Goal: Task Accomplishment & Management: Manage account settings

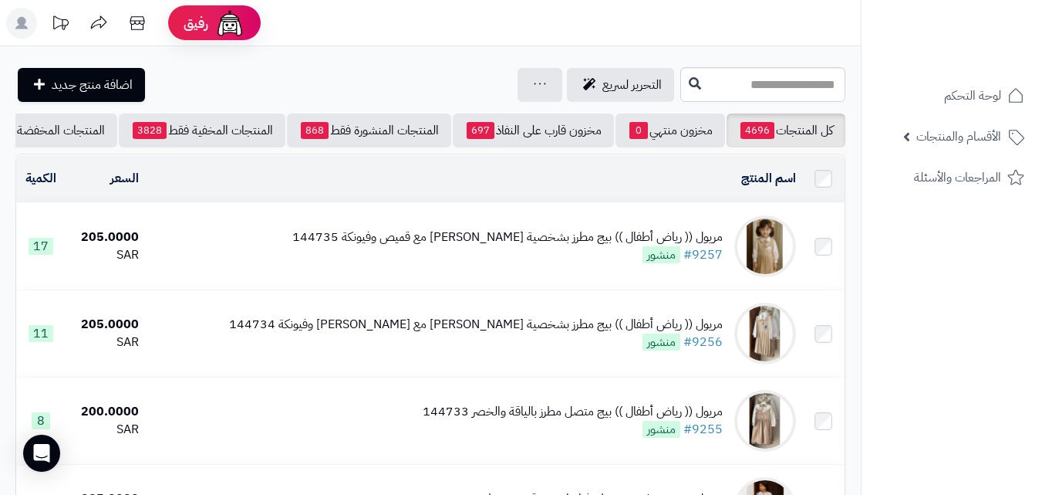
click at [16, 22] on rect at bounding box center [21, 23] width 31 height 31
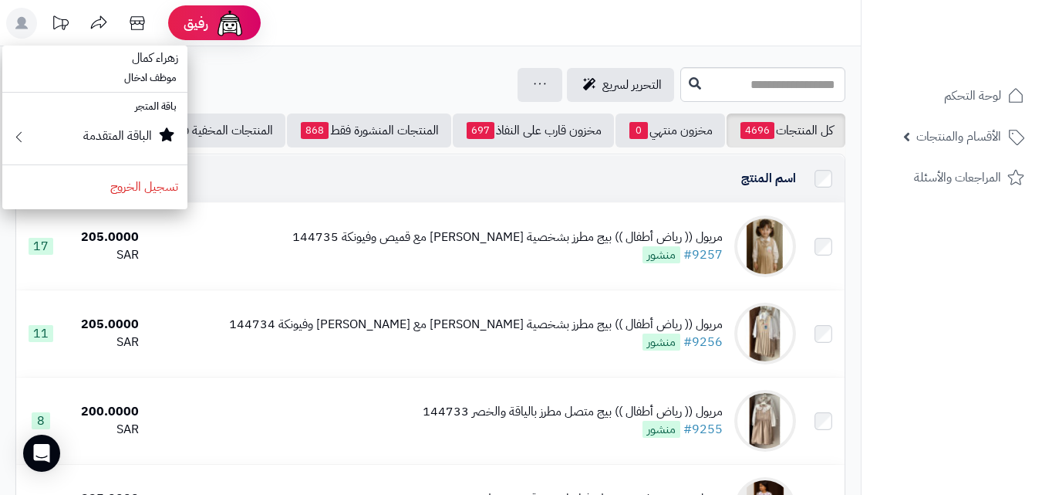
click at [16, 22] on rect at bounding box center [21, 23] width 31 height 31
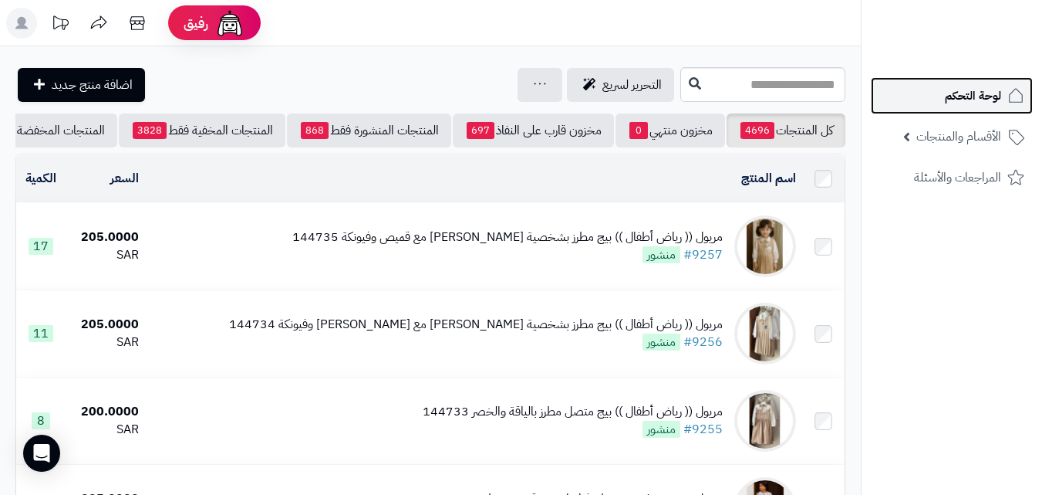
click at [938, 94] on link "لوحة التحكم" at bounding box center [952, 95] width 162 height 37
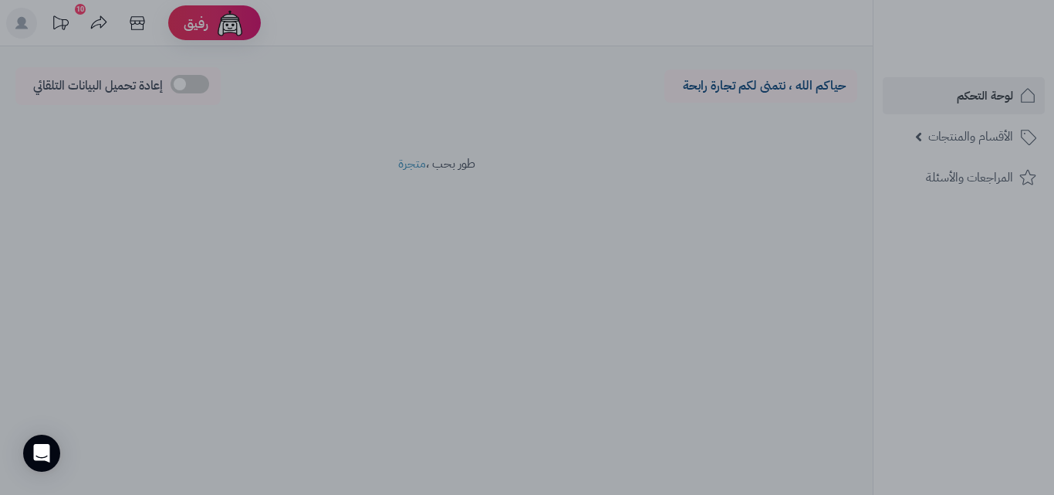
click at [258, 284] on div at bounding box center [527, 247] width 1054 height 495
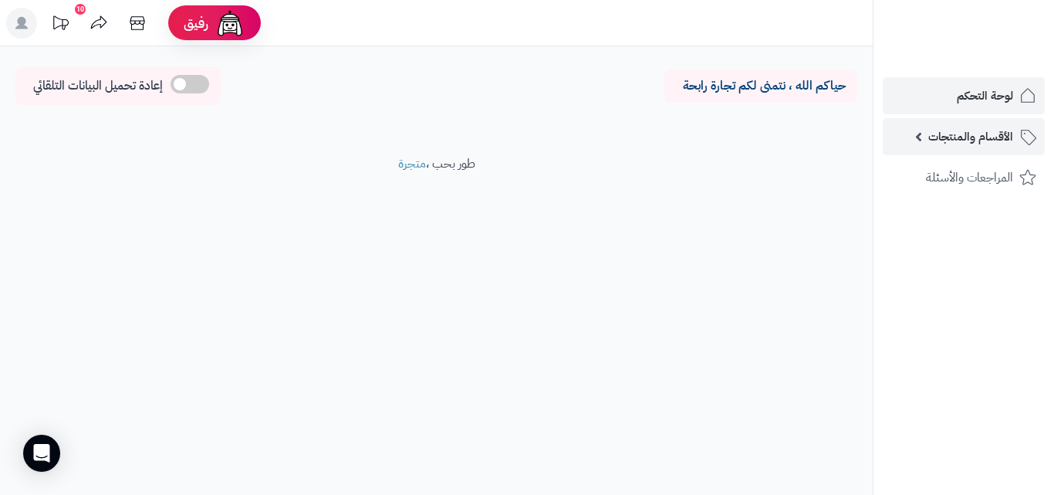
click at [980, 136] on span "الأقسام والمنتجات" at bounding box center [970, 137] width 85 height 22
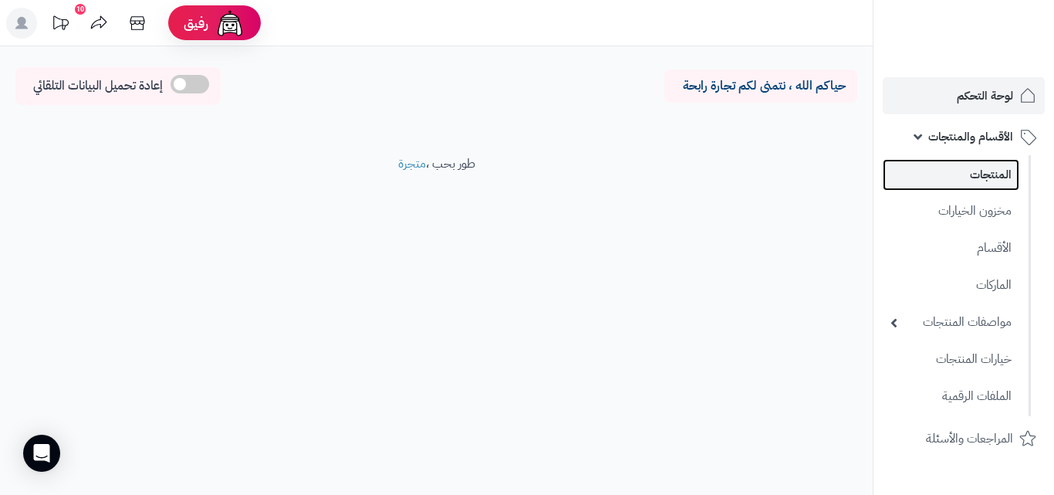
click at [980, 179] on link "المنتجات" at bounding box center [951, 175] width 137 height 32
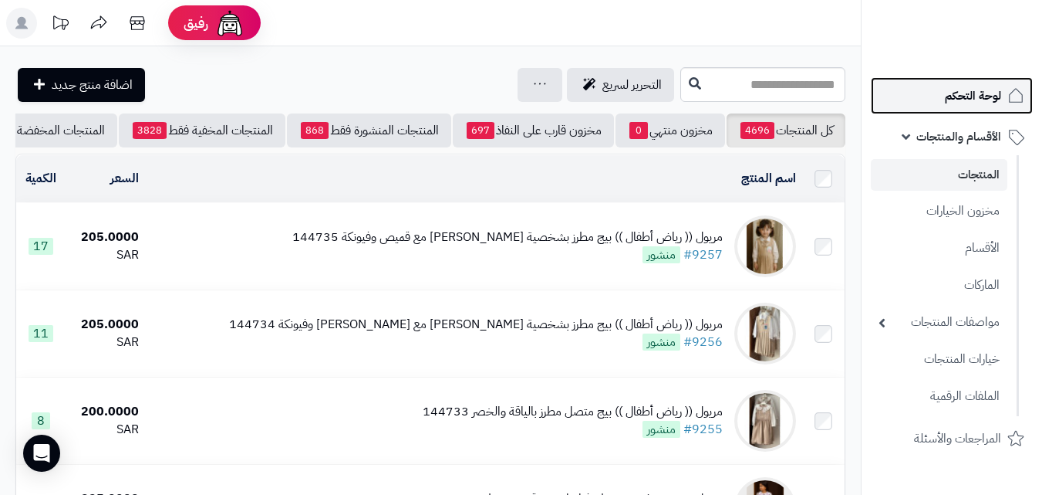
click at [966, 87] on span "لوحة التحكم" at bounding box center [973, 96] width 56 height 22
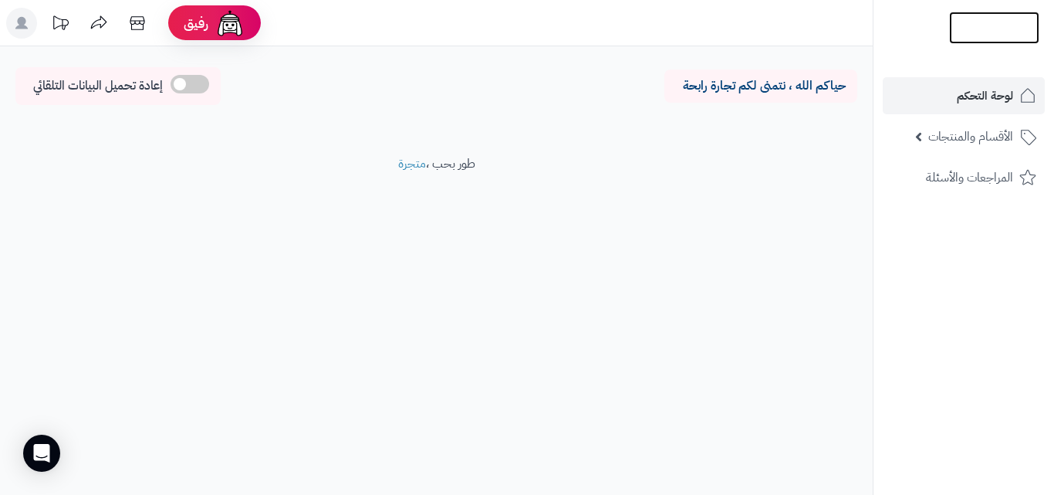
click at [983, 19] on img at bounding box center [994, 28] width 90 height 32
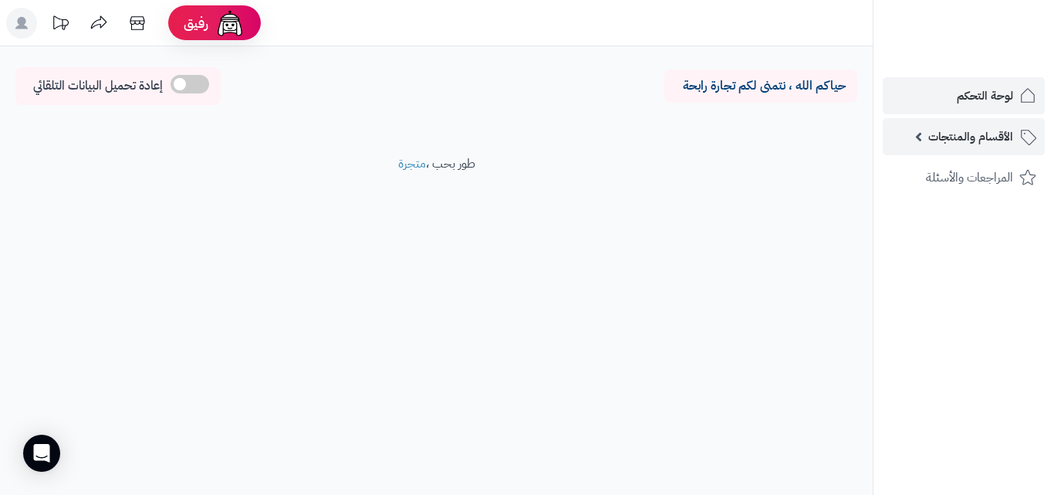
click at [961, 134] on span "الأقسام والمنتجات" at bounding box center [970, 137] width 85 height 22
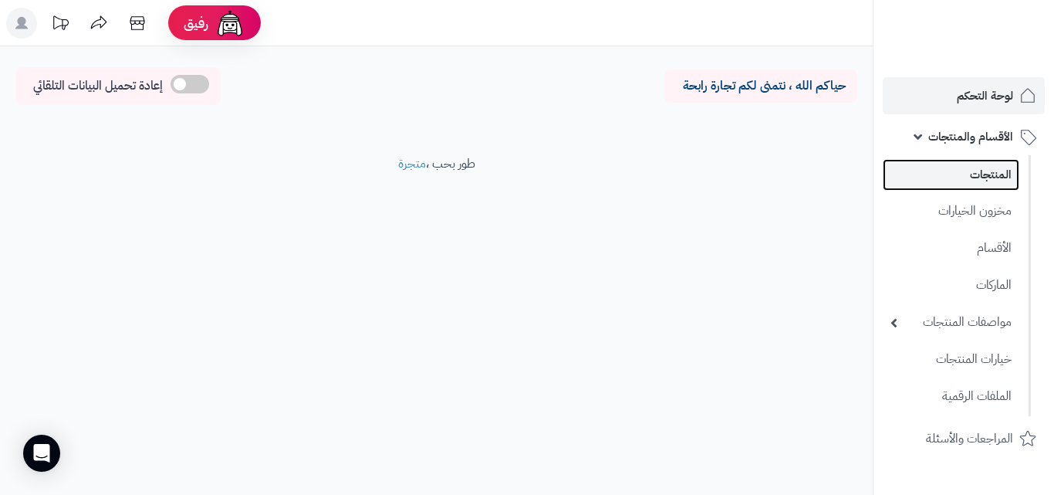
click at [948, 167] on link "المنتجات" at bounding box center [951, 175] width 137 height 32
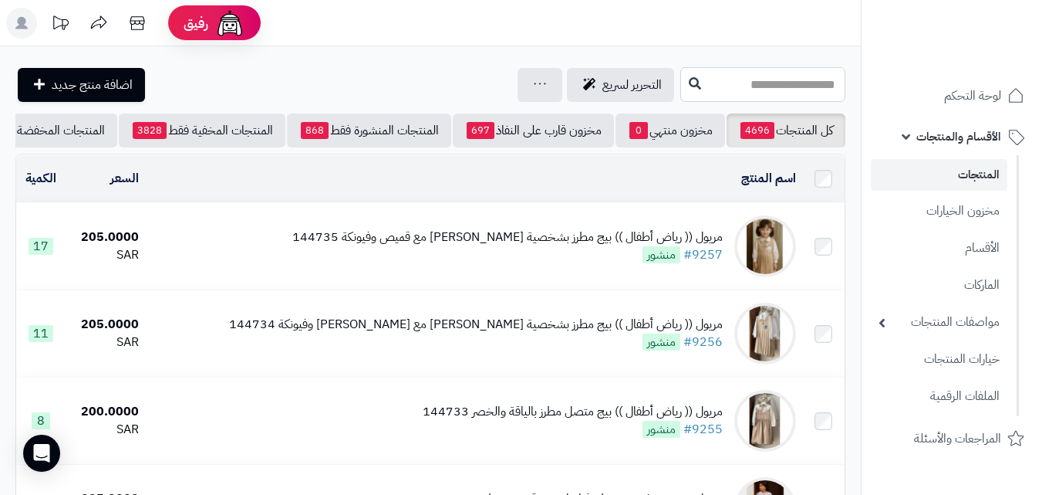
click at [775, 88] on input "text" at bounding box center [763, 84] width 165 height 35
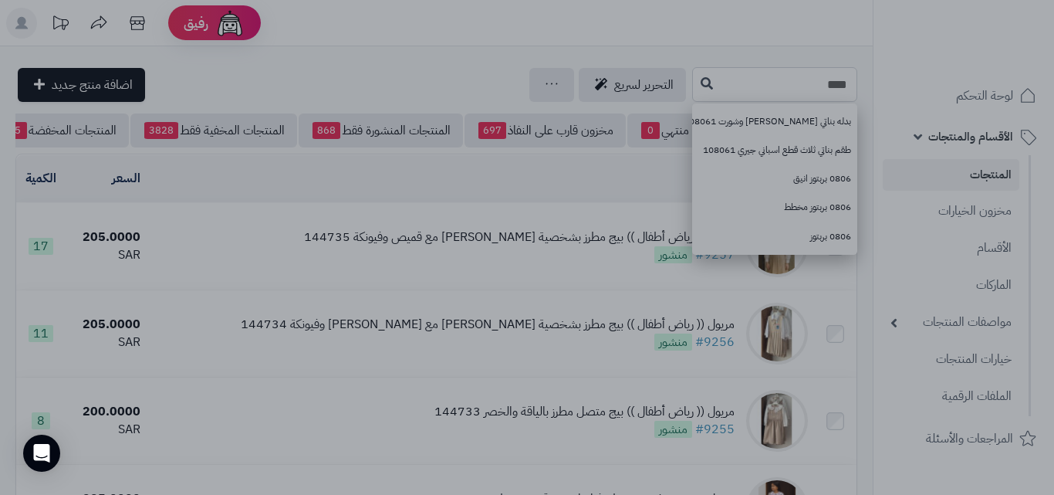
type input "****"
click at [851, 299] on div at bounding box center [527, 247] width 1054 height 495
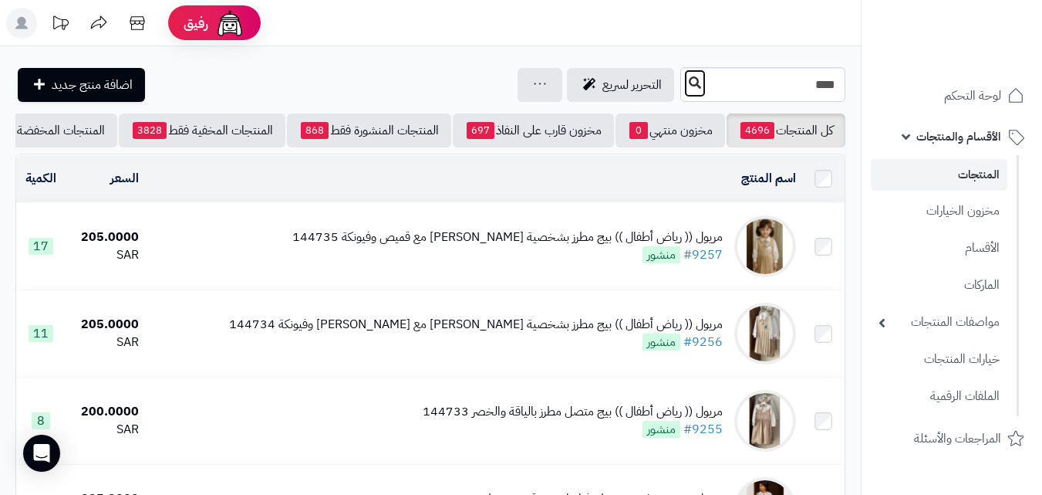
click at [689, 83] on icon at bounding box center [695, 82] width 12 height 12
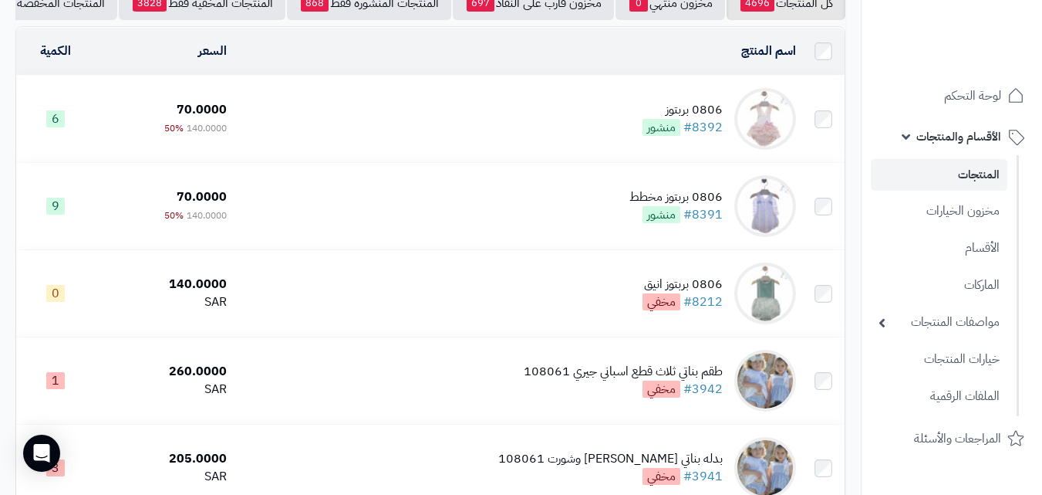
scroll to position [154, 0]
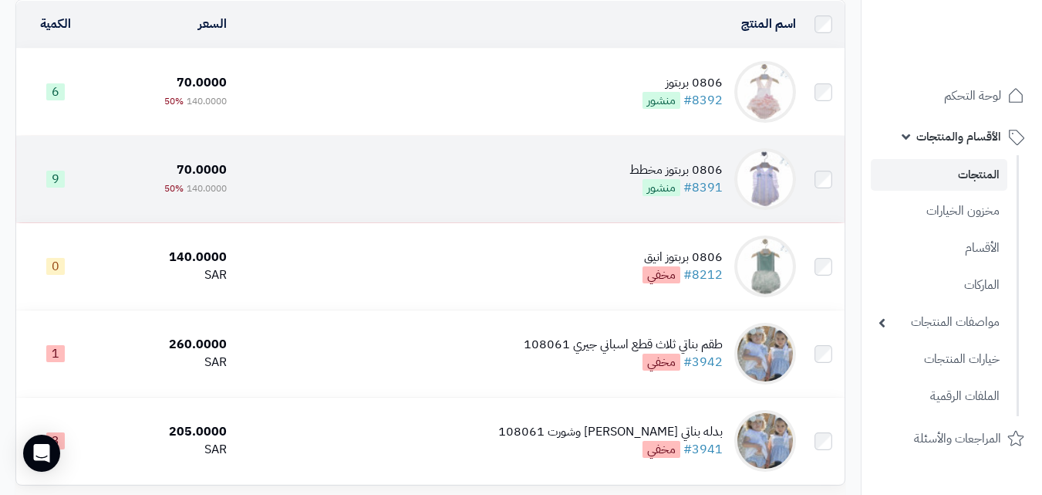
click at [627, 175] on td "0806 بربتوز مخطط #8391 منشور" at bounding box center [517, 179] width 569 height 86
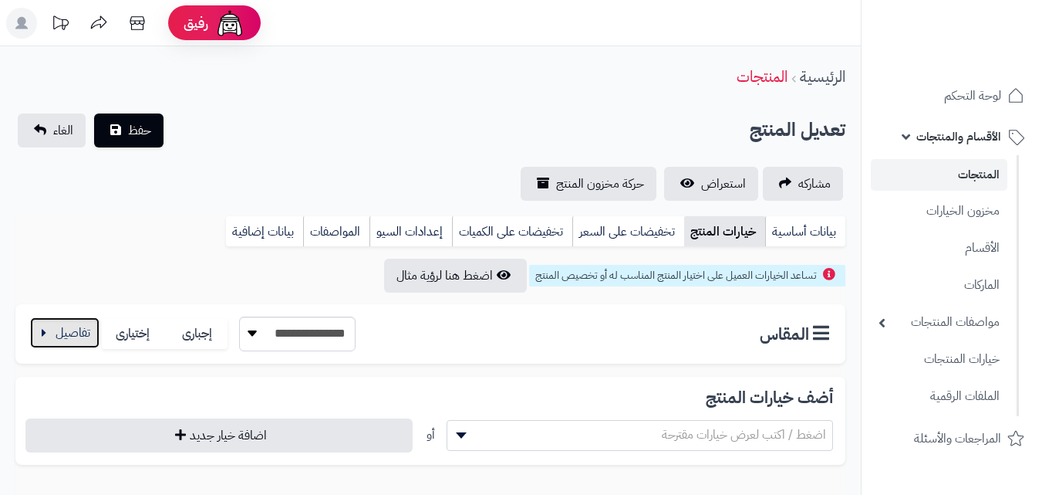
click at [79, 340] on button "button" at bounding box center [64, 332] width 69 height 31
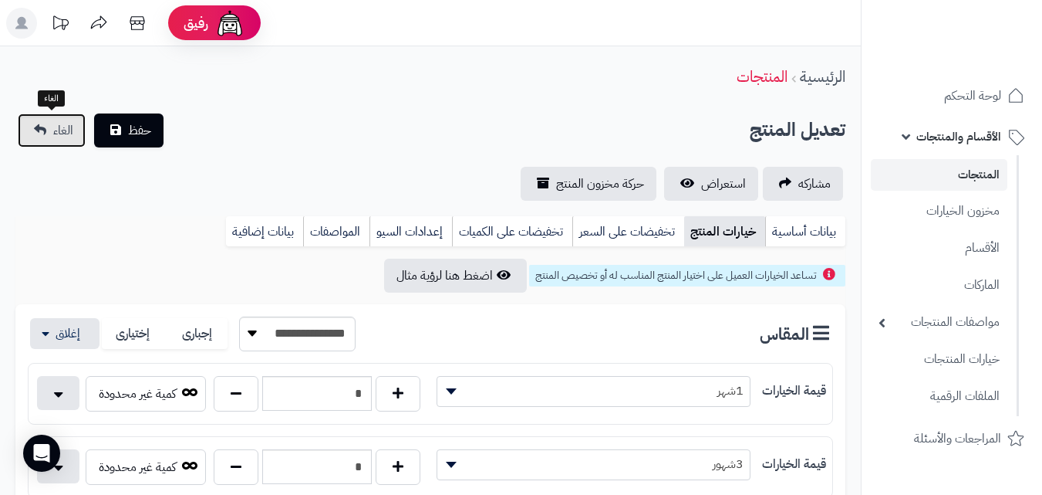
click at [40, 143] on link "الغاء" at bounding box center [52, 130] width 68 height 34
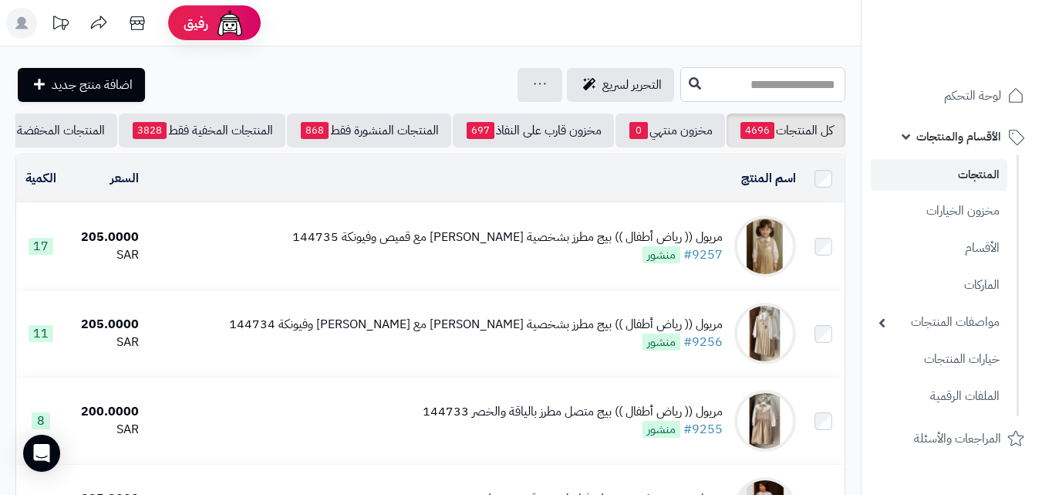
click at [780, 84] on input "text" at bounding box center [763, 84] width 165 height 35
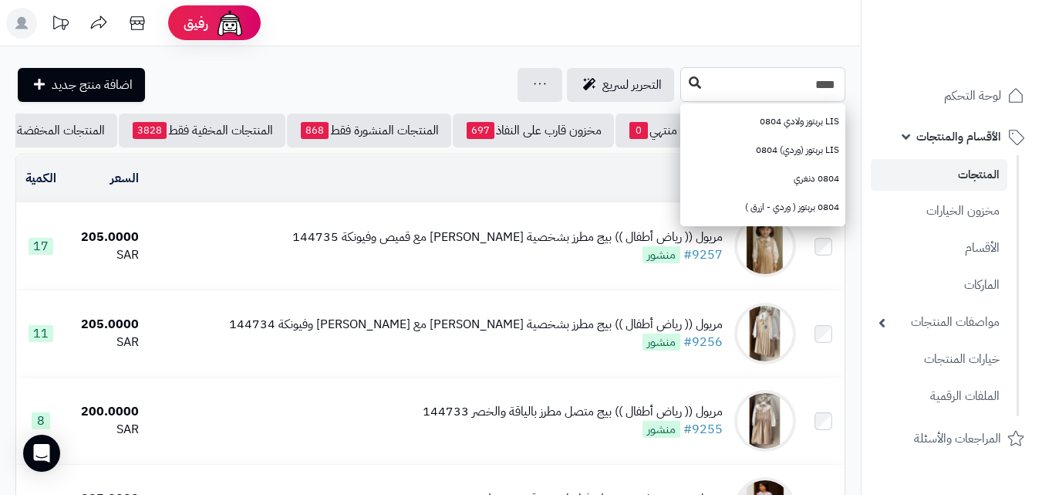
type input "****"
click at [689, 82] on icon at bounding box center [695, 82] width 12 height 12
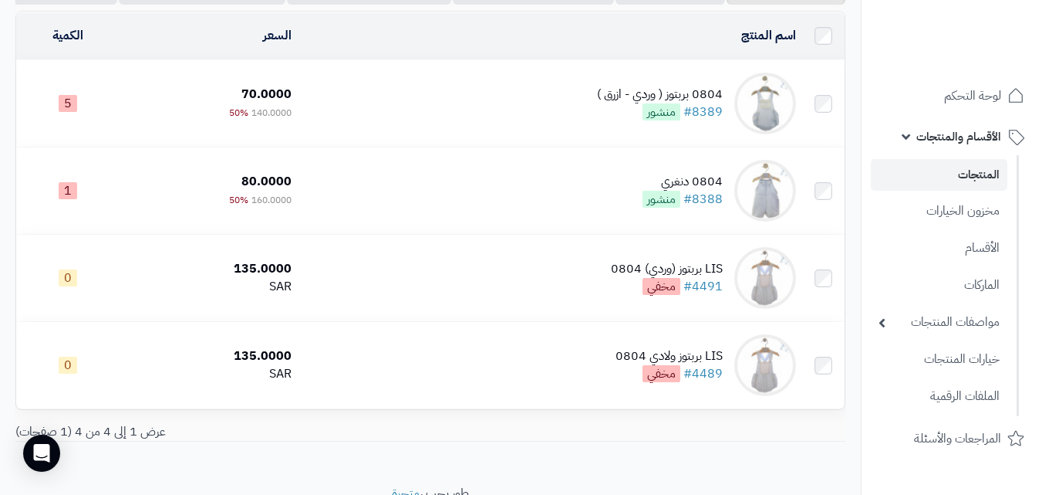
scroll to position [142, 0]
click at [574, 108] on td "0804 بربتوز ( وردي - ازرق ) #8389 منشور" at bounding box center [550, 104] width 505 height 86
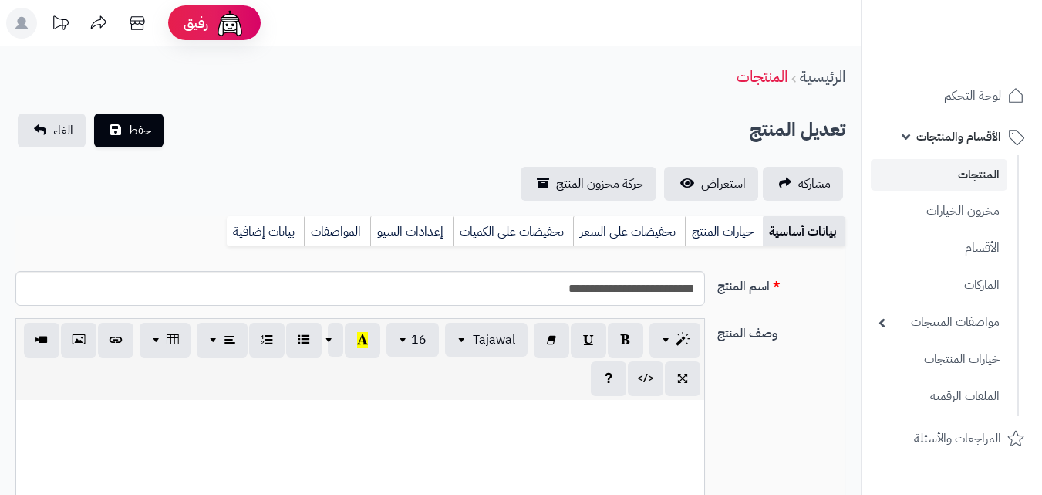
scroll to position [224, 0]
click at [723, 222] on link "خيارات المنتج" at bounding box center [724, 231] width 78 height 31
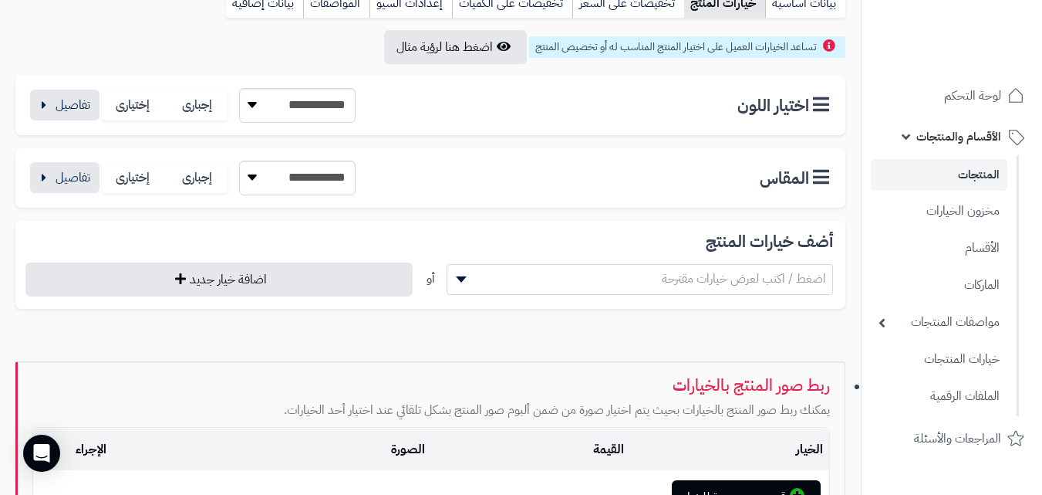
scroll to position [231, 0]
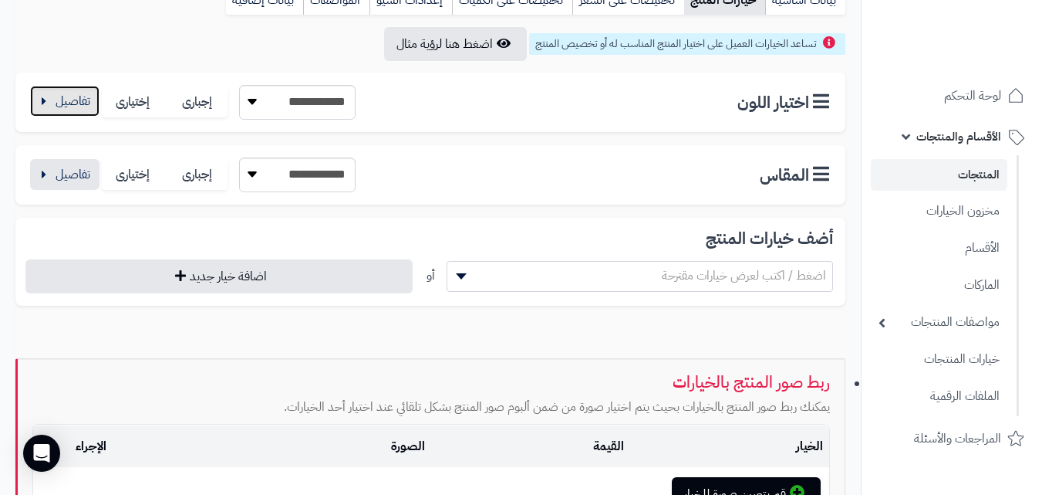
click at [83, 113] on button "button" at bounding box center [64, 101] width 69 height 31
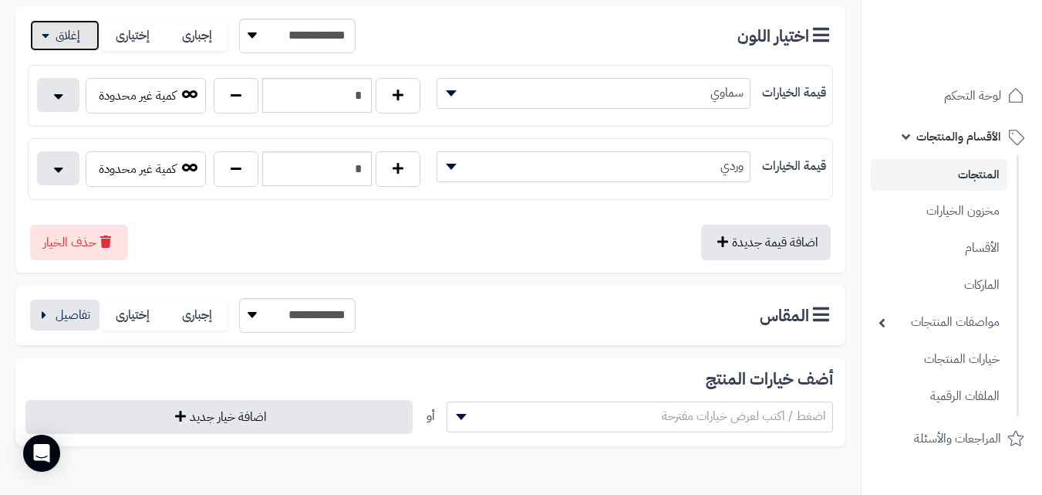
scroll to position [463, 0]
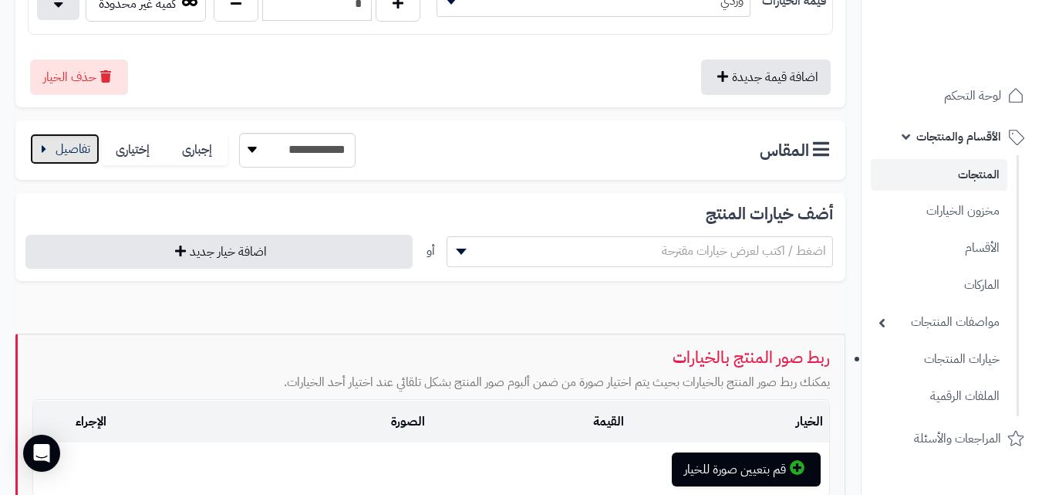
click at [77, 146] on button "button" at bounding box center [64, 148] width 69 height 31
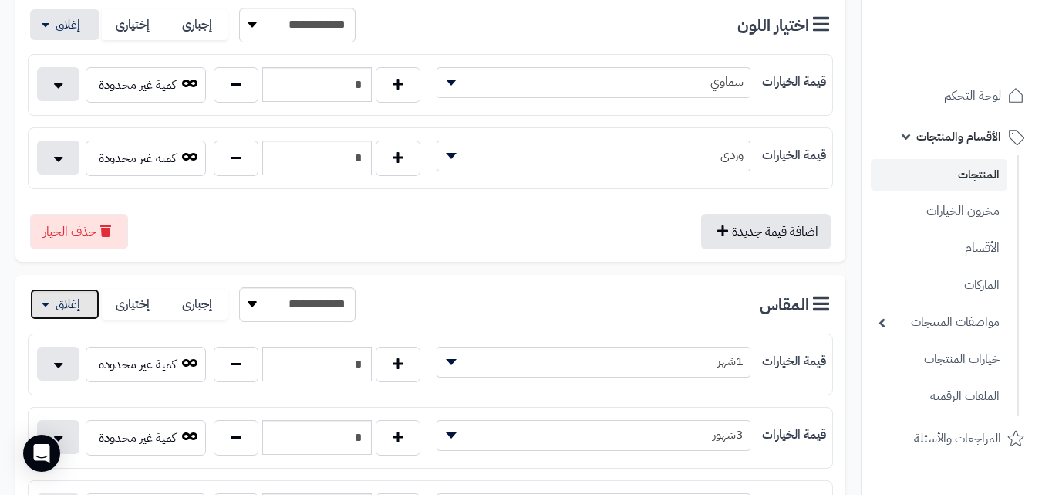
scroll to position [0, 0]
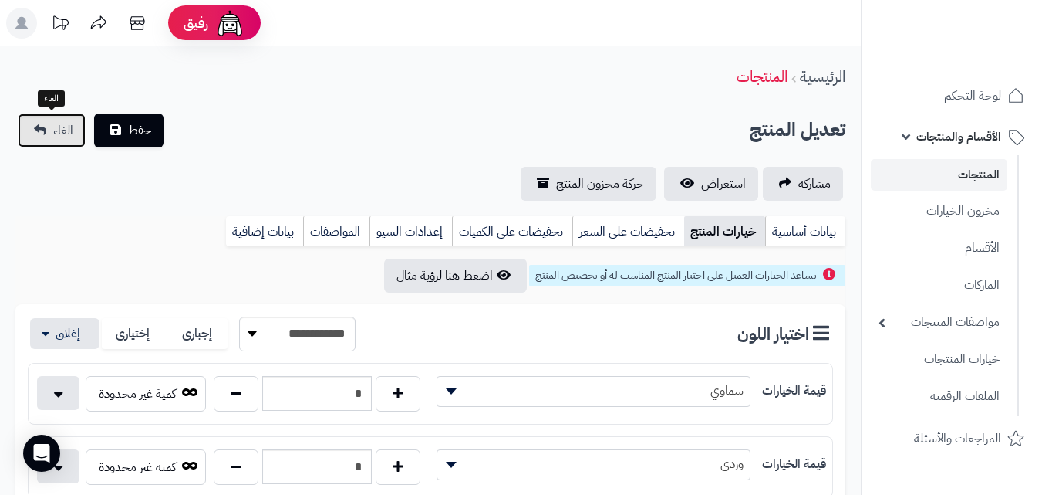
click at [63, 142] on link "الغاء" at bounding box center [52, 130] width 68 height 34
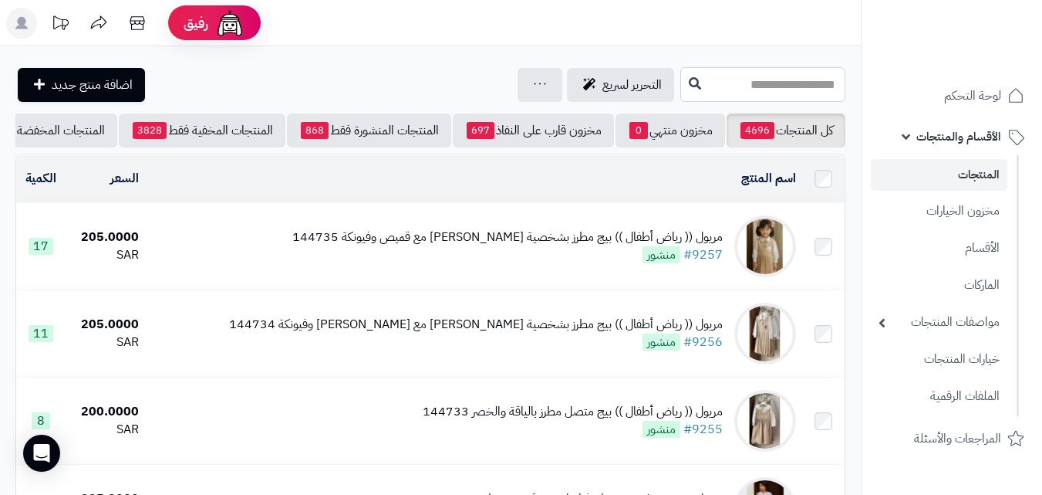
click at [746, 83] on input "text" at bounding box center [763, 84] width 165 height 35
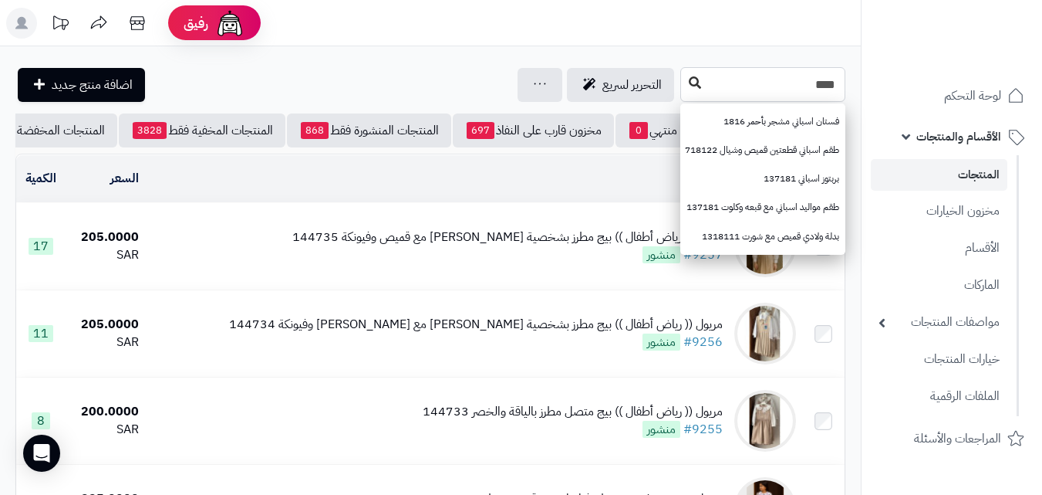
type input "****"
click at [689, 80] on icon at bounding box center [695, 82] width 12 height 12
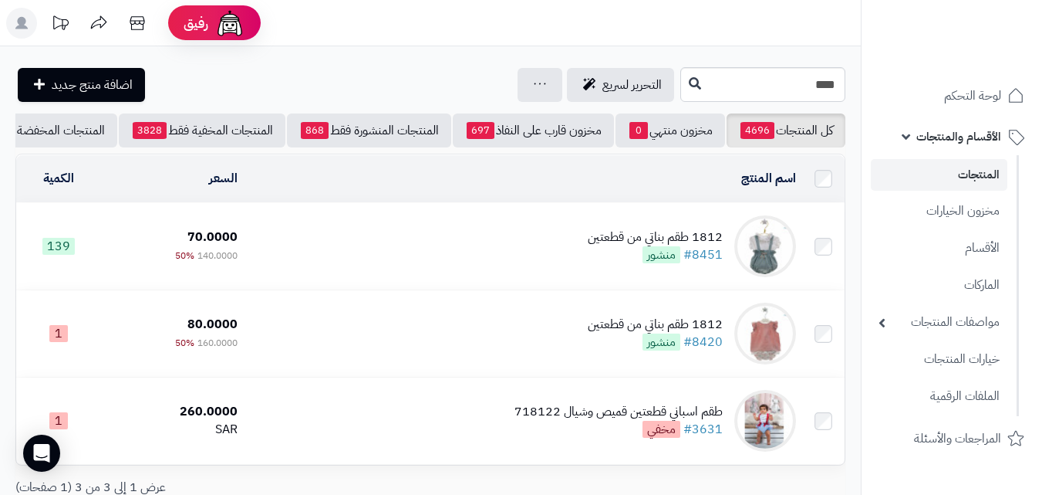
click at [478, 260] on td "1812 طقم بناتي من قطعتين #8451 منشور" at bounding box center [523, 246] width 559 height 86
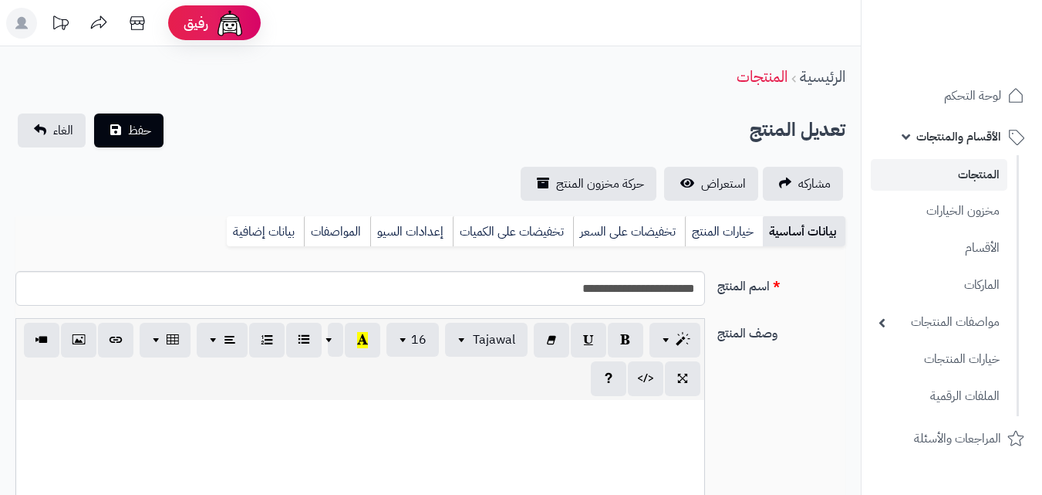
scroll to position [224, 0]
click at [734, 239] on link "خيارات المنتج" at bounding box center [724, 231] width 78 height 31
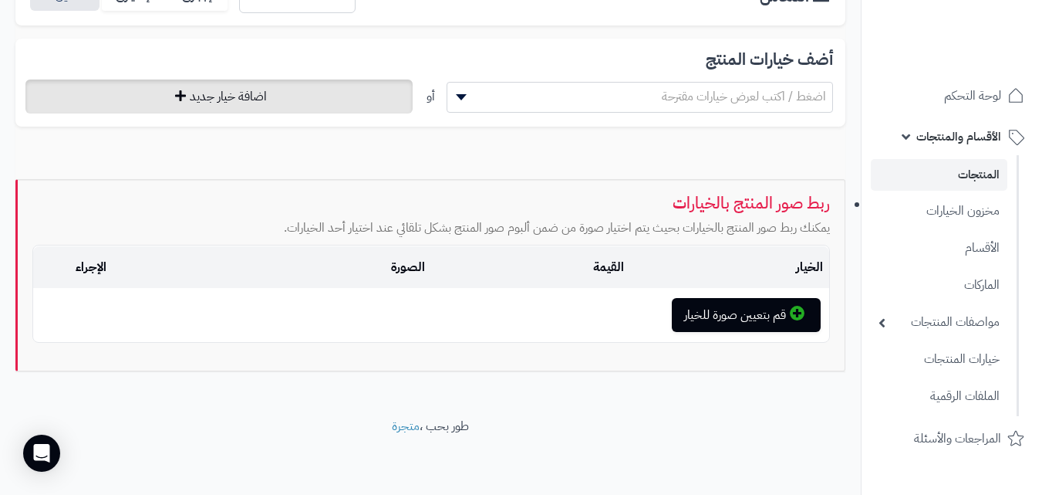
scroll to position [184, 0]
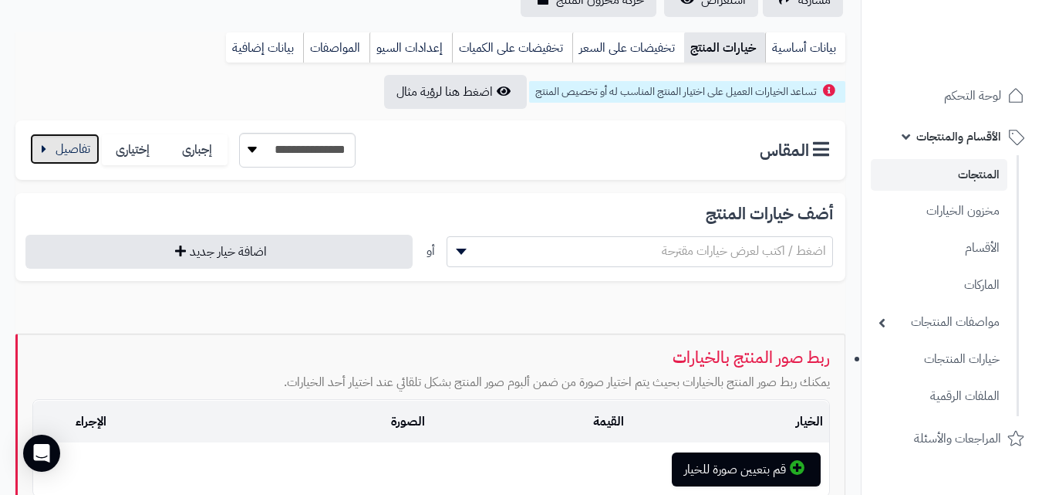
click at [58, 145] on button "button" at bounding box center [64, 148] width 69 height 31
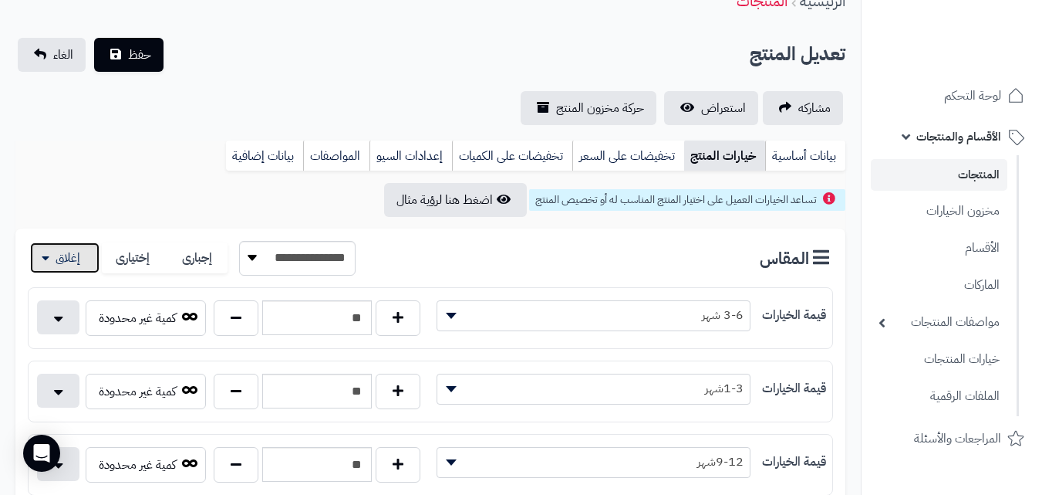
scroll to position [0, 0]
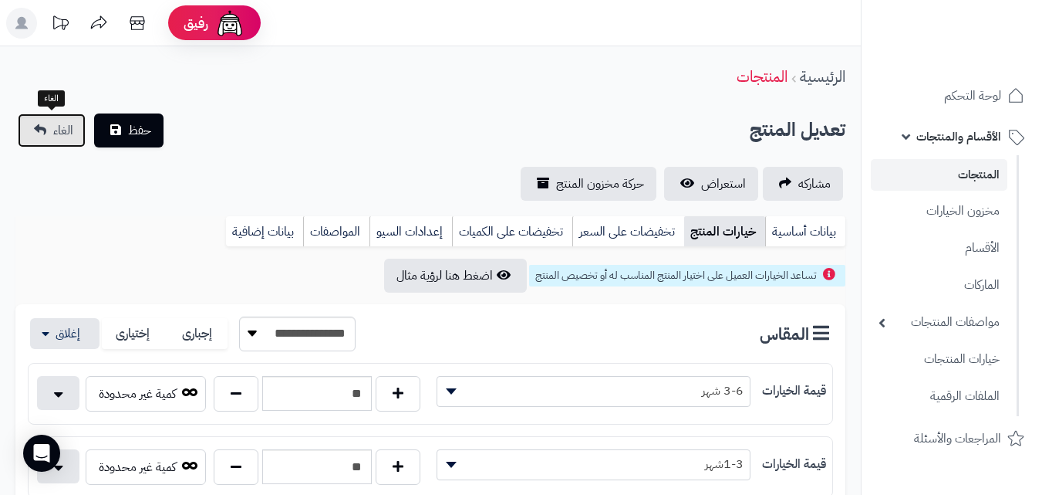
click at [57, 145] on link "الغاء" at bounding box center [52, 130] width 68 height 34
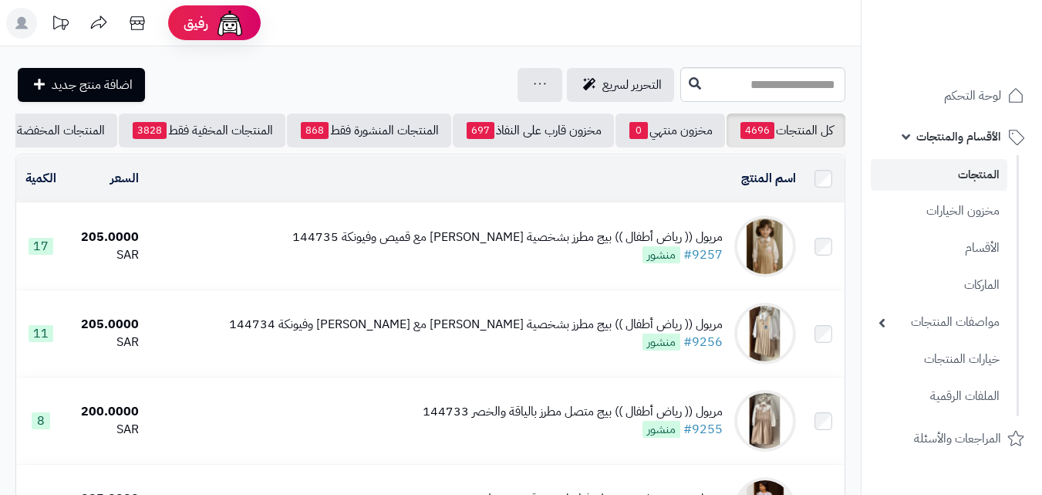
click at [26, 22] on rect at bounding box center [21, 23] width 31 height 31
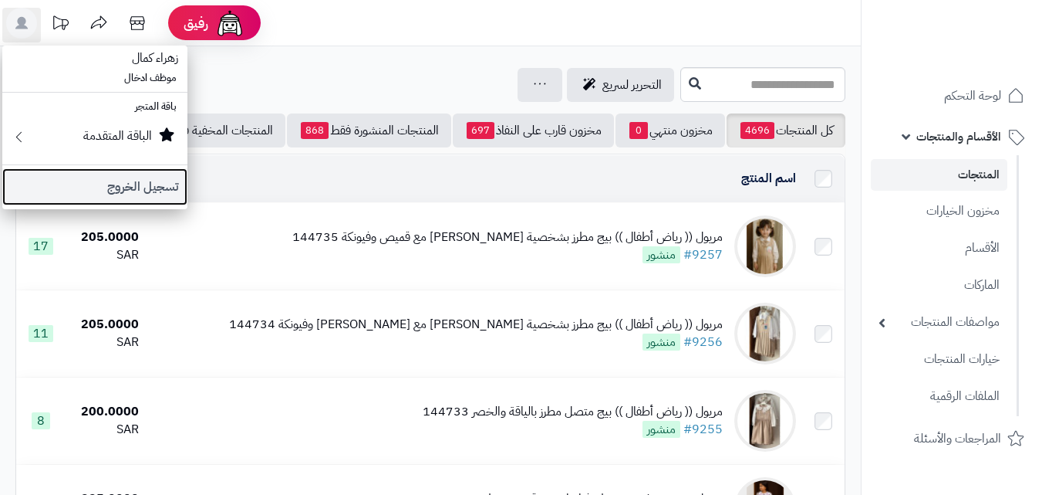
click at [130, 180] on link "تسجيل الخروج" at bounding box center [94, 186] width 185 height 37
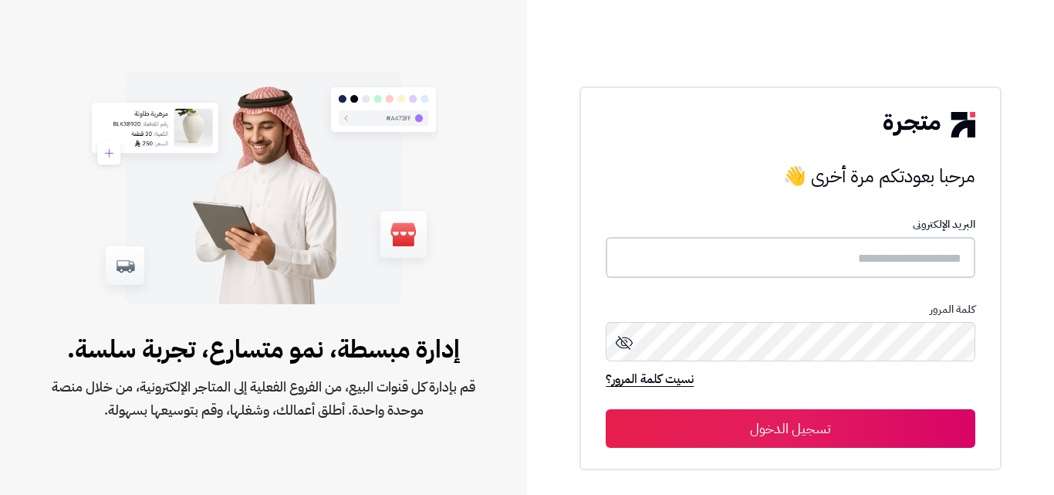
type input "*****"
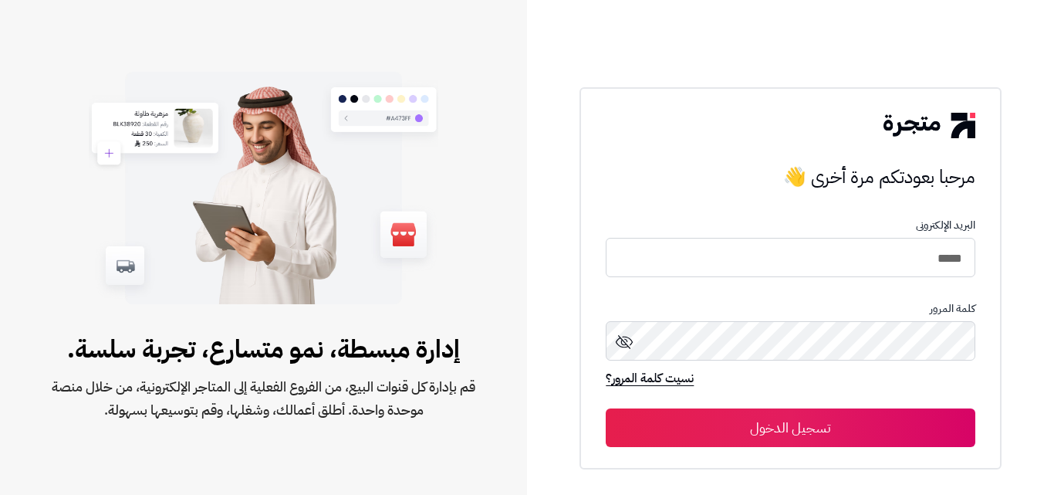
click at [861, 434] on button "تسجيل الدخول" at bounding box center [790, 427] width 369 height 39
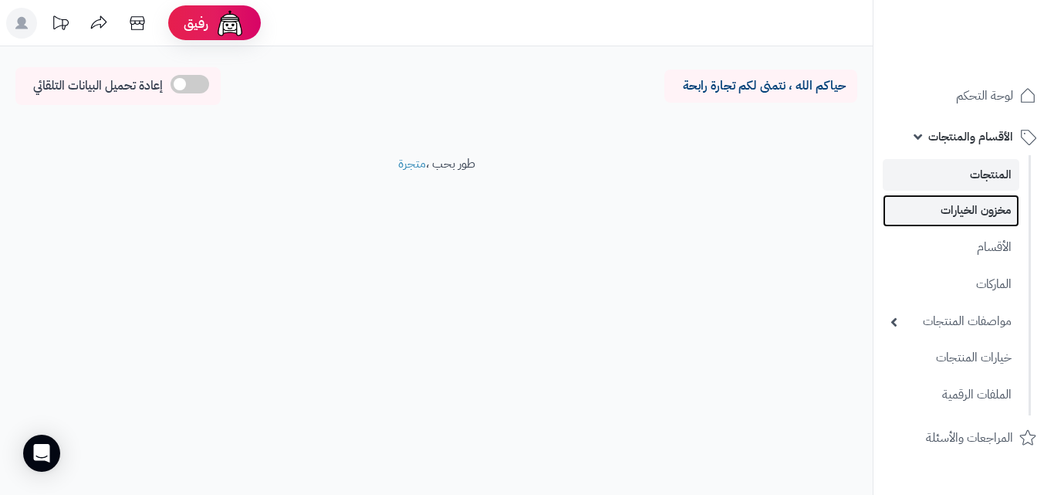
click at [965, 220] on link "مخزون الخيارات" at bounding box center [951, 210] width 137 height 32
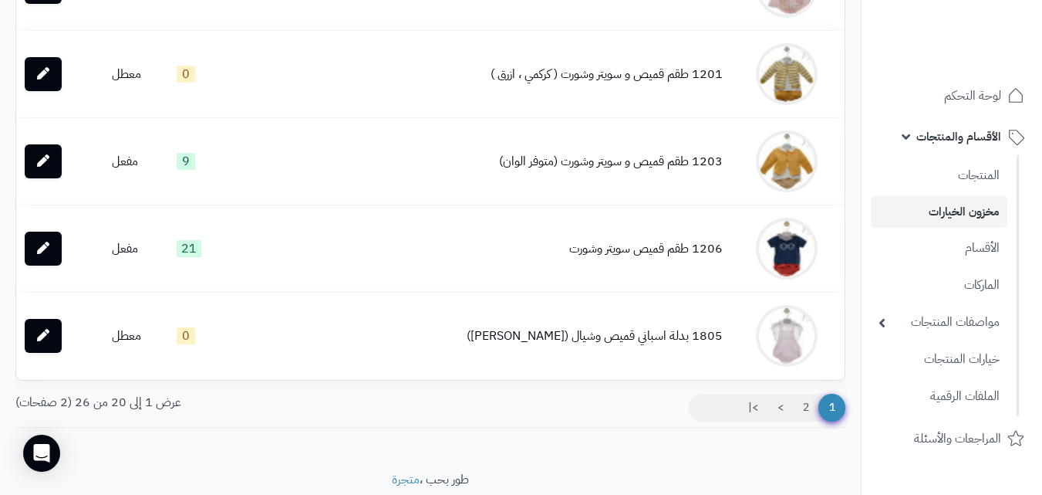
scroll to position [1543, 0]
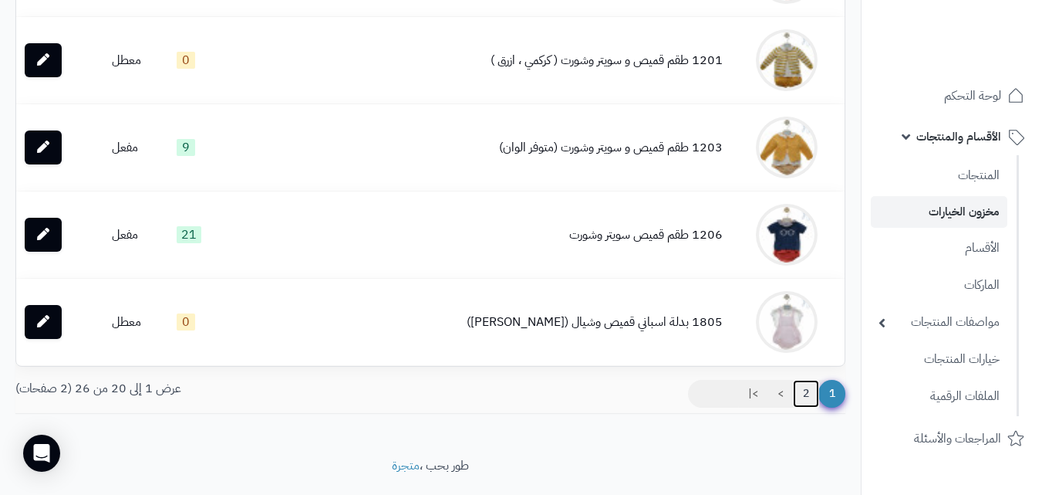
click at [803, 394] on link "2" at bounding box center [806, 394] width 26 height 28
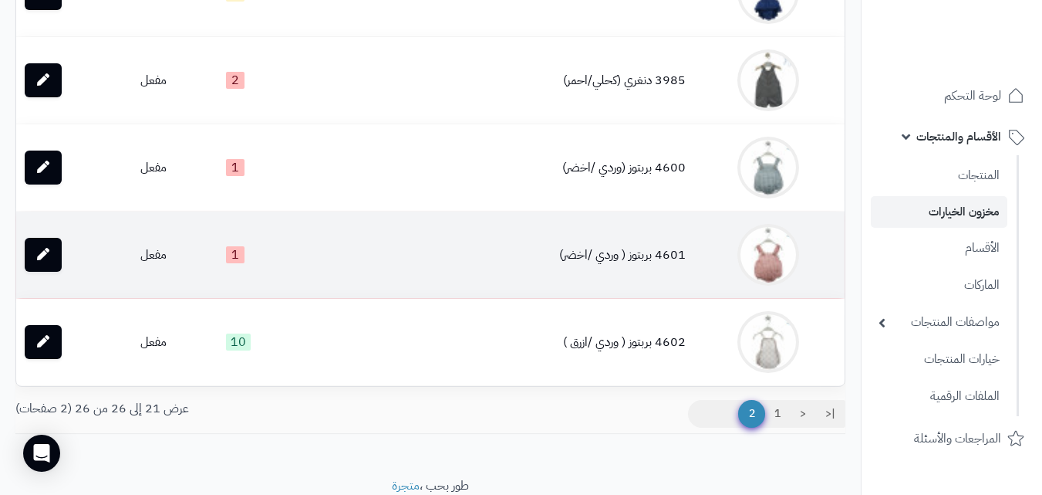
scroll to position [362, 0]
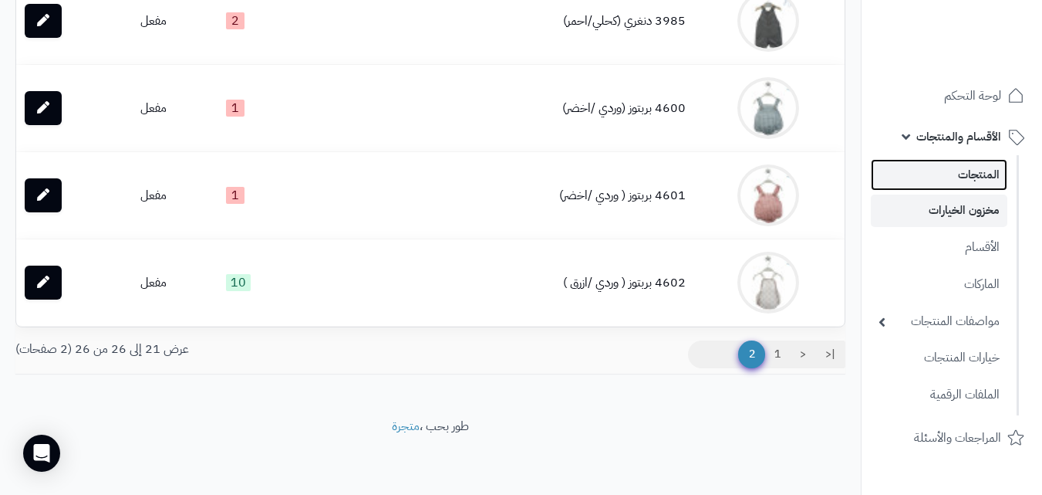
click at [977, 179] on link "المنتجات" at bounding box center [939, 175] width 137 height 32
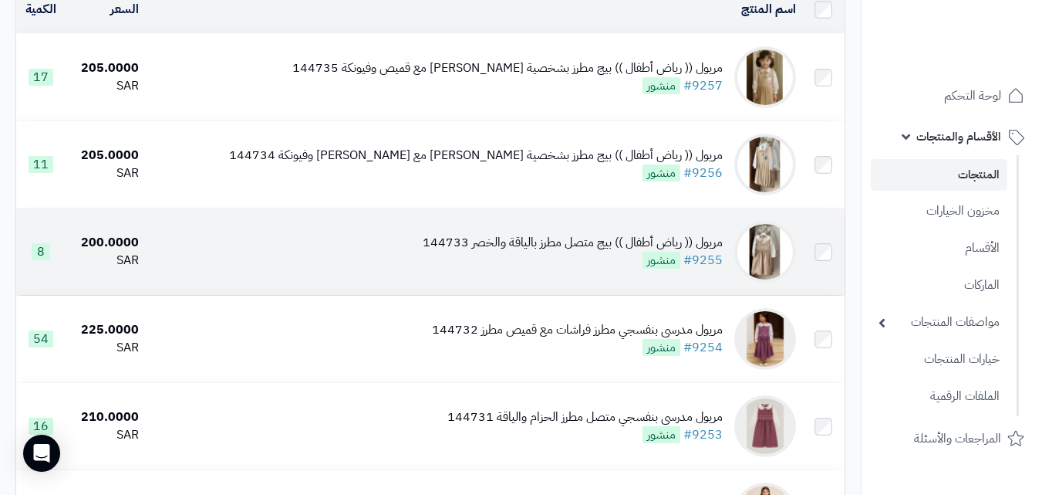
scroll to position [77, 0]
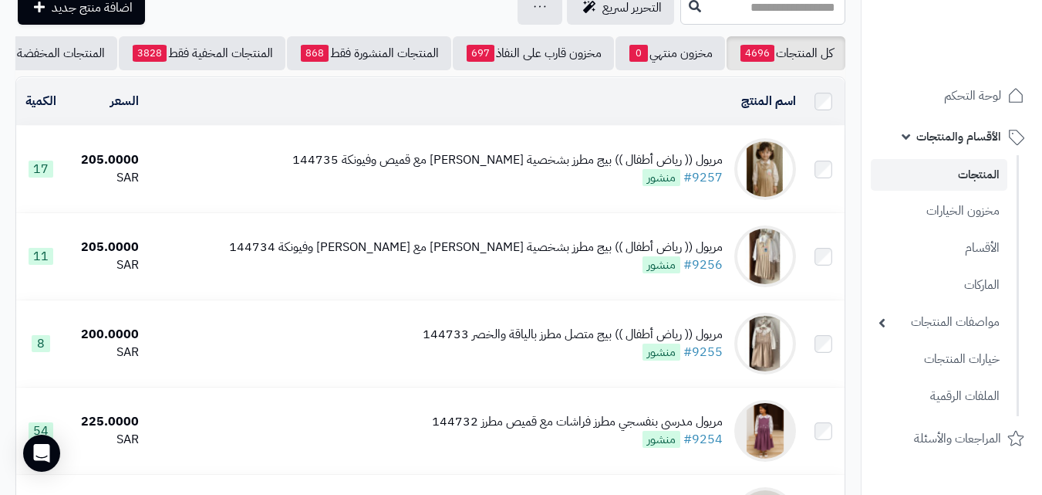
click at [512, 169] on div "مريول (( رياض أطفال )) بيج مطرز بشخصية سينامورول مع قميص وفيونكة 144735" at bounding box center [507, 160] width 431 height 18
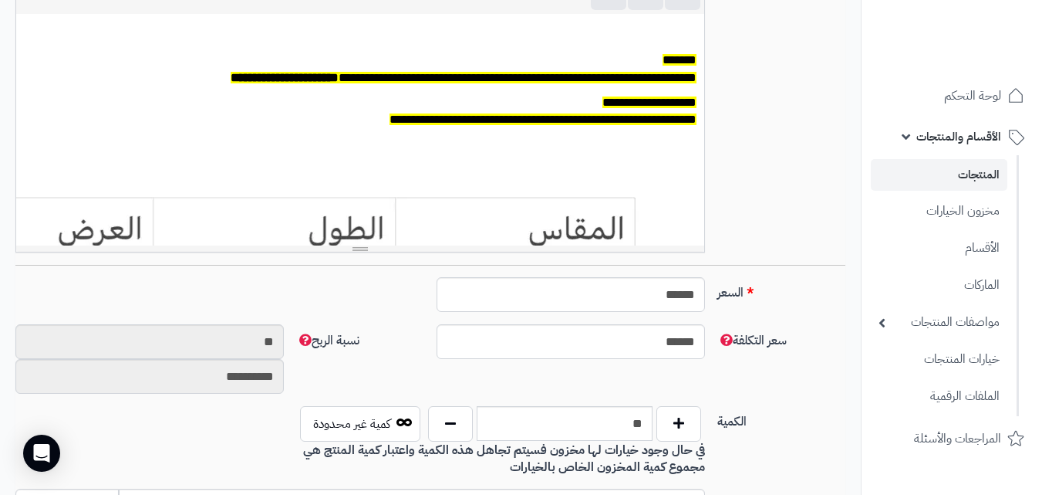
scroll to position [772, 0]
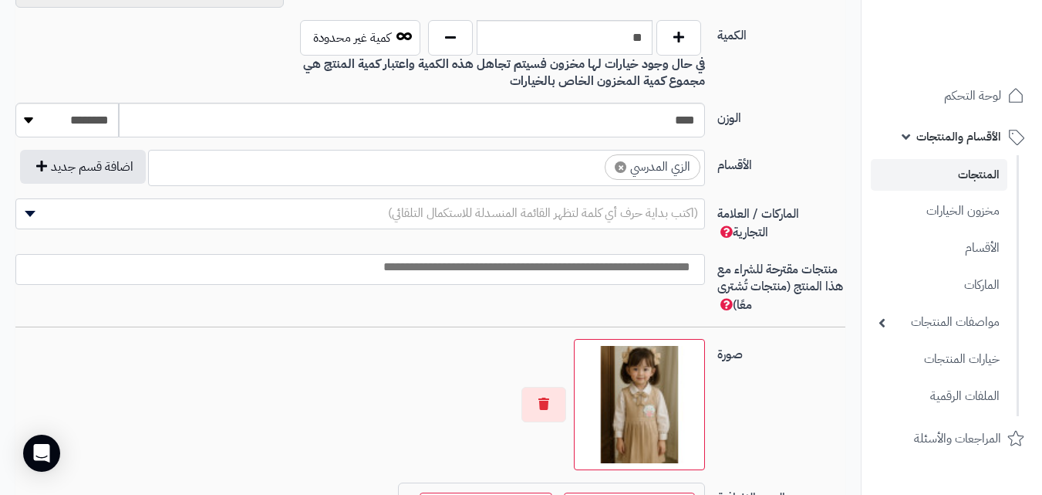
click at [656, 407] on img at bounding box center [639, 404] width 117 height 117
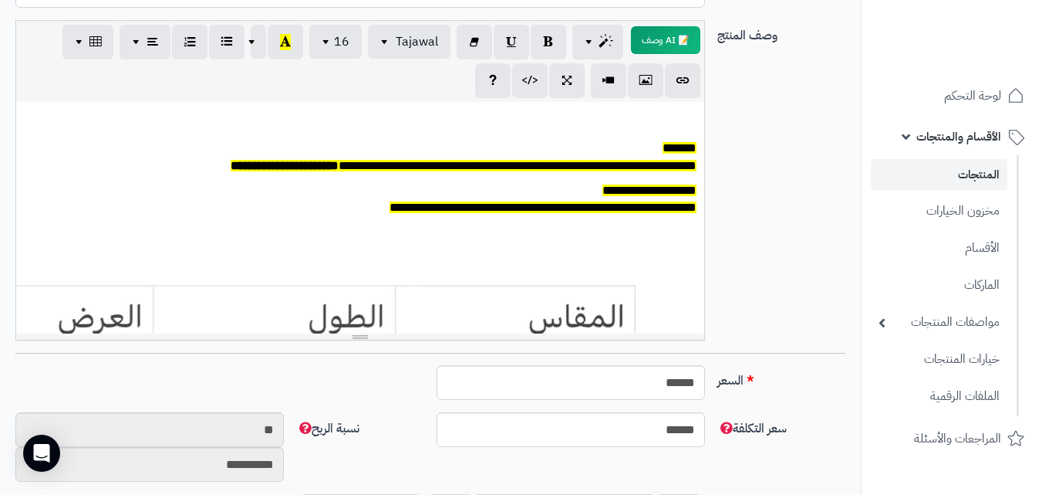
scroll to position [0, 0]
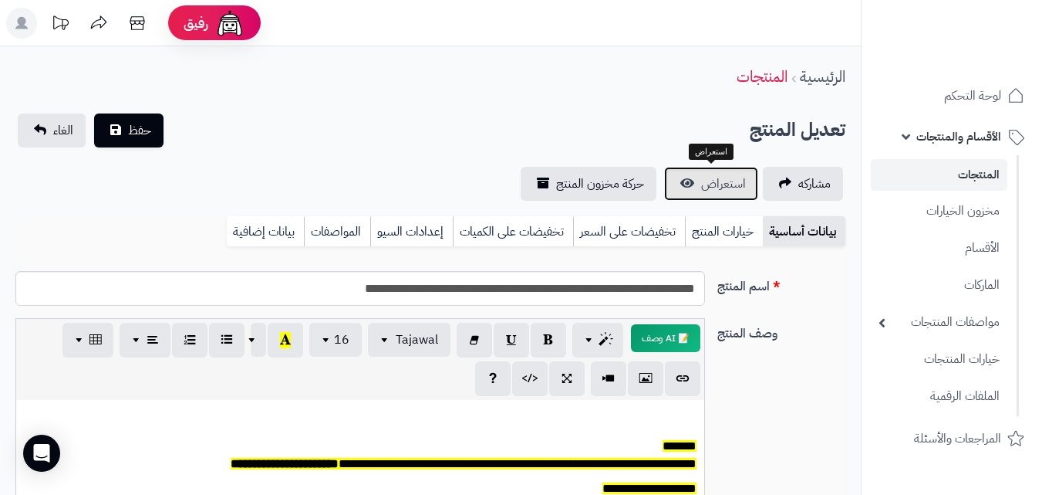
click at [701, 190] on link "استعراض" at bounding box center [711, 184] width 94 height 34
click at [44, 145] on link "الغاء" at bounding box center [52, 130] width 68 height 34
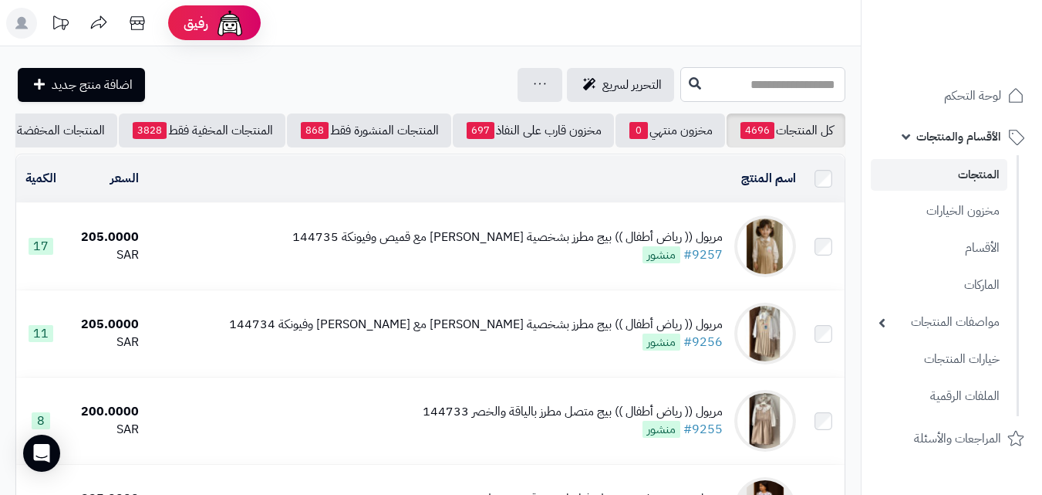
click at [694, 93] on input "text" at bounding box center [763, 84] width 165 height 35
type input "*"
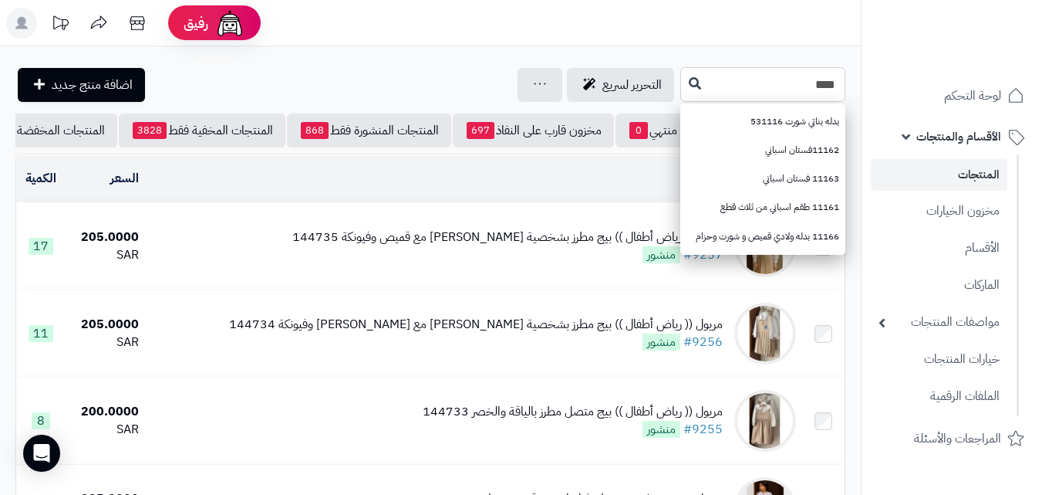
type input "*****"
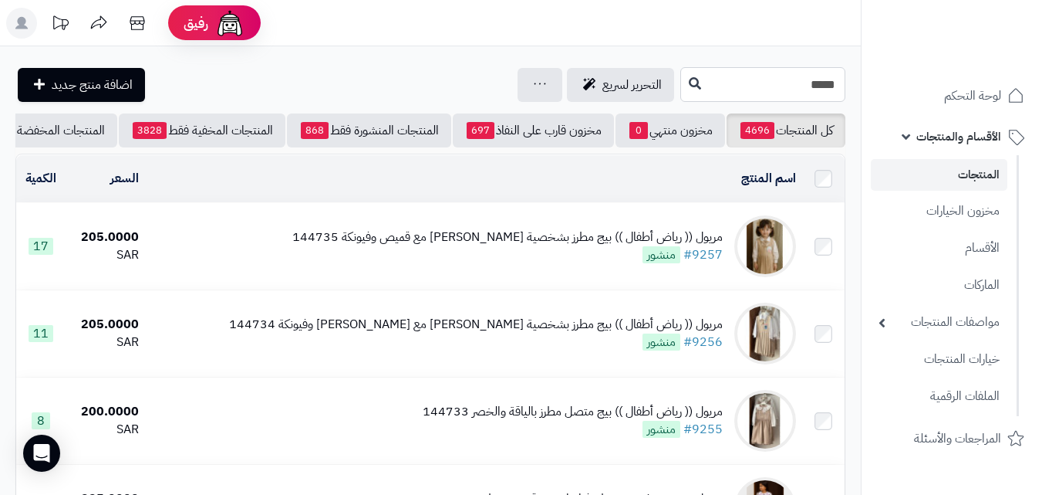
click at [708, 75] on input "*****" at bounding box center [763, 84] width 165 height 35
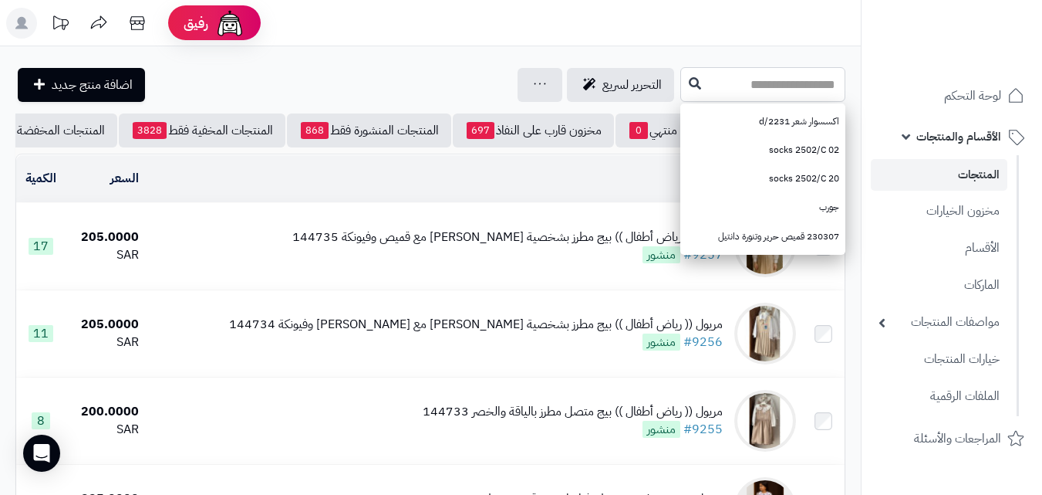
click at [795, 86] on input "text" at bounding box center [763, 84] width 165 height 35
click at [961, 185] on link "المنتجات" at bounding box center [939, 175] width 137 height 32
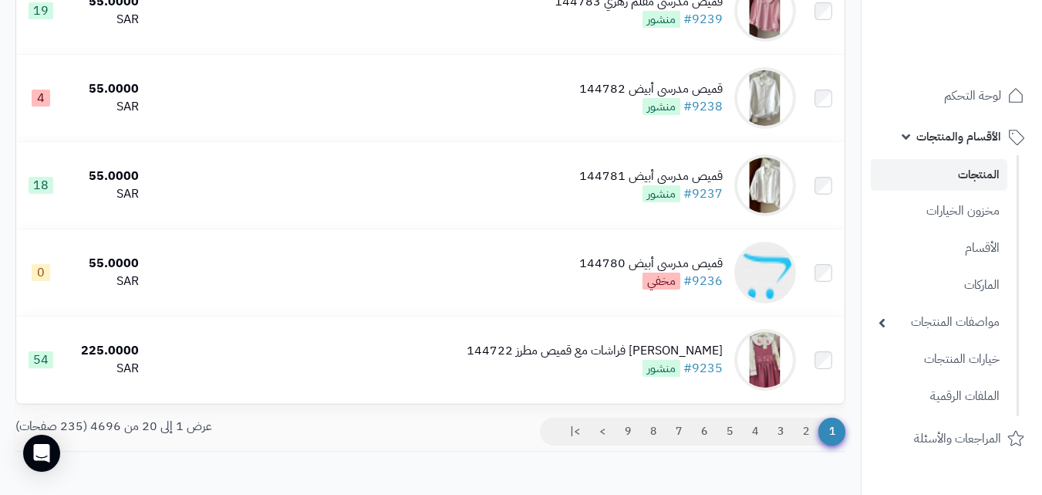
scroll to position [1620, 0]
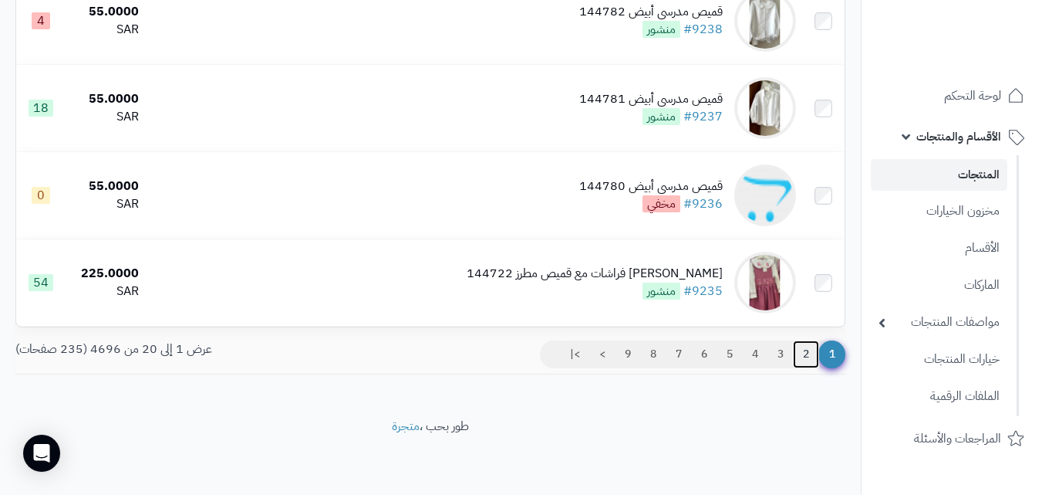
click at [806, 363] on link "2" at bounding box center [806, 354] width 26 height 28
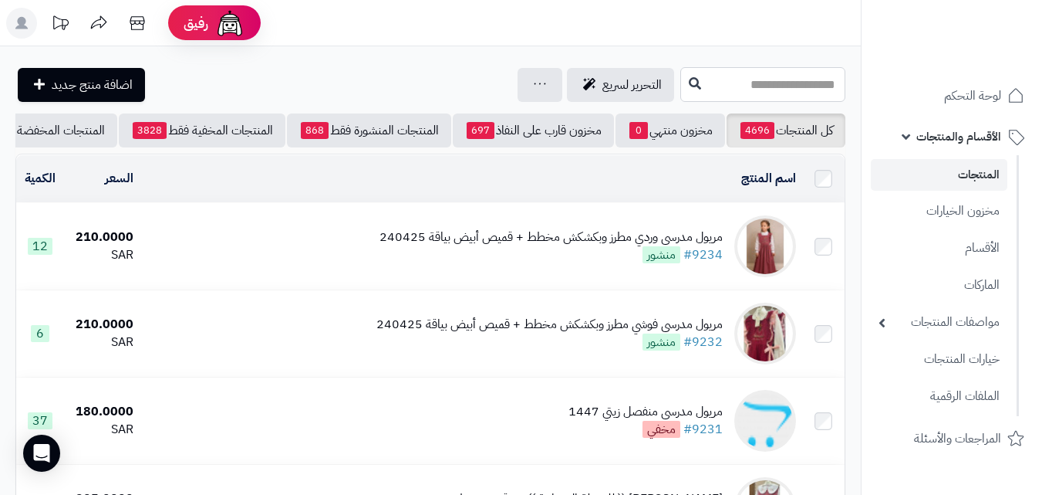
click at [718, 84] on input "text" at bounding box center [763, 84] width 165 height 35
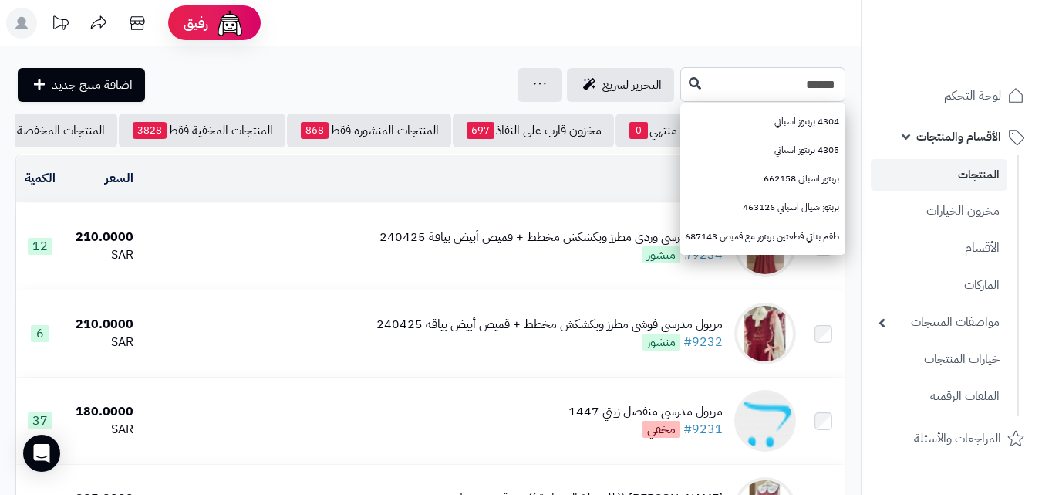
type input "******"
click at [684, 90] on button at bounding box center [695, 83] width 23 height 29
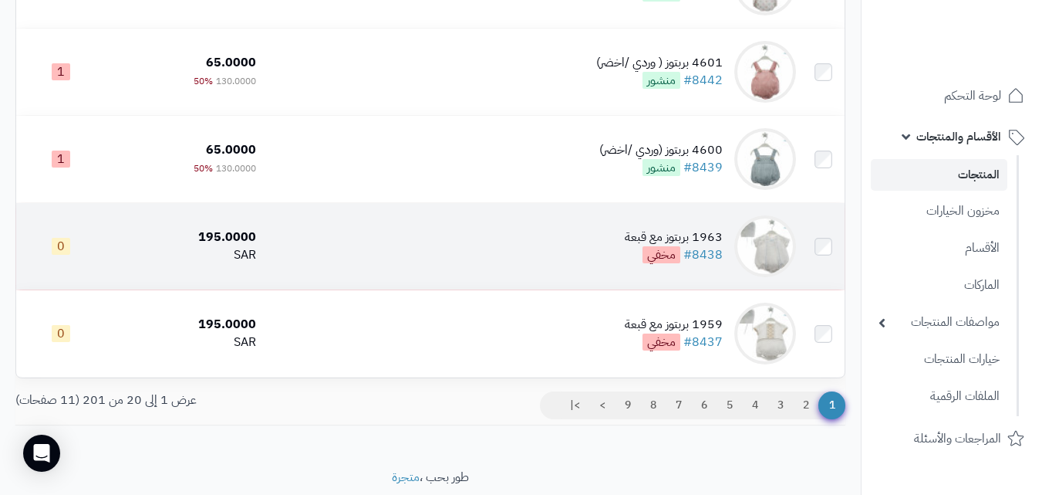
scroll to position [1620, 0]
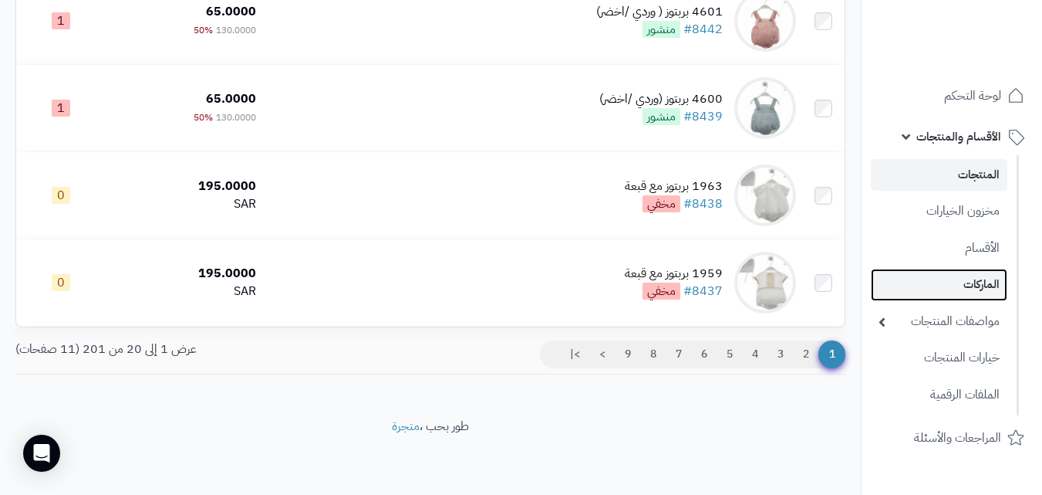
click at [945, 279] on link "الماركات" at bounding box center [939, 285] width 137 height 32
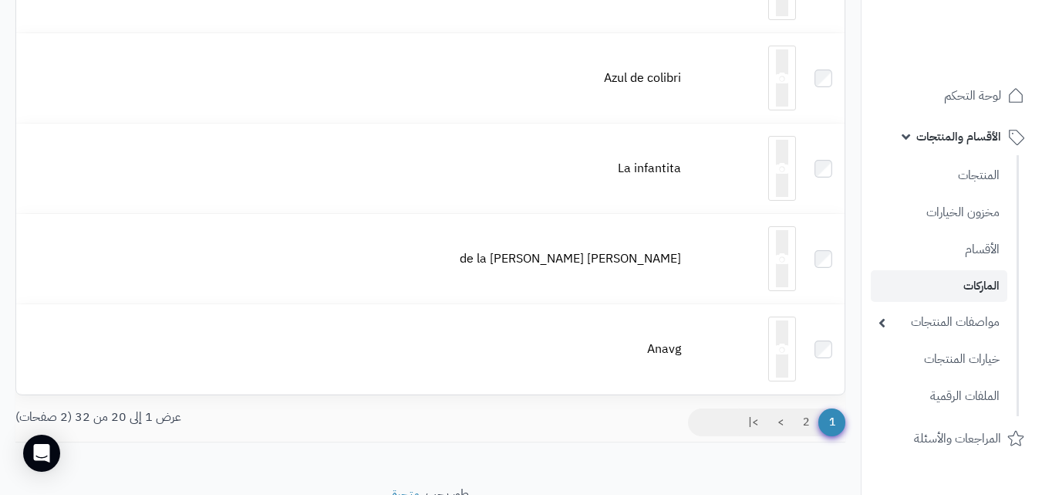
scroll to position [1620, 0]
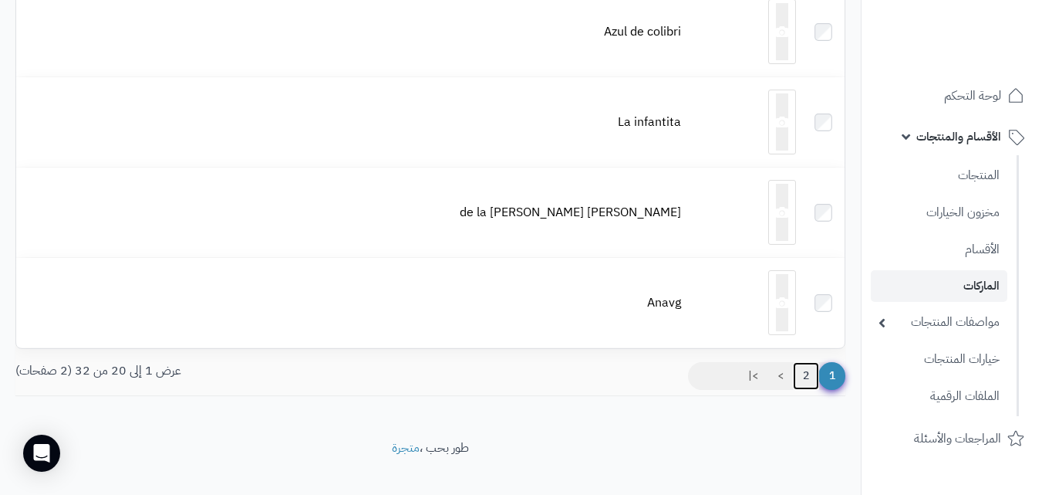
click at [807, 376] on link "2" at bounding box center [806, 376] width 26 height 28
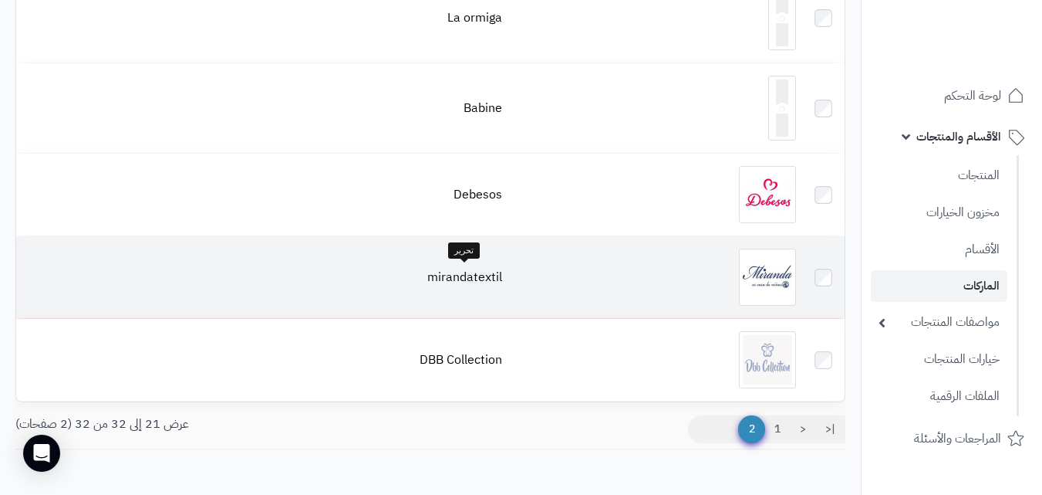
scroll to position [849, 0]
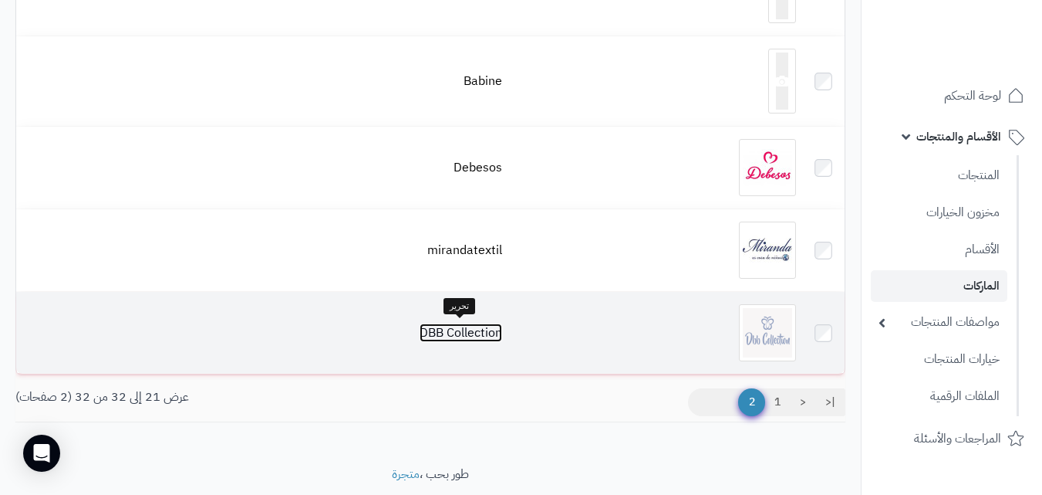
click at [449, 328] on link "DBB Collection" at bounding box center [461, 332] width 83 height 19
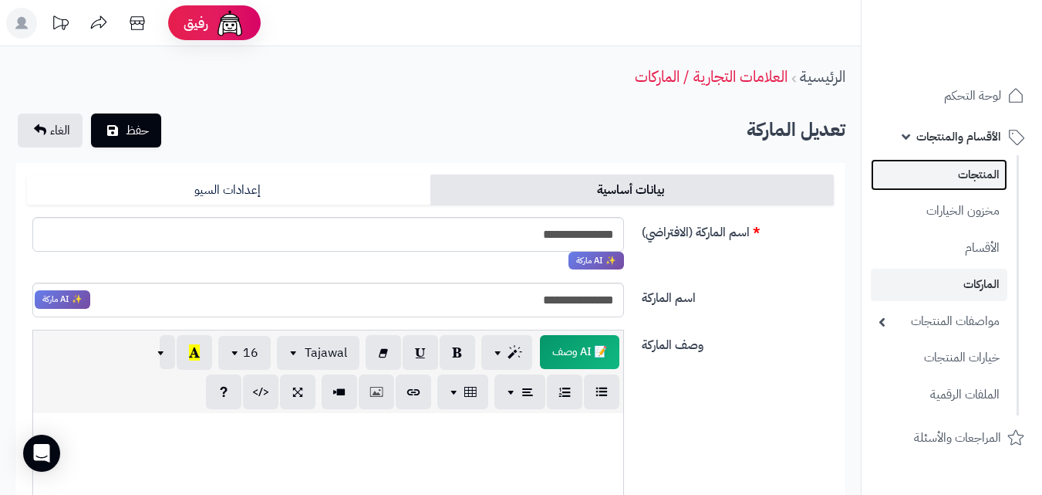
click at [945, 174] on link "المنتجات" at bounding box center [939, 175] width 137 height 32
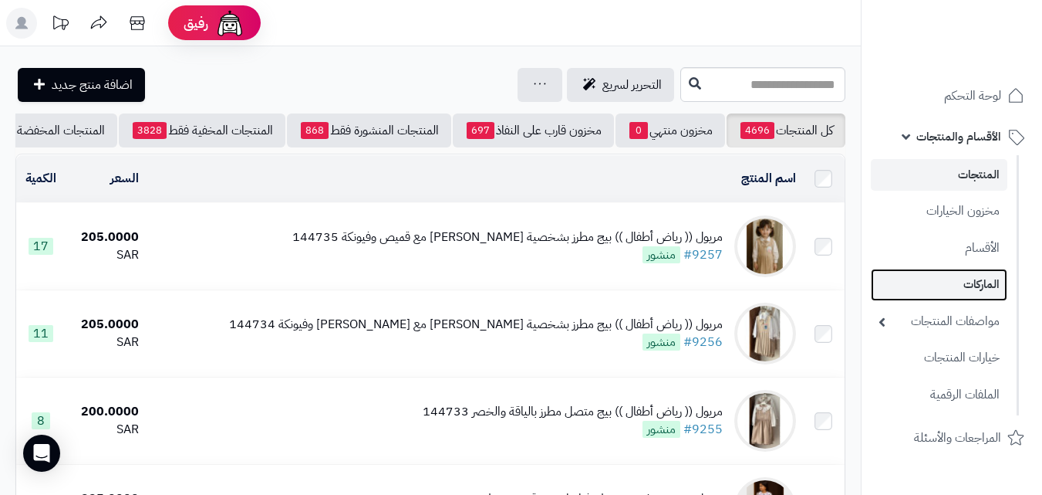
click at [941, 280] on link "الماركات" at bounding box center [939, 285] width 137 height 32
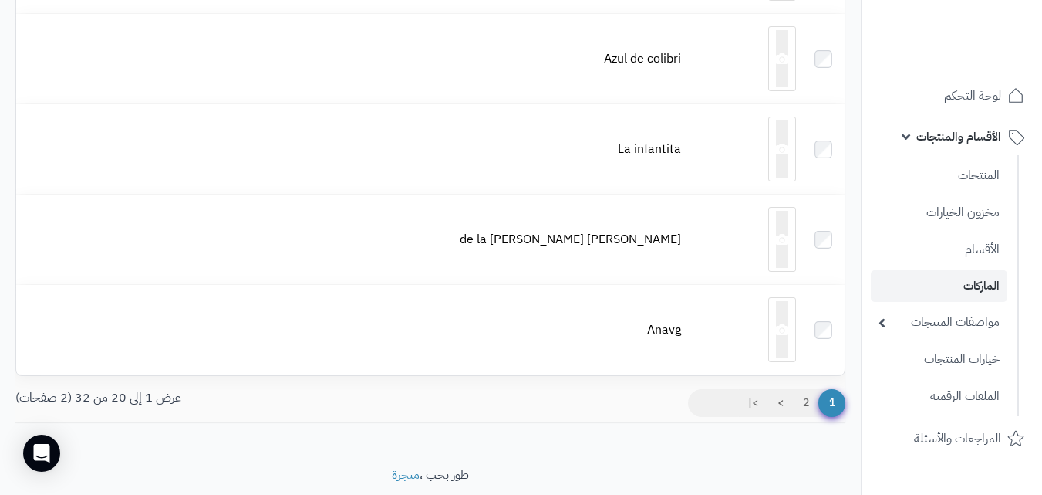
scroll to position [1620, 0]
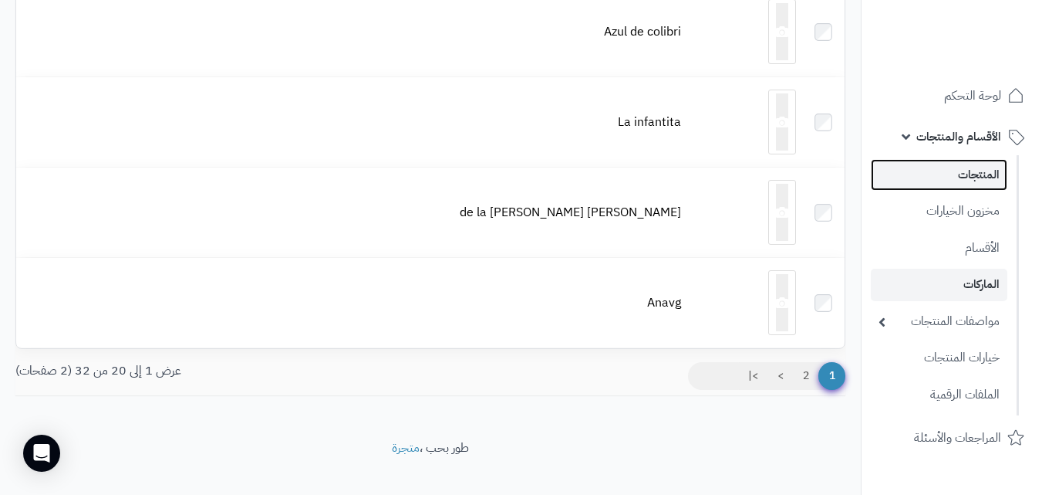
click at [944, 165] on link "المنتجات" at bounding box center [939, 175] width 137 height 32
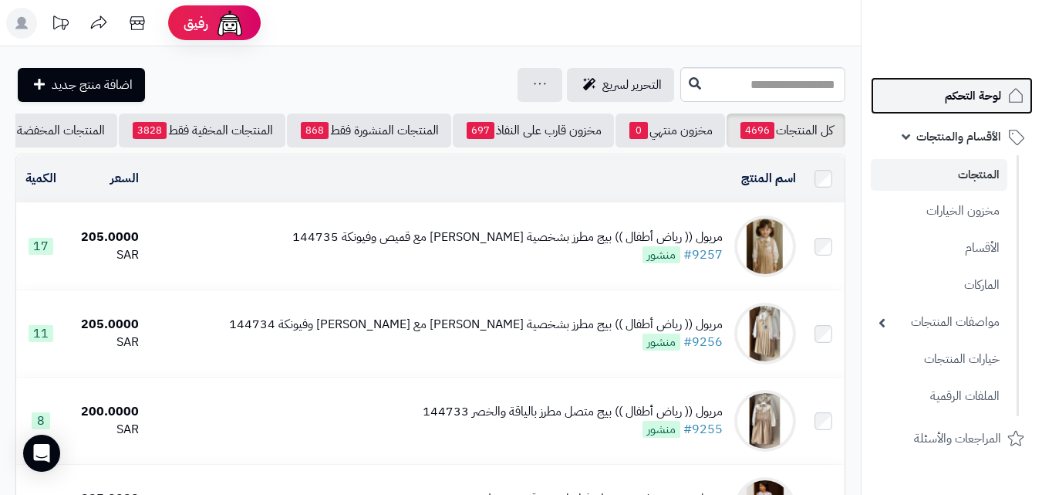
click at [971, 110] on link "لوحة التحكم" at bounding box center [952, 95] width 162 height 37
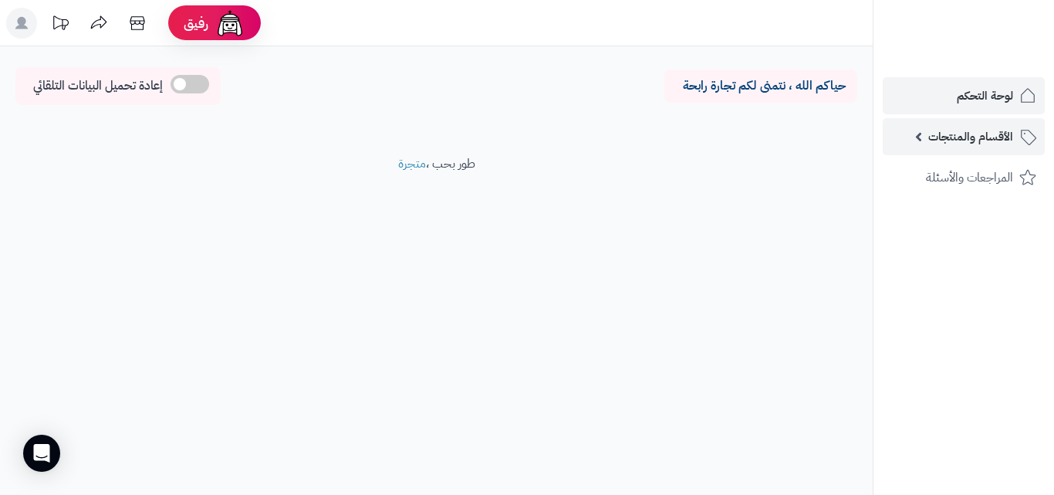
click at [944, 138] on span "الأقسام والمنتجات" at bounding box center [970, 137] width 85 height 22
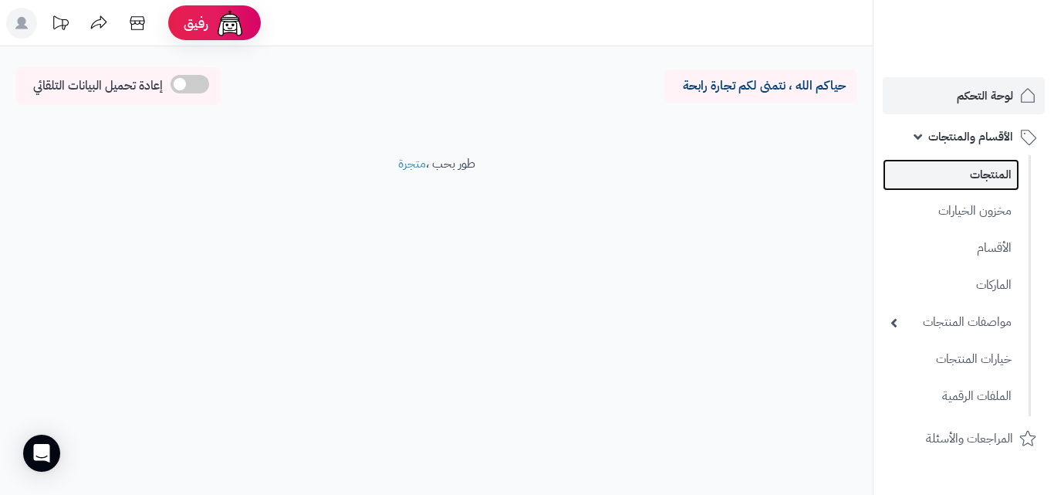
click at [957, 164] on link "المنتجات" at bounding box center [951, 175] width 137 height 32
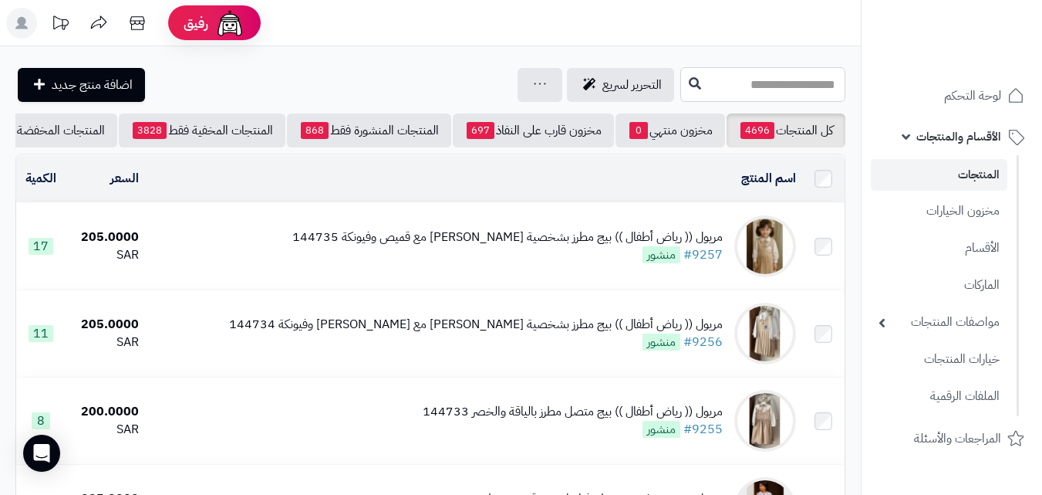
click at [758, 87] on input "text" at bounding box center [763, 84] width 165 height 35
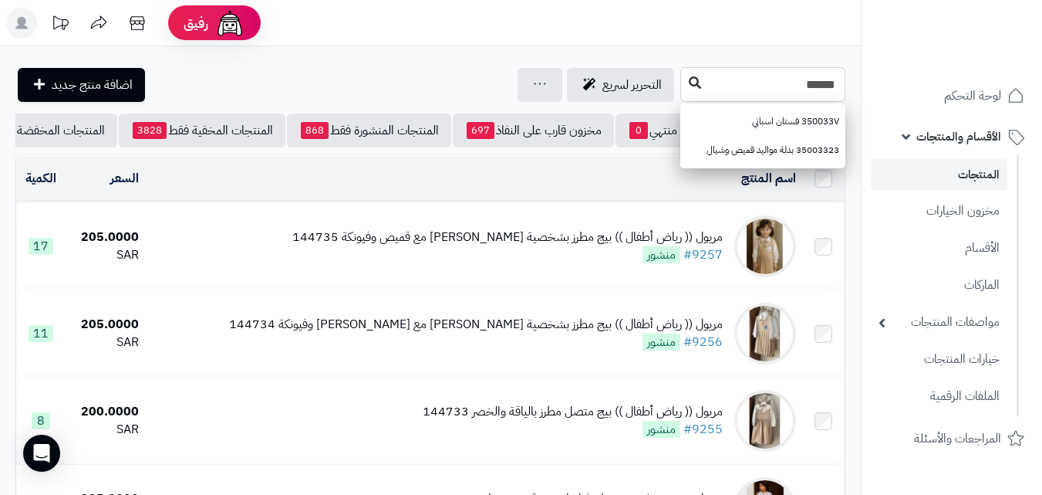
type input "******"
click at [689, 80] on icon at bounding box center [695, 82] width 12 height 12
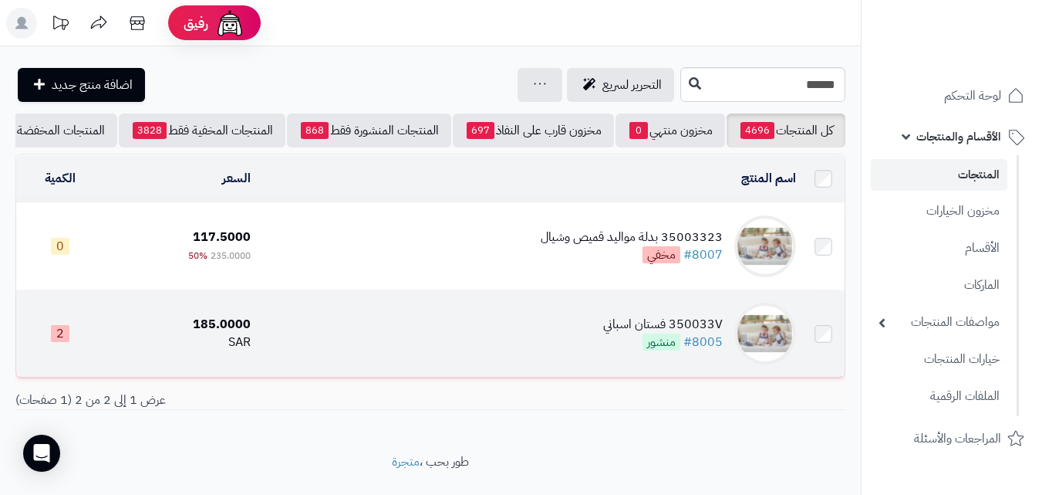
click at [578, 347] on td "350033V فستان اسباني #8005 منشور" at bounding box center [530, 333] width 546 height 86
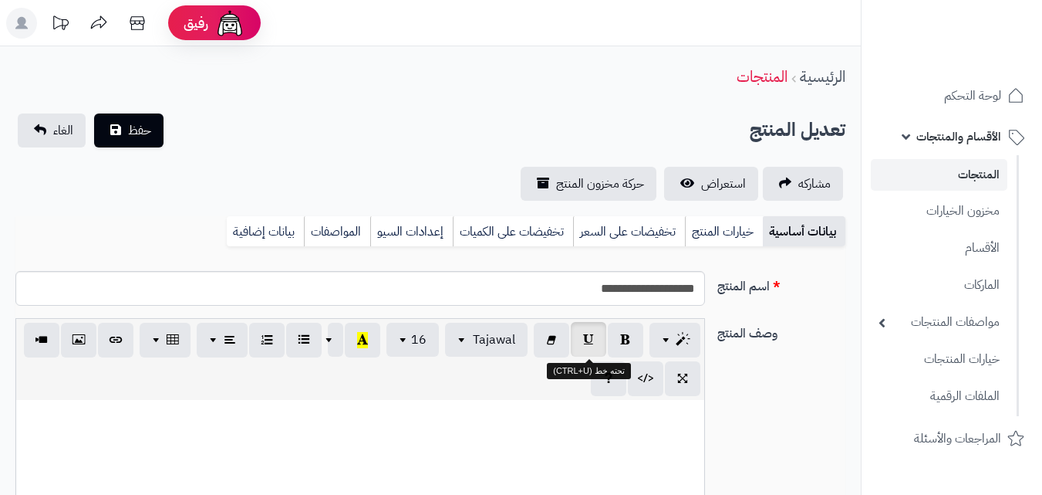
scroll to position [224, 0]
click at [714, 227] on link "خيارات المنتج" at bounding box center [724, 231] width 78 height 31
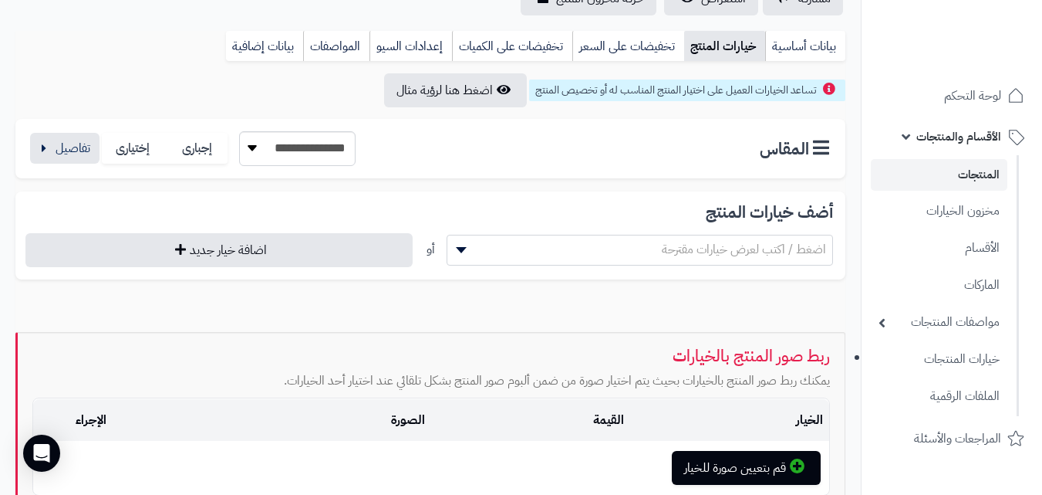
scroll to position [184, 0]
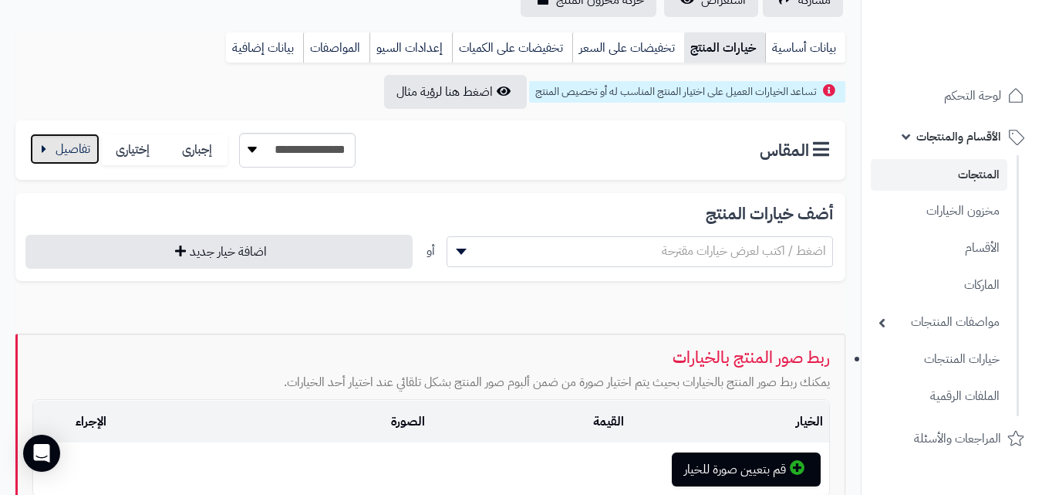
click at [52, 144] on button "button" at bounding box center [64, 148] width 69 height 31
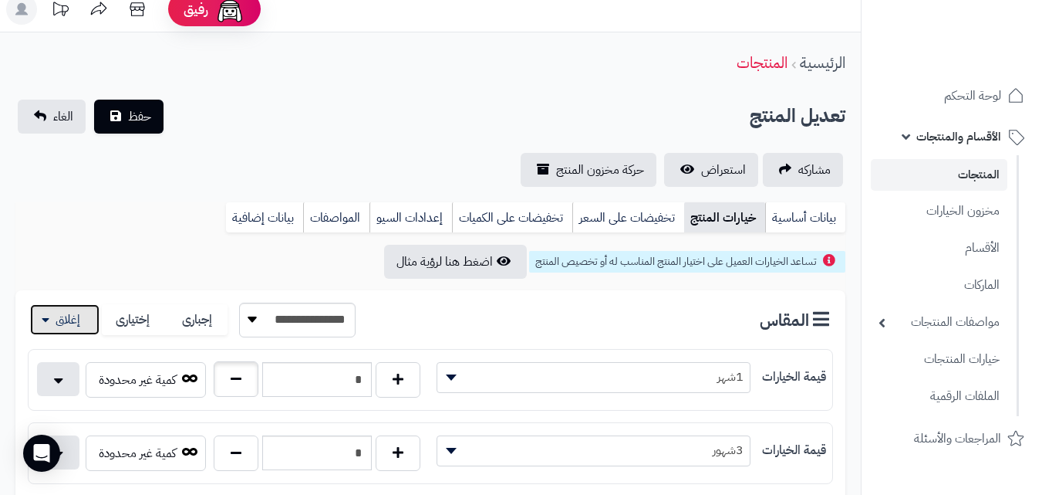
scroll to position [0, 0]
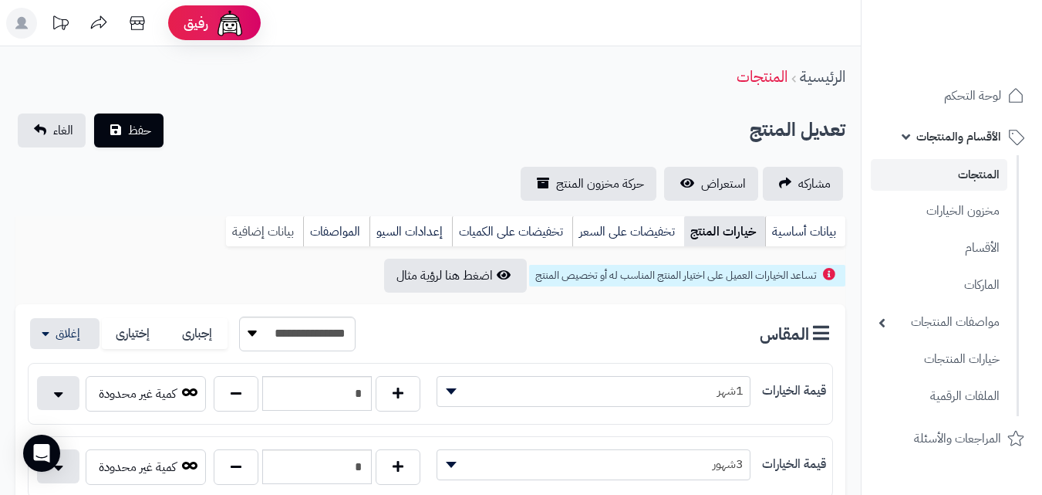
click at [279, 233] on link "بيانات إضافية" at bounding box center [264, 231] width 77 height 31
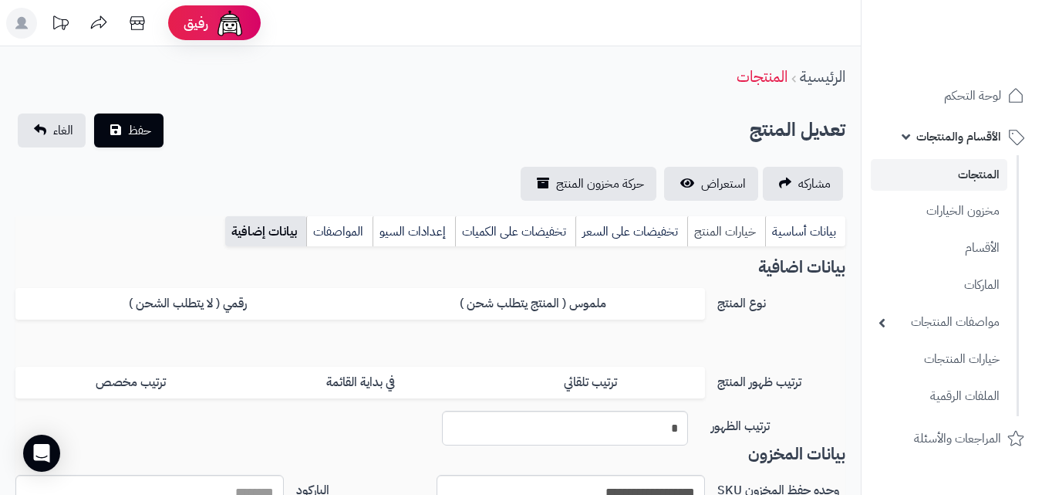
click at [728, 237] on link "خيارات المنتج" at bounding box center [727, 231] width 78 height 31
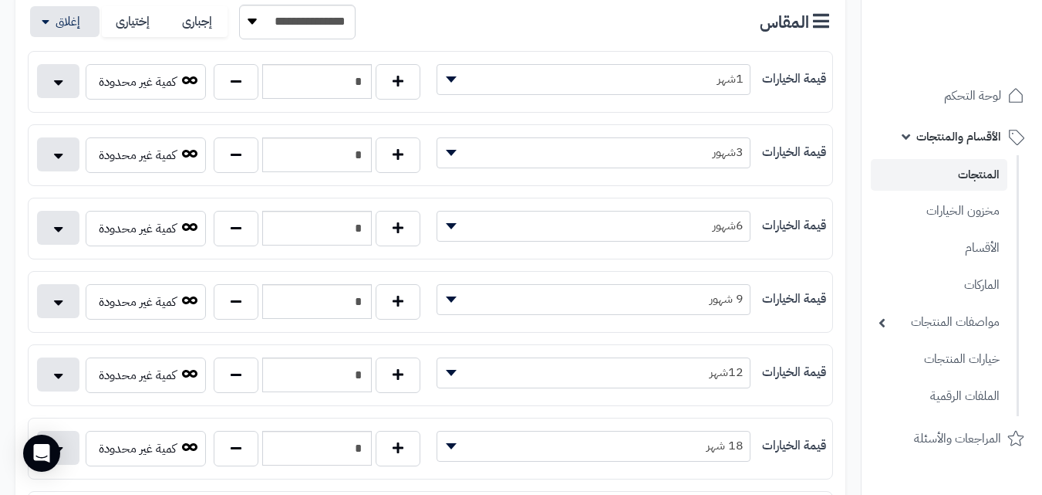
scroll to position [386, 0]
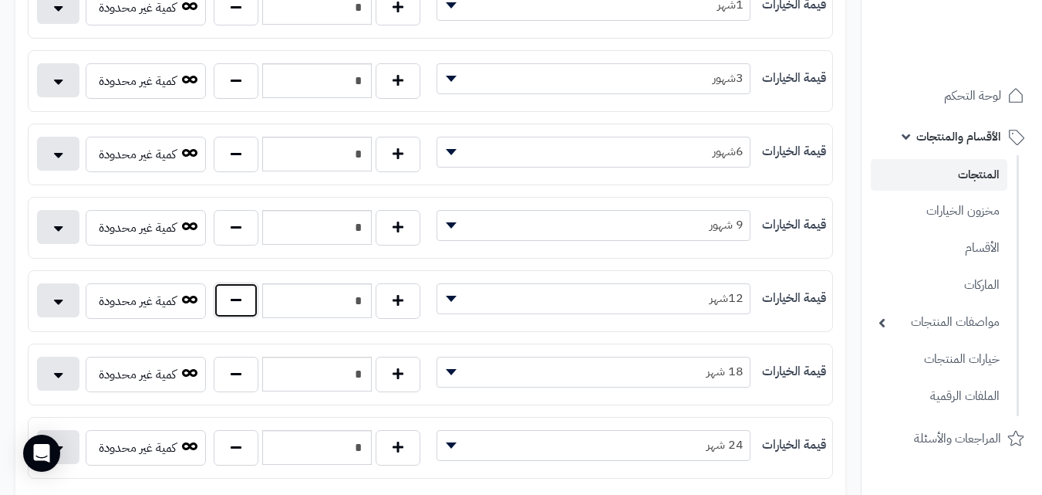
click at [239, 316] on button "button" at bounding box center [236, 299] width 45 height 35
type input "*"
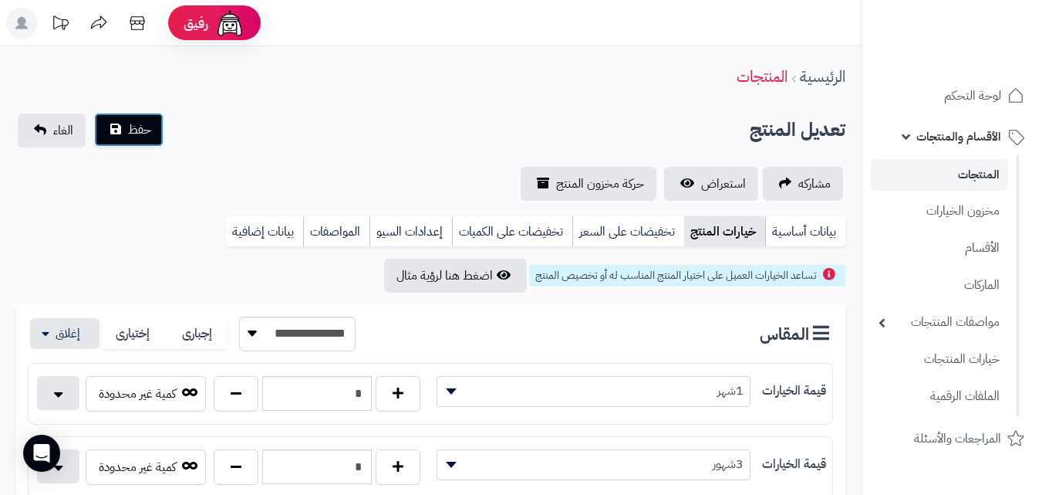
click at [136, 144] on button "حفظ" at bounding box center [128, 130] width 69 height 34
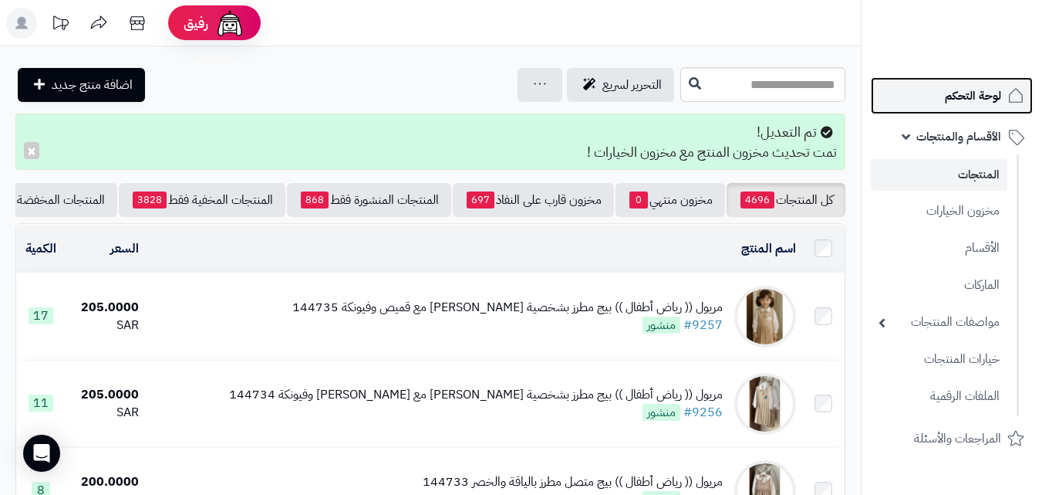
click at [966, 94] on span "لوحة التحكم" at bounding box center [973, 96] width 56 height 22
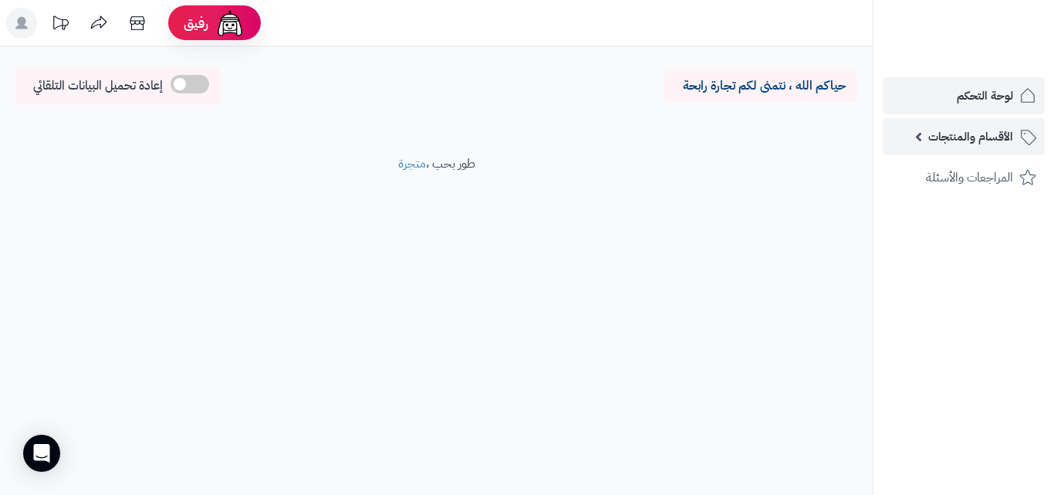
click at [995, 143] on span "الأقسام والمنتجات" at bounding box center [970, 137] width 85 height 22
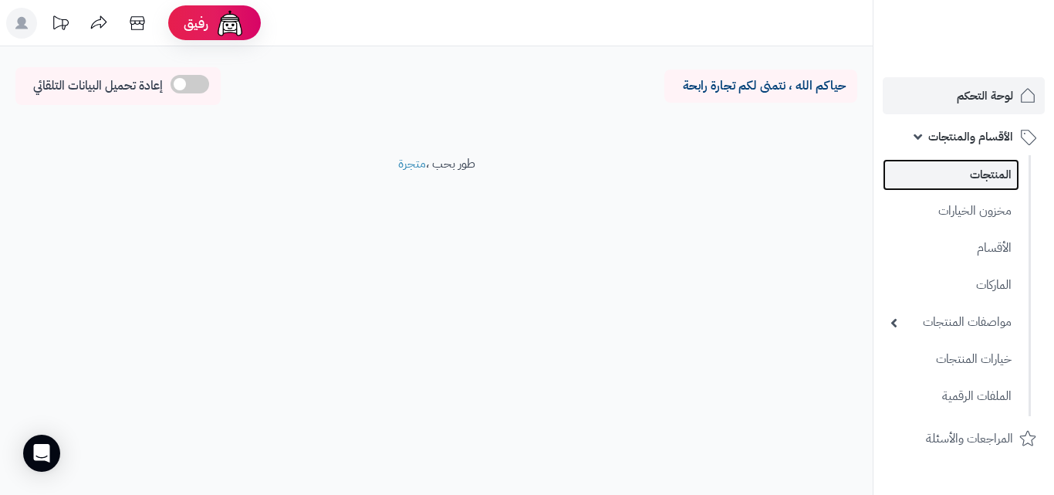
click at [970, 177] on link "المنتجات" at bounding box center [951, 175] width 137 height 32
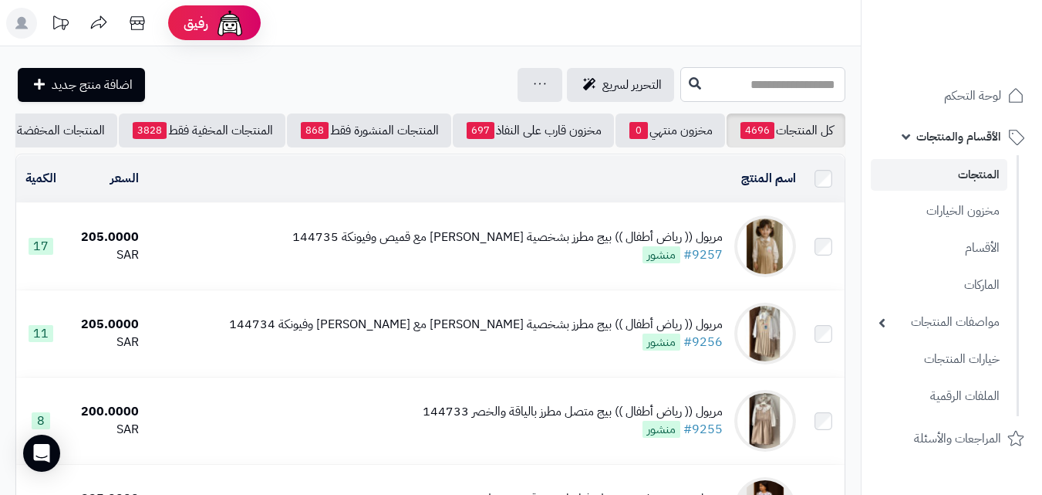
click at [745, 76] on input "text" at bounding box center [763, 84] width 165 height 35
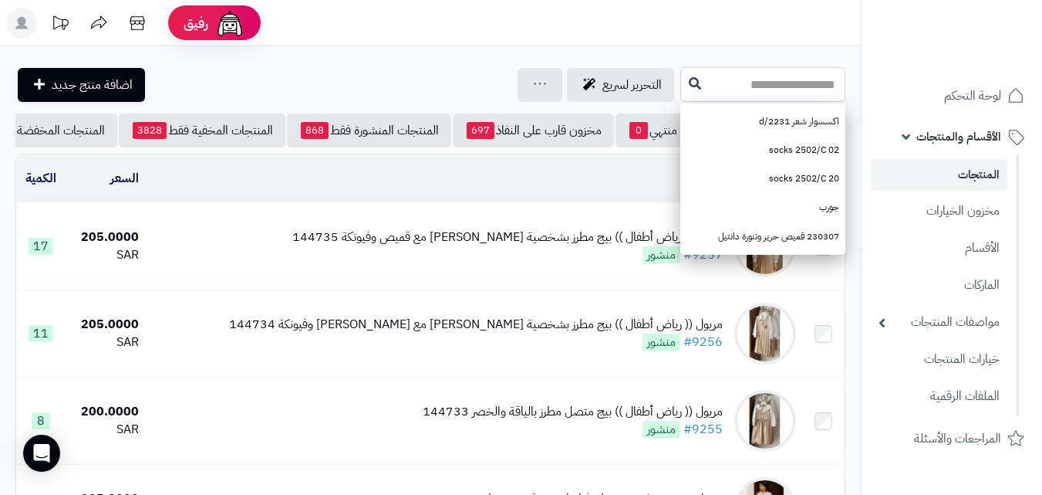
paste input "******"
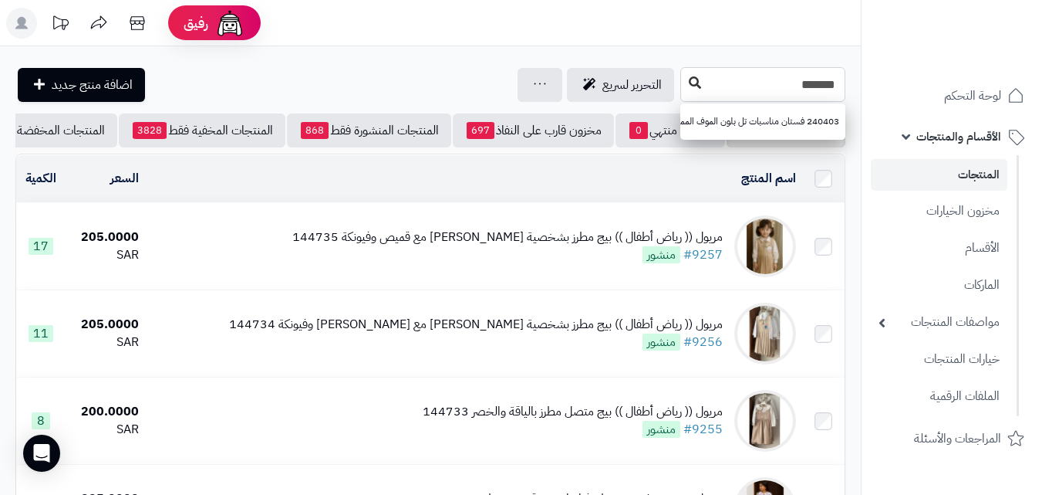
type input "******"
click at [684, 72] on button at bounding box center [695, 83] width 23 height 29
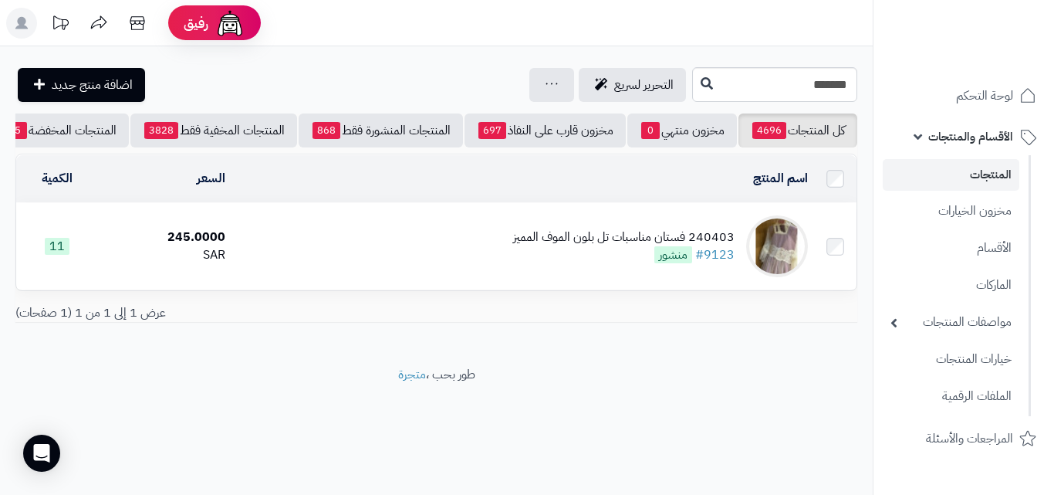
click at [1049, 51] on div at bounding box center [963, 33] width 181 height 67
click at [692, 83] on input "******" at bounding box center [774, 84] width 165 height 35
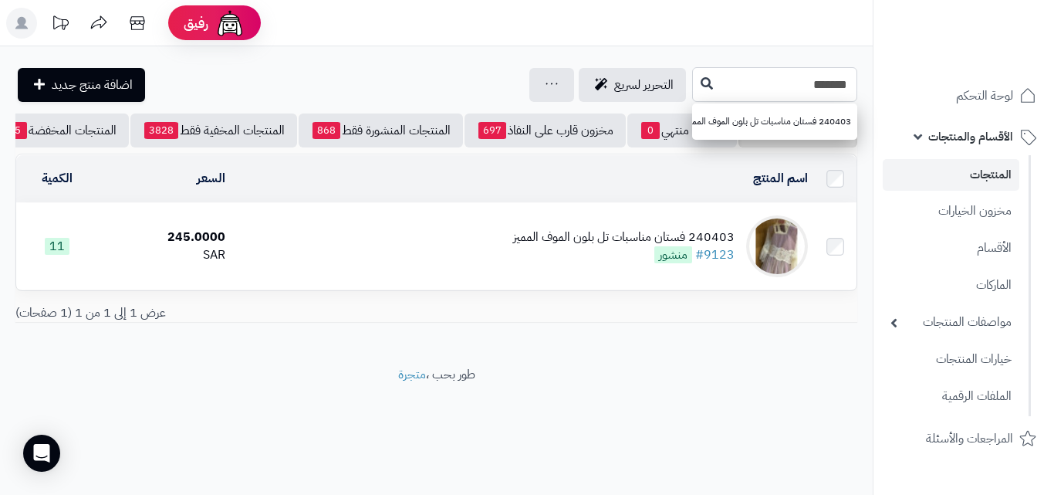
click at [692, 83] on input "******" at bounding box center [774, 84] width 165 height 35
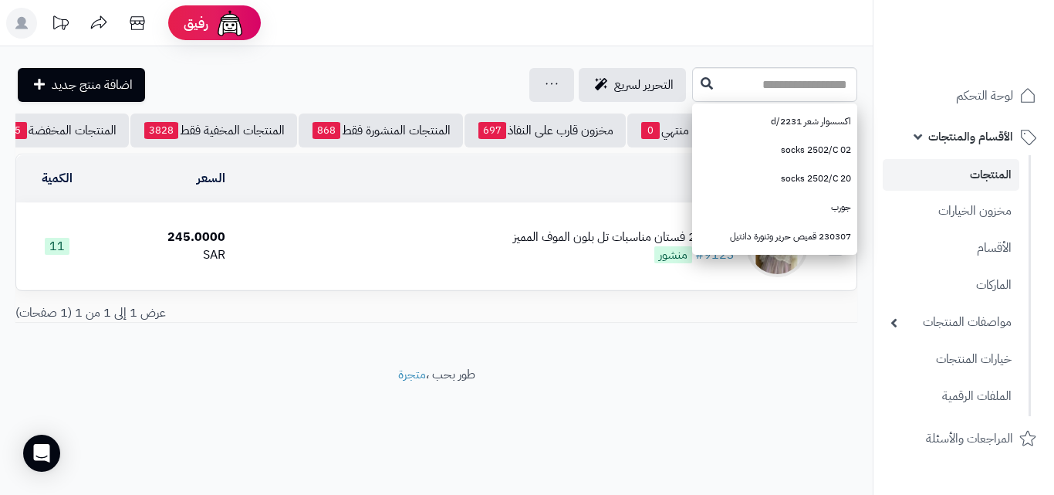
click at [25, 30] on rect at bounding box center [21, 23] width 31 height 31
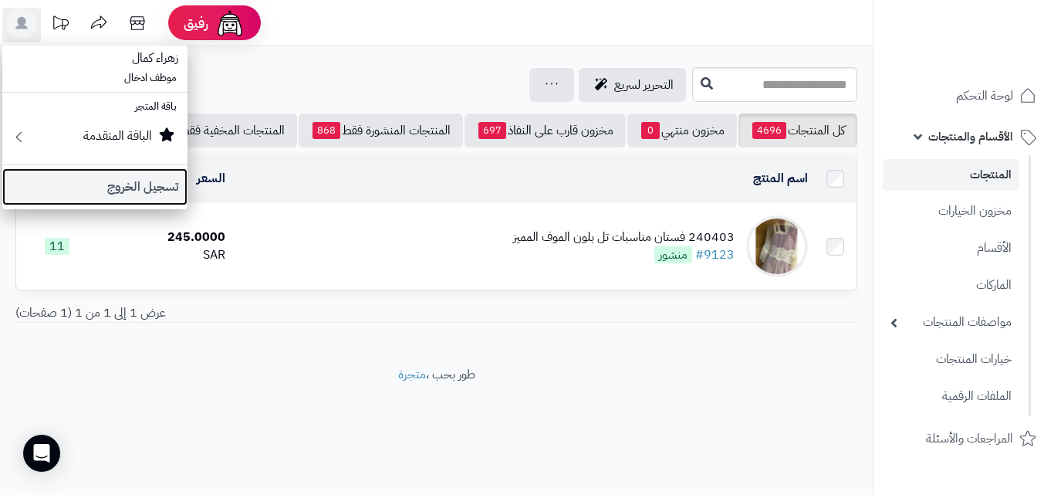
click at [147, 181] on link "تسجيل الخروج" at bounding box center [94, 186] width 185 height 37
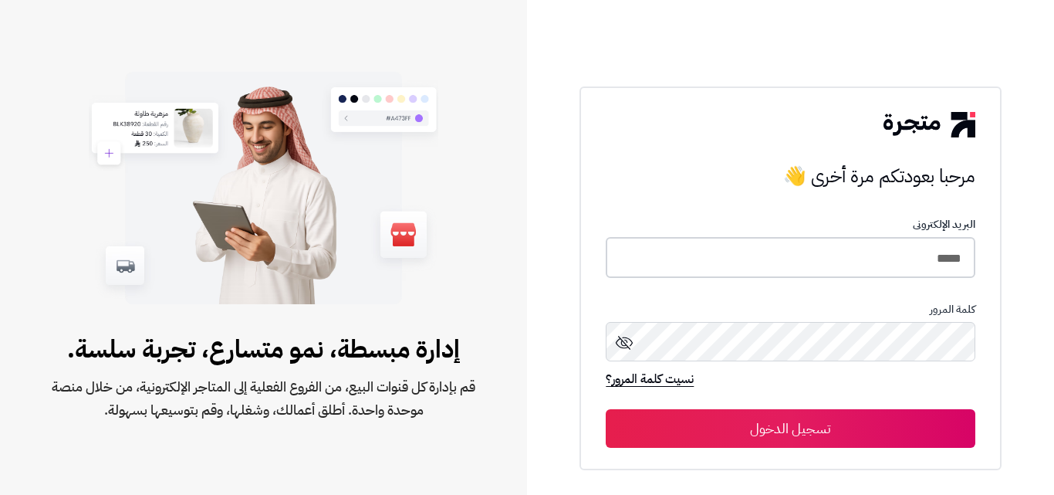
click at [931, 267] on input "*****" at bounding box center [790, 257] width 369 height 41
type input "*"
type input "*****"
drag, startPoint x: 1030, startPoint y: 316, endPoint x: 1037, endPoint y: 329, distance: 14.8
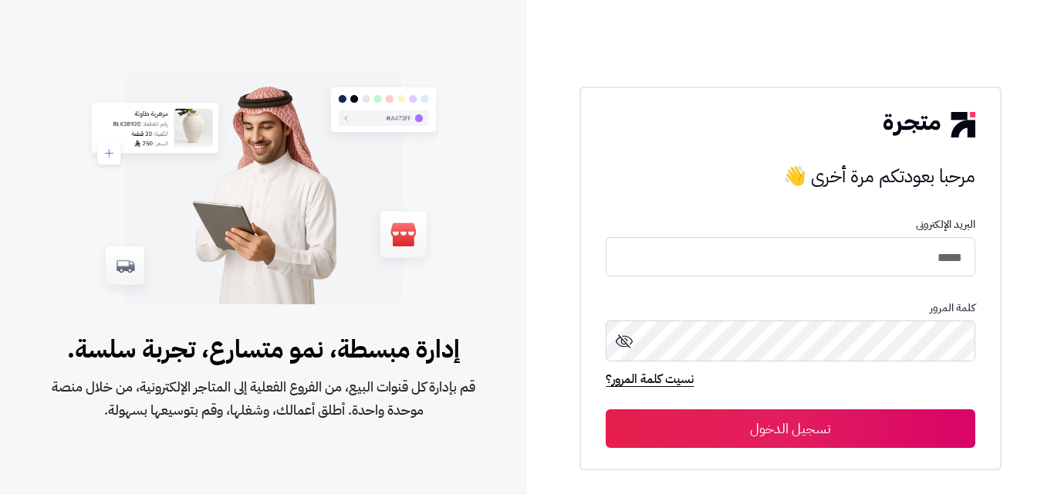
click at [1030, 316] on div "مرحبا بعودتكم مرة أخرى 👋 مرحبا بعودتكم مرة أخرى 👋 البريد الإلكترونى ***** كلمة …" at bounding box center [790, 247] width 527 height 495
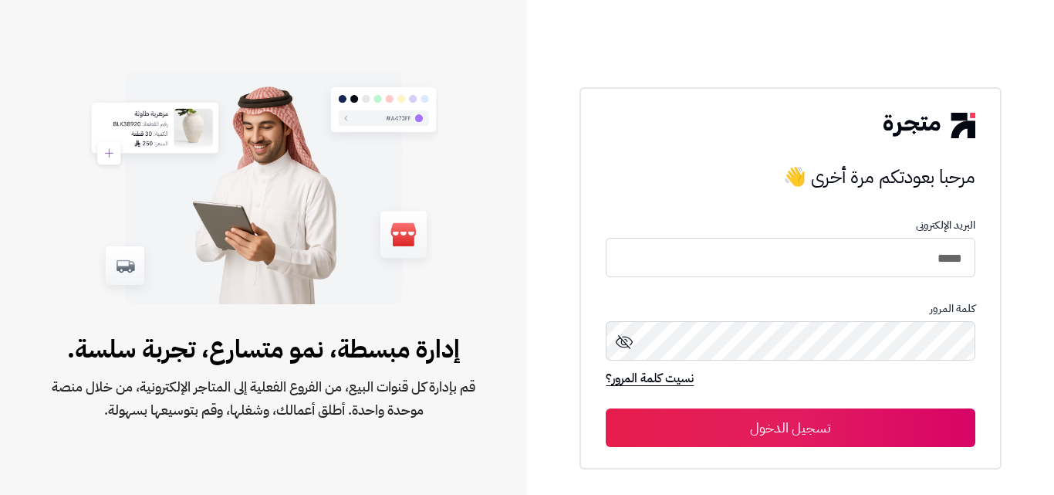
click at [823, 438] on button "تسجيل الدخول" at bounding box center [790, 427] width 369 height 39
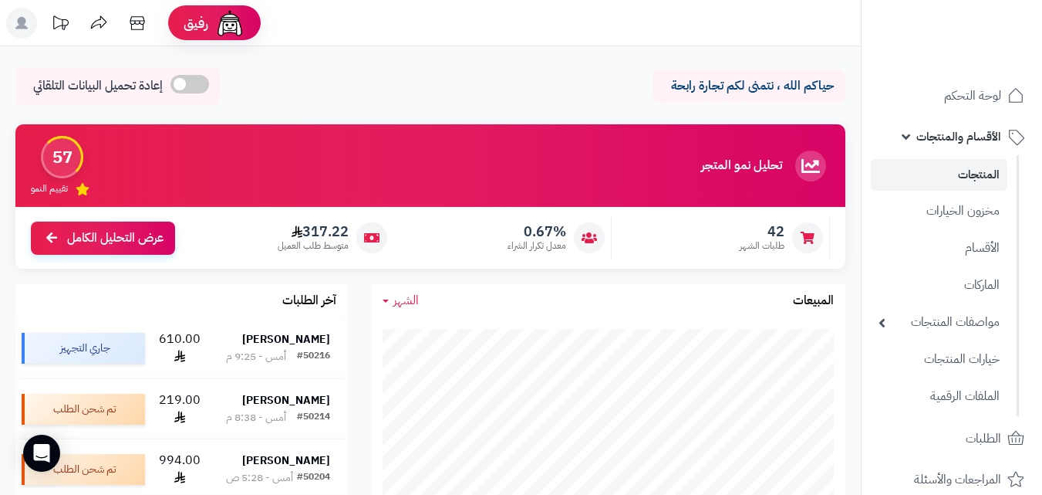
click at [986, 133] on span "الأقسام والمنتجات" at bounding box center [959, 137] width 85 height 22
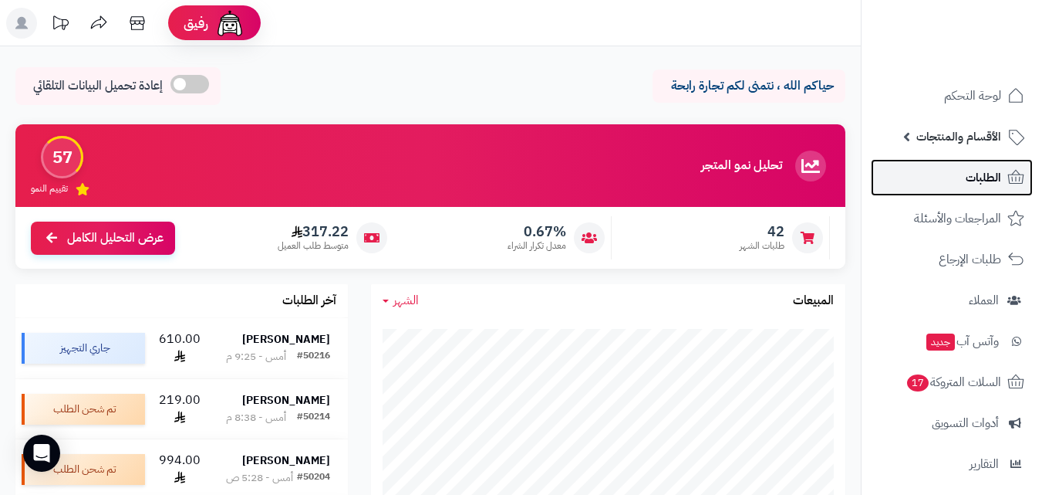
click at [961, 164] on link "الطلبات" at bounding box center [952, 177] width 162 height 37
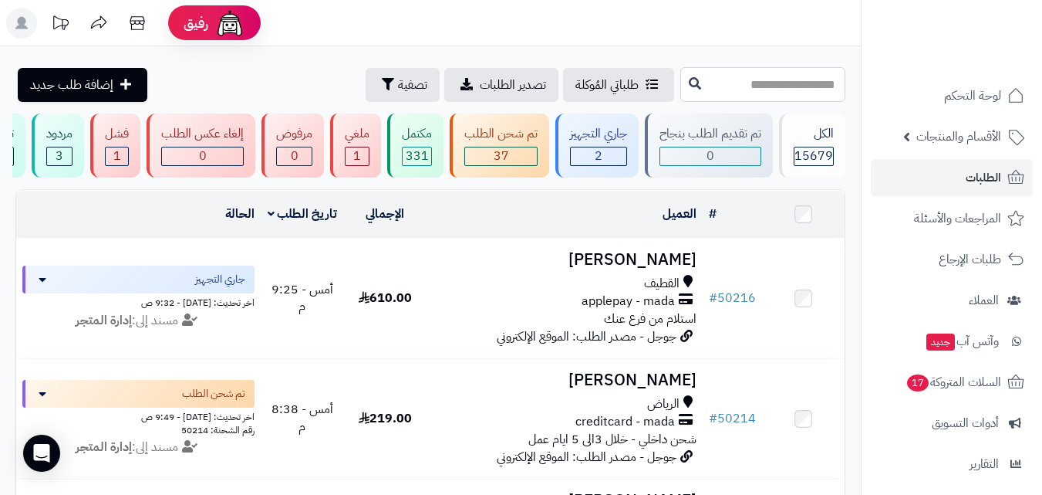
click at [741, 85] on input "text" at bounding box center [763, 84] width 165 height 35
type input "*****"
click at [684, 90] on button at bounding box center [695, 83] width 23 height 29
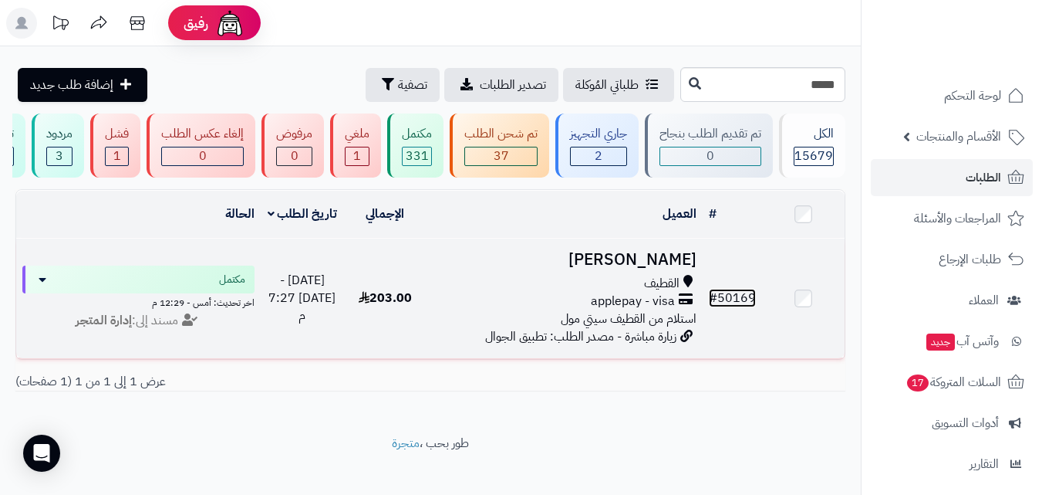
click at [731, 307] on link "# 50169" at bounding box center [732, 298] width 47 height 19
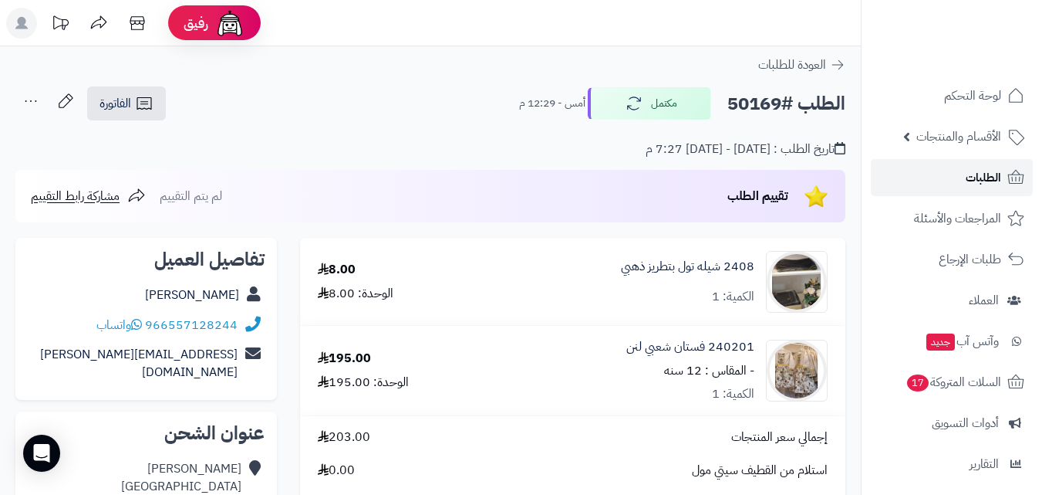
click at [1012, 182] on icon at bounding box center [1016, 177] width 19 height 19
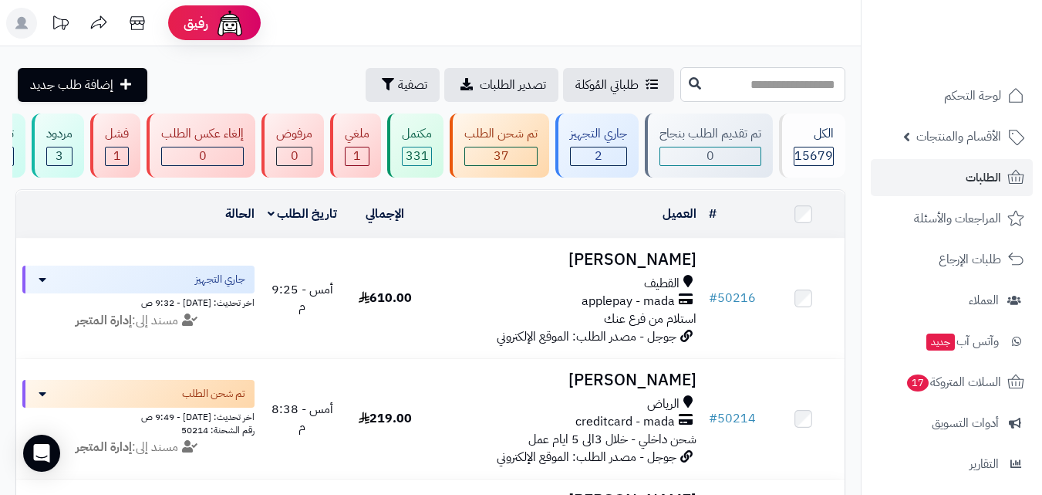
click at [744, 76] on input "text" at bounding box center [763, 84] width 165 height 35
type input "*****"
click at [689, 83] on icon at bounding box center [695, 82] width 12 height 12
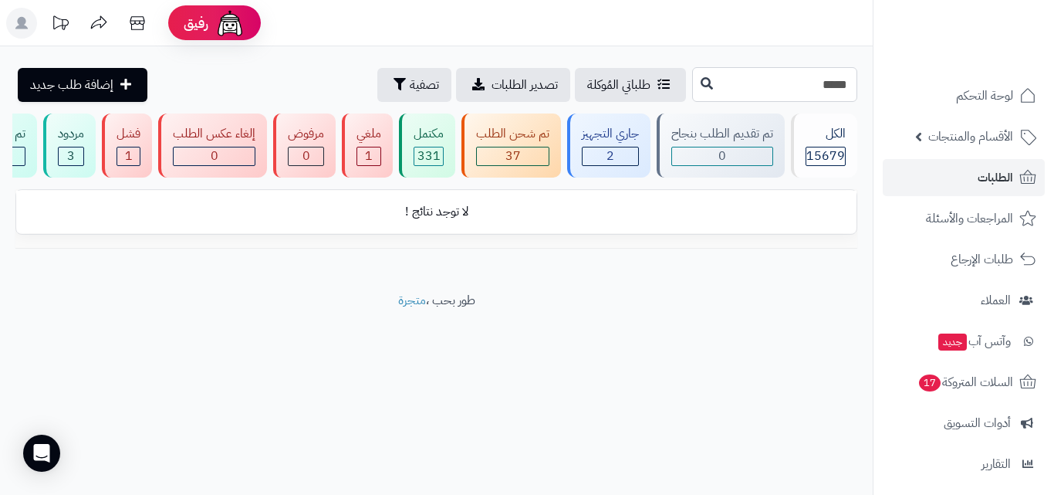
click at [701, 79] on input "*****" at bounding box center [774, 84] width 165 height 35
type input "*****"
click at [695, 88] on button at bounding box center [706, 83] width 23 height 29
click at [728, 82] on input "*****" at bounding box center [774, 84] width 165 height 35
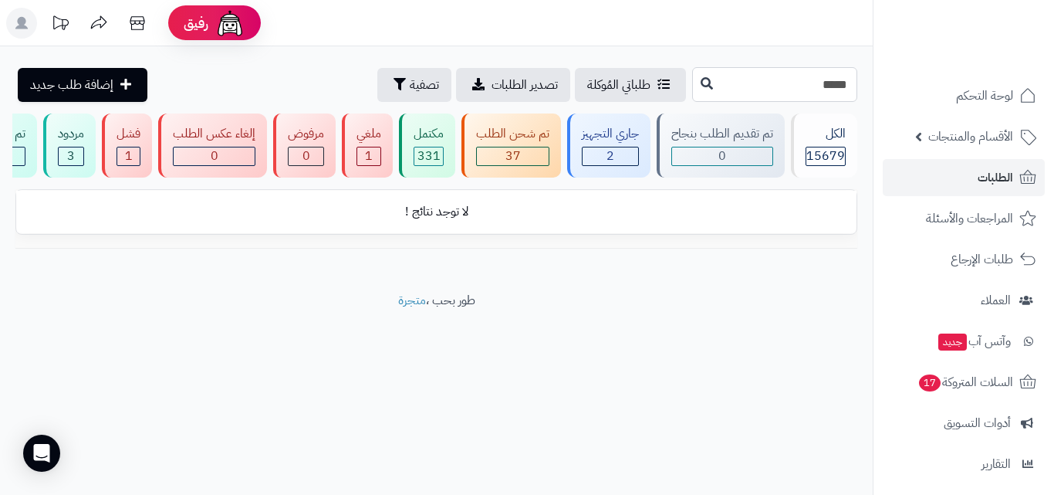
click at [728, 82] on input "*****" at bounding box center [774, 84] width 165 height 35
type input "*****"
click at [701, 83] on icon at bounding box center [707, 82] width 12 height 12
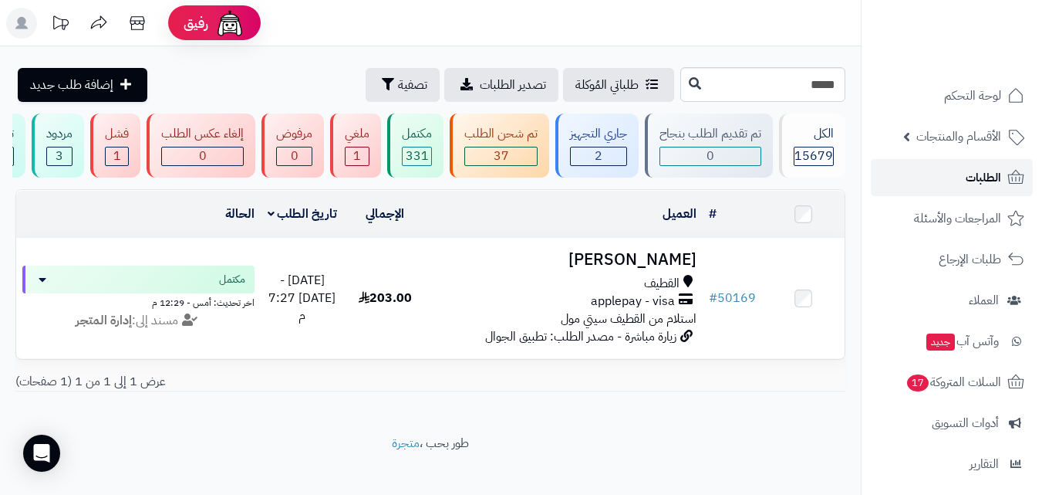
click at [985, 185] on span "الطلبات" at bounding box center [983, 178] width 35 height 22
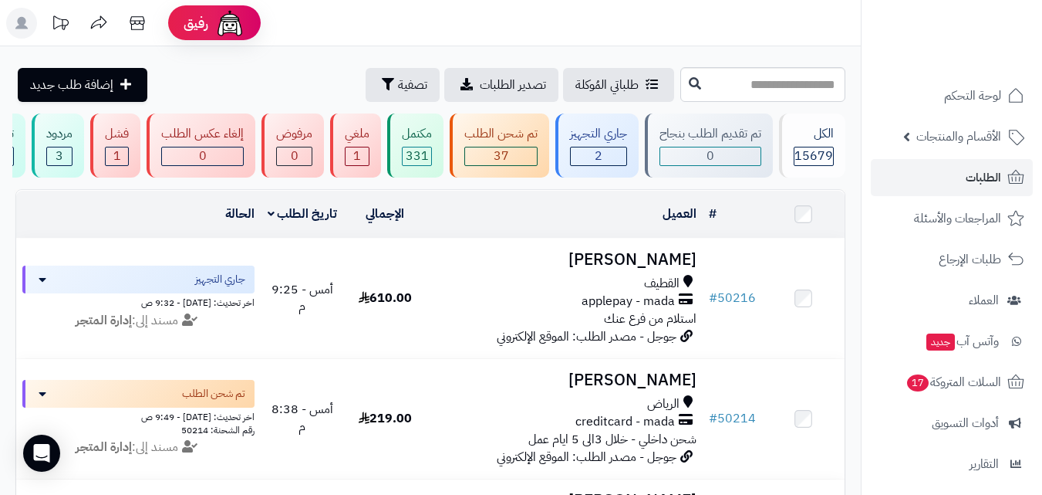
click at [25, 27] on icon at bounding box center [21, 23] width 12 height 12
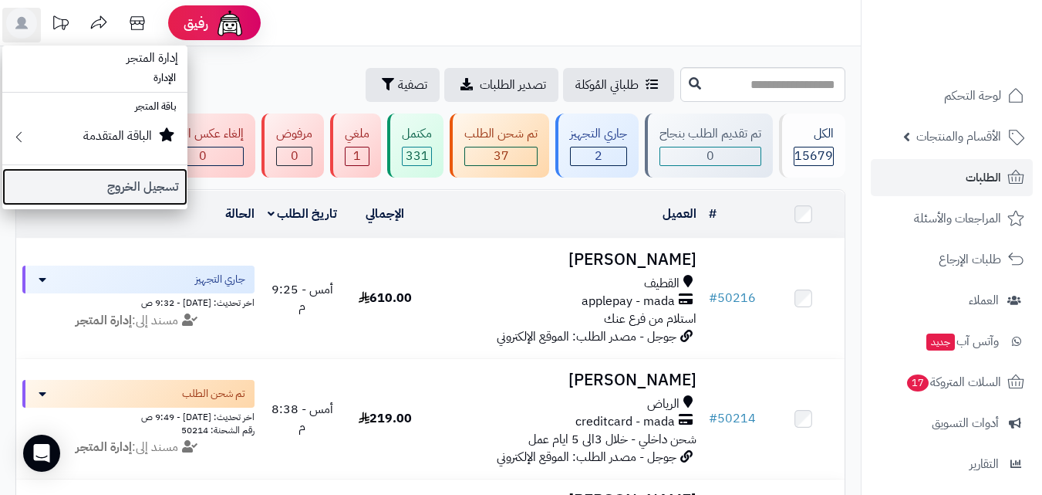
click at [161, 197] on link "تسجيل الخروج" at bounding box center [94, 186] width 185 height 37
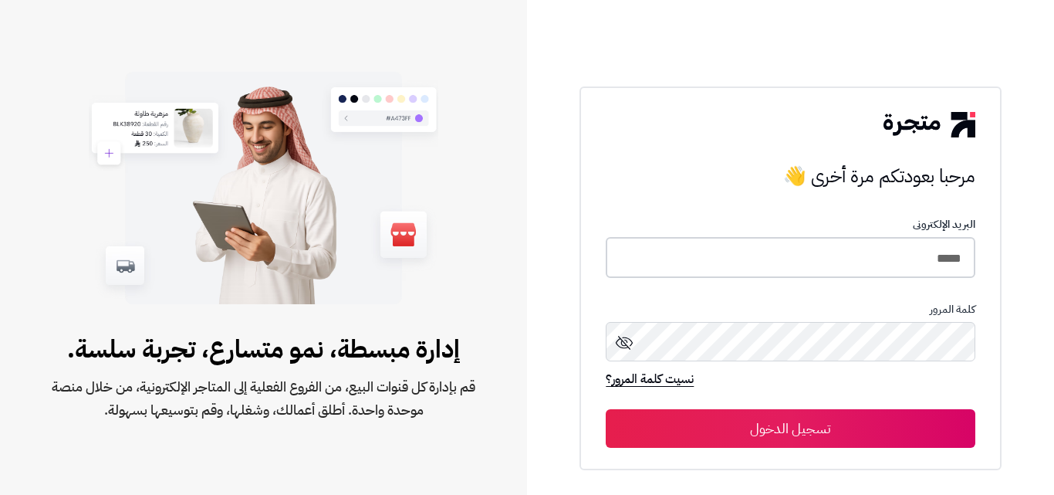
click at [949, 262] on input "*****" at bounding box center [790, 257] width 369 height 41
type input "*****"
click at [606, 409] on button "تسجيل الدخول" at bounding box center [790, 428] width 369 height 39
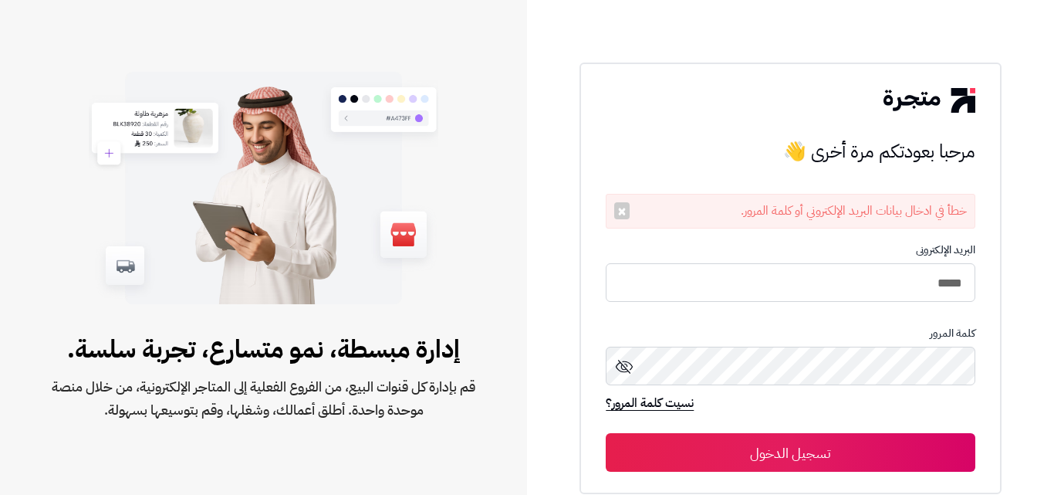
click at [937, 450] on button "تسجيل الدخول" at bounding box center [790, 452] width 369 height 39
click at [848, 448] on button "تسجيل الدخول" at bounding box center [790, 452] width 369 height 39
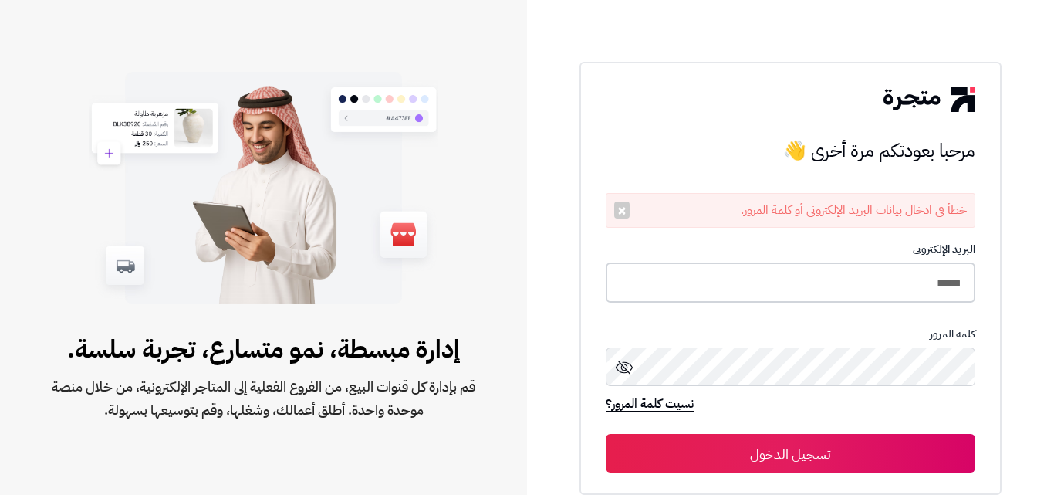
click at [939, 286] on input "*****" at bounding box center [790, 282] width 369 height 41
type input "*****"
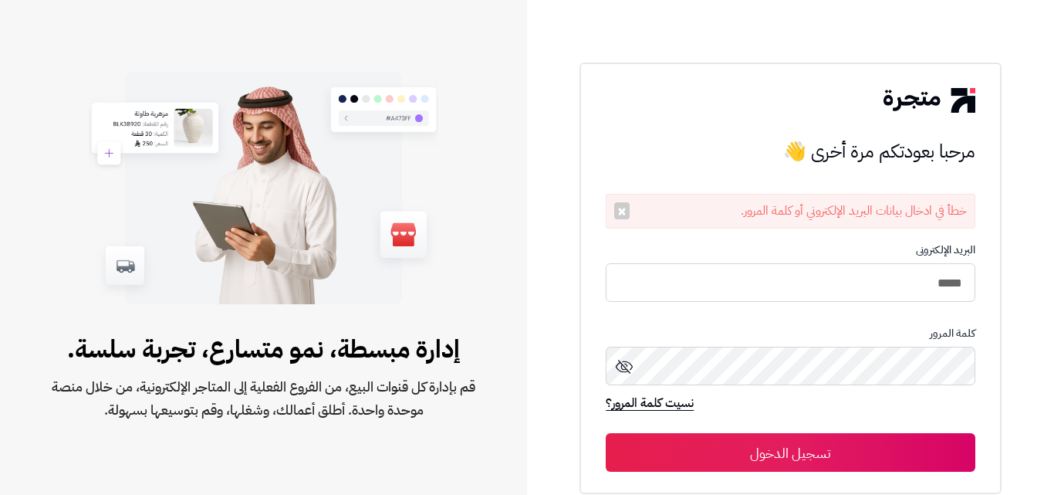
click at [882, 448] on button "تسجيل الدخول" at bounding box center [790, 452] width 369 height 39
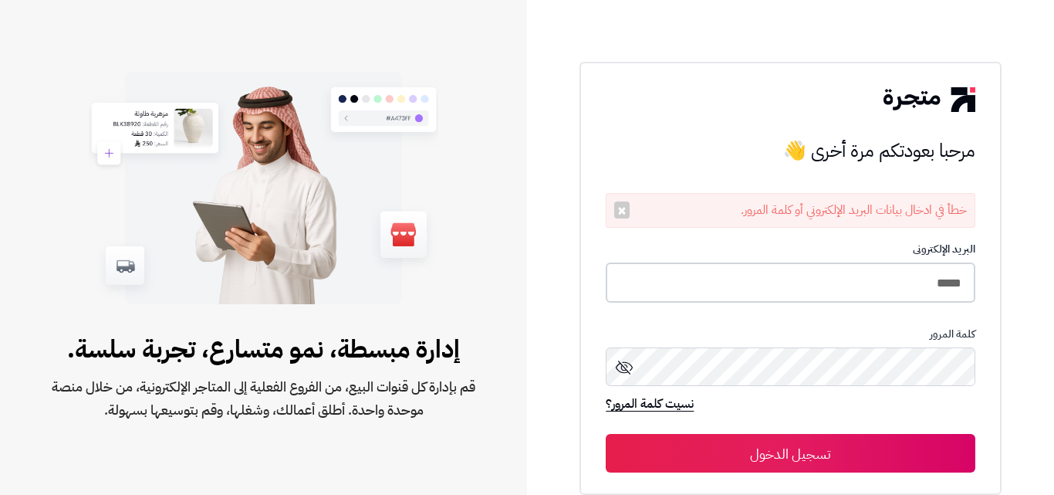
click at [941, 296] on input "*****" at bounding box center [790, 282] width 369 height 41
type input "*****"
click at [606, 434] on button "تسجيل الدخول" at bounding box center [790, 453] width 369 height 39
click at [1015, 400] on div "مرحبا بعودتكم مرة أخرى 👋 مرحبا بعودتكم مرة أخرى 👋 خطأ في ادخال بيانات البريد ال…" at bounding box center [790, 247] width 527 height 495
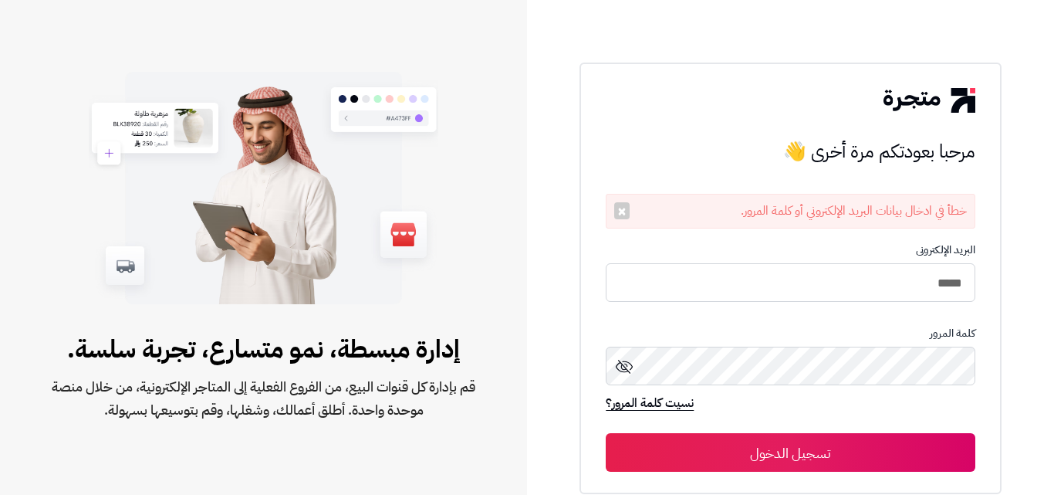
click at [911, 457] on button "تسجيل الدخول" at bounding box center [790, 452] width 369 height 39
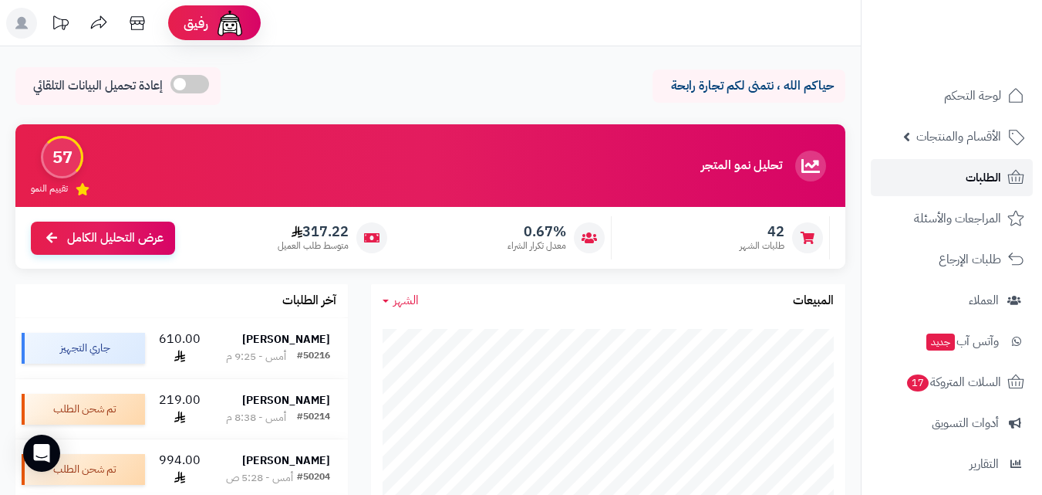
click at [974, 177] on span "الطلبات" at bounding box center [983, 178] width 35 height 22
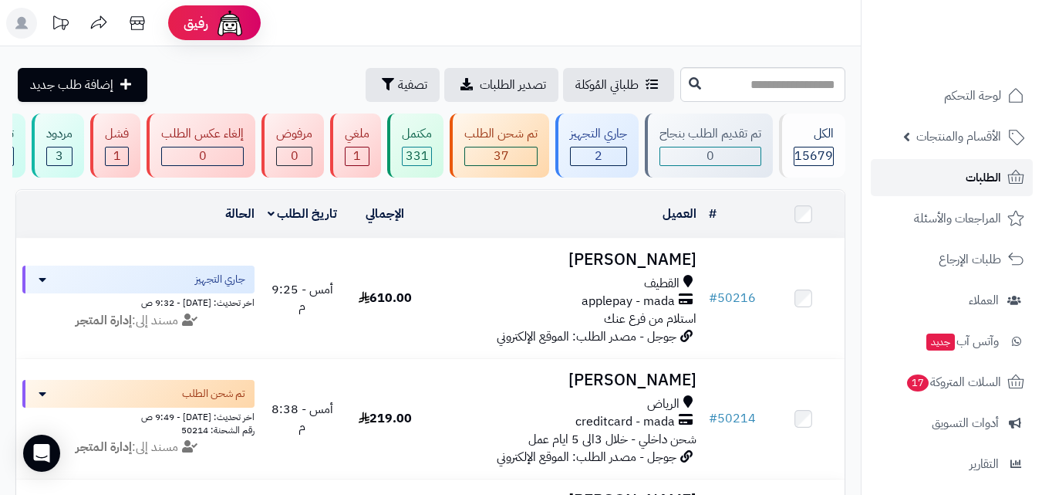
click at [979, 184] on span "الطلبات" at bounding box center [983, 178] width 35 height 22
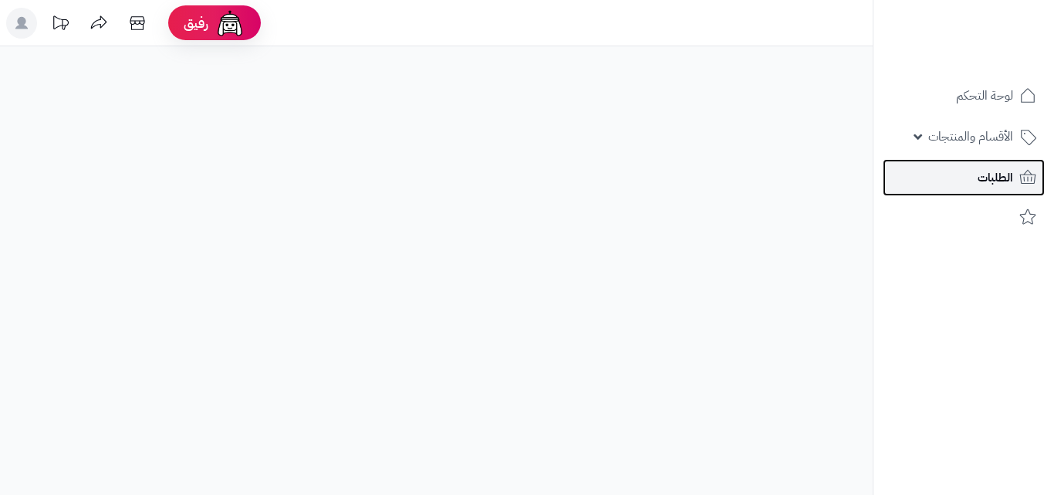
click at [989, 181] on span "الطلبات" at bounding box center [995, 178] width 35 height 22
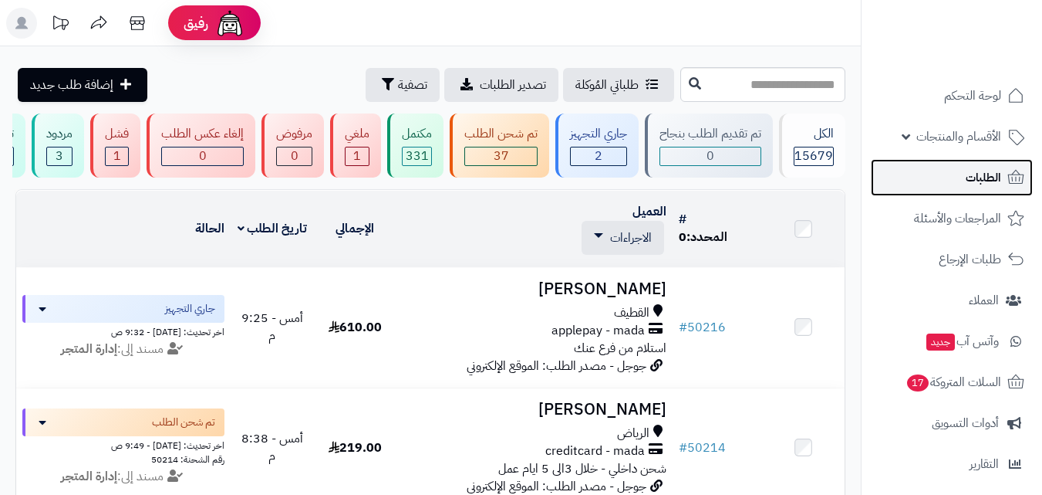
click at [971, 173] on span "الطلبات" at bounding box center [983, 178] width 35 height 22
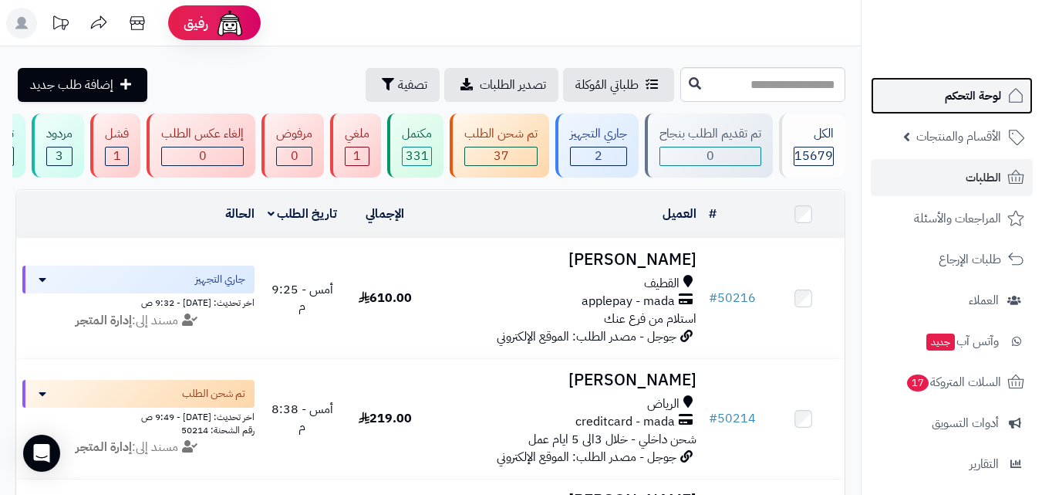
click at [988, 100] on span "لوحة التحكم" at bounding box center [973, 96] width 56 height 22
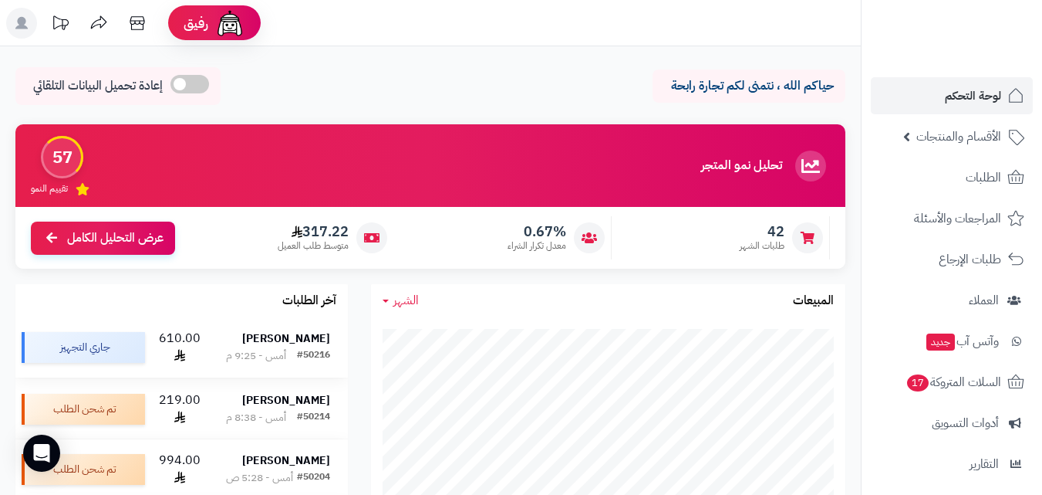
click at [311, 341] on strong "[PERSON_NAME]" at bounding box center [286, 338] width 88 height 16
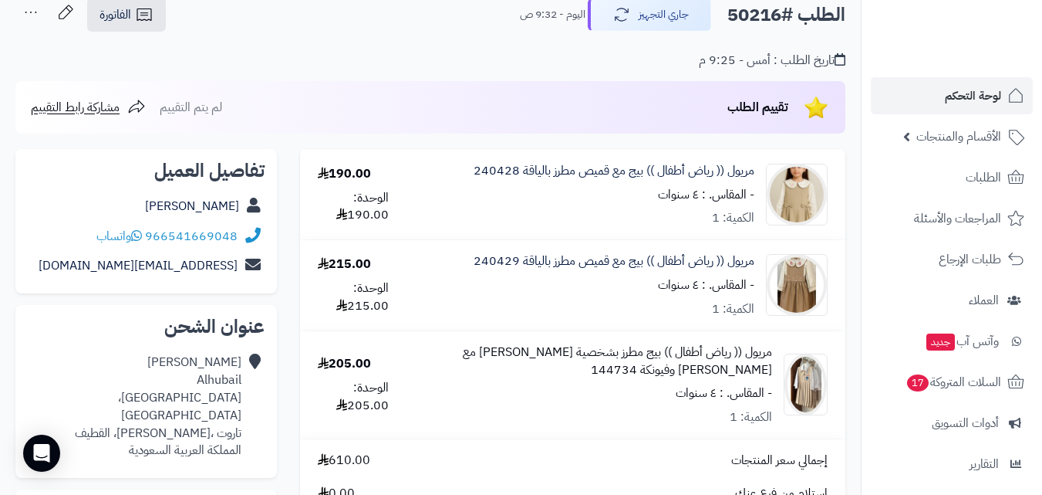
scroll to position [77, 0]
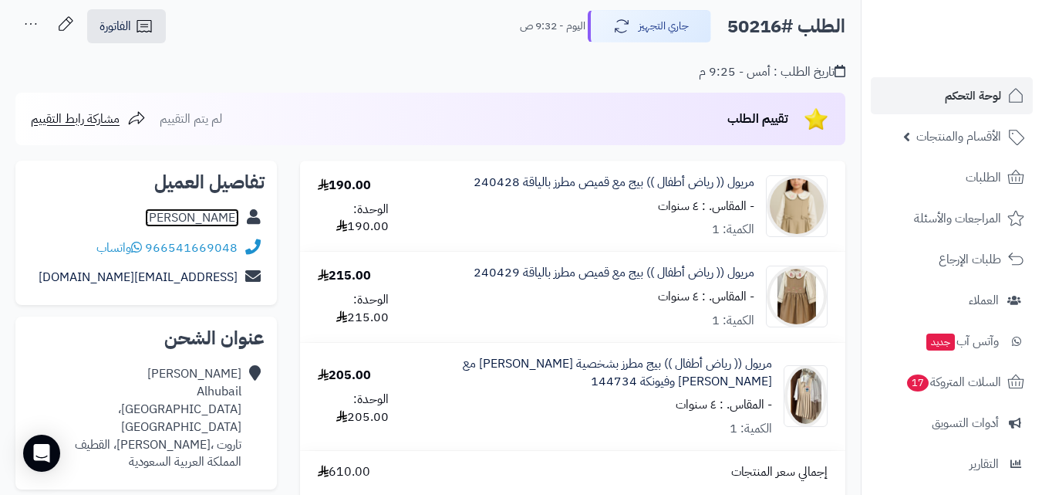
click at [201, 221] on link "[PERSON_NAME]" at bounding box center [192, 217] width 94 height 19
click at [944, 101] on link "لوحة التحكم" at bounding box center [952, 95] width 162 height 37
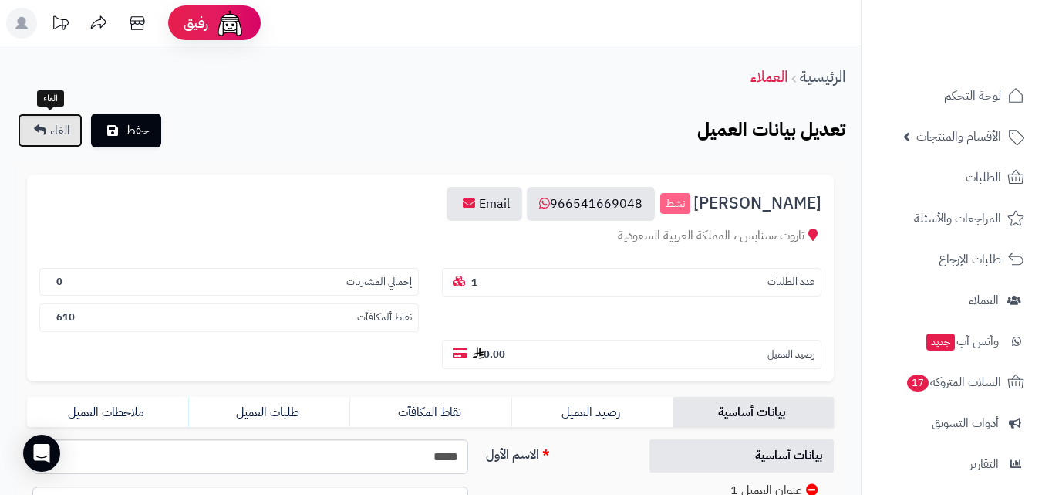
click at [56, 132] on span "الغاء" at bounding box center [60, 130] width 20 height 19
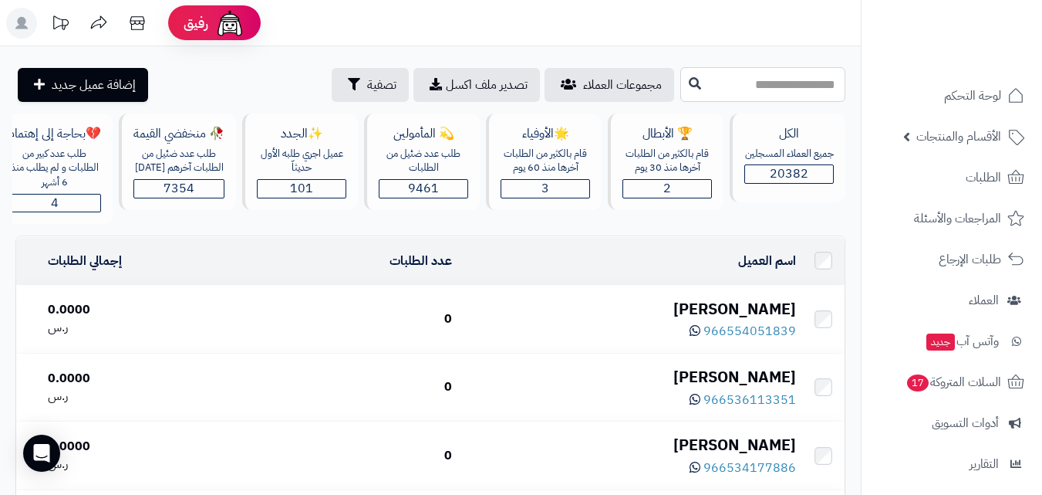
click at [761, 91] on input "text" at bounding box center [763, 84] width 165 height 35
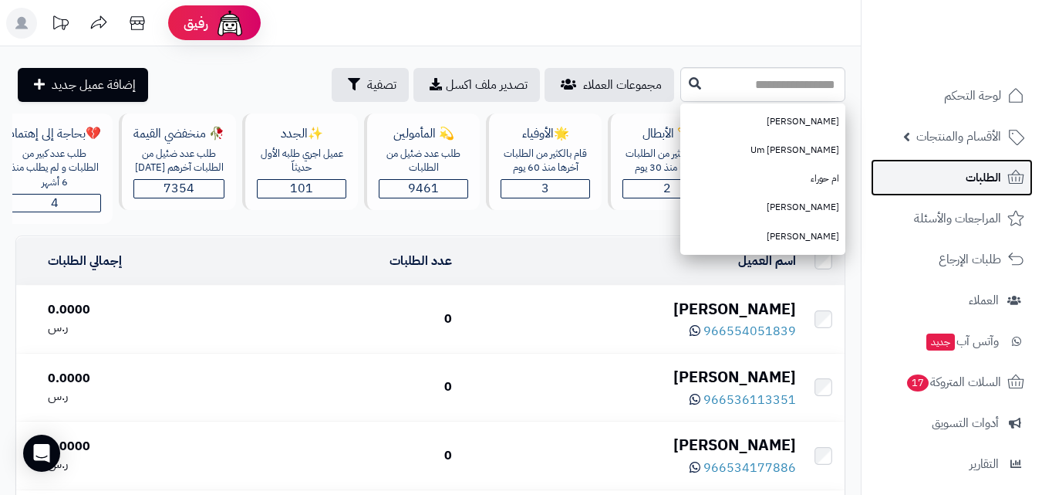
click at [1021, 169] on icon at bounding box center [1016, 177] width 19 height 19
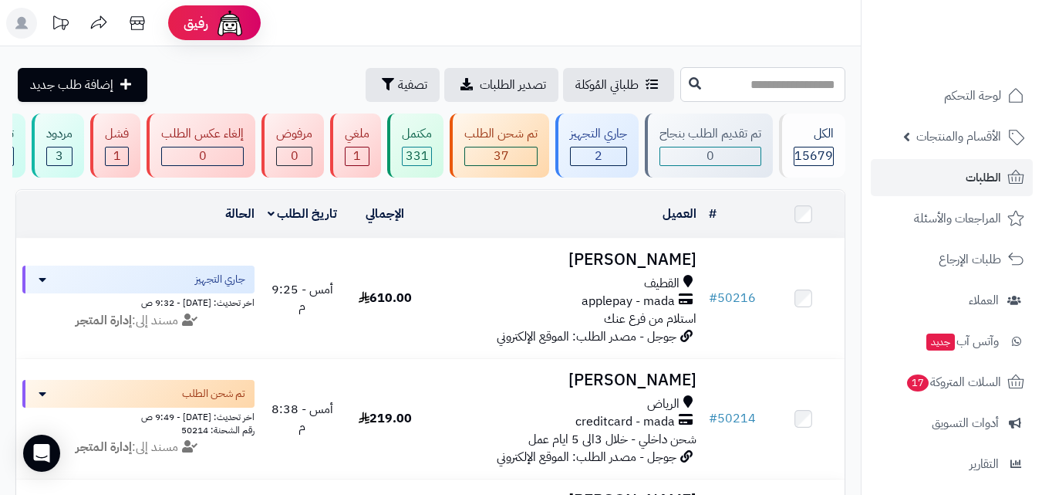
click at [788, 96] on input "text" at bounding box center [763, 84] width 165 height 35
type input "*****"
click at [689, 78] on icon at bounding box center [695, 82] width 12 height 12
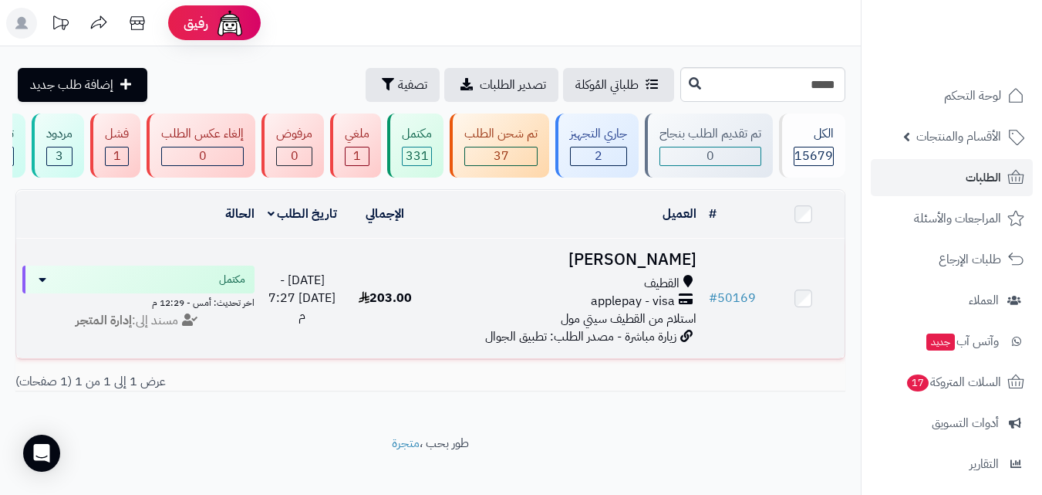
click at [660, 269] on h3 "[PERSON_NAME]" at bounding box center [565, 260] width 264 height 18
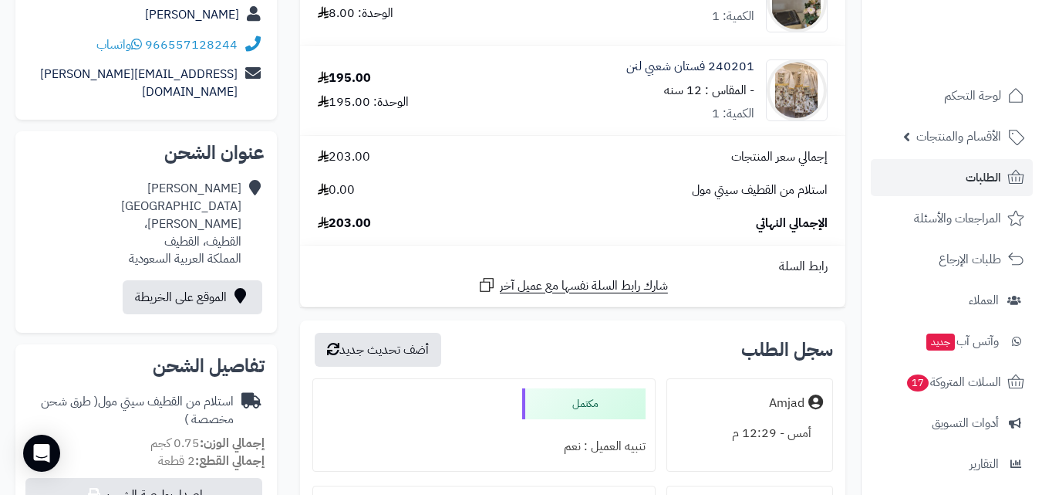
scroll to position [231, 0]
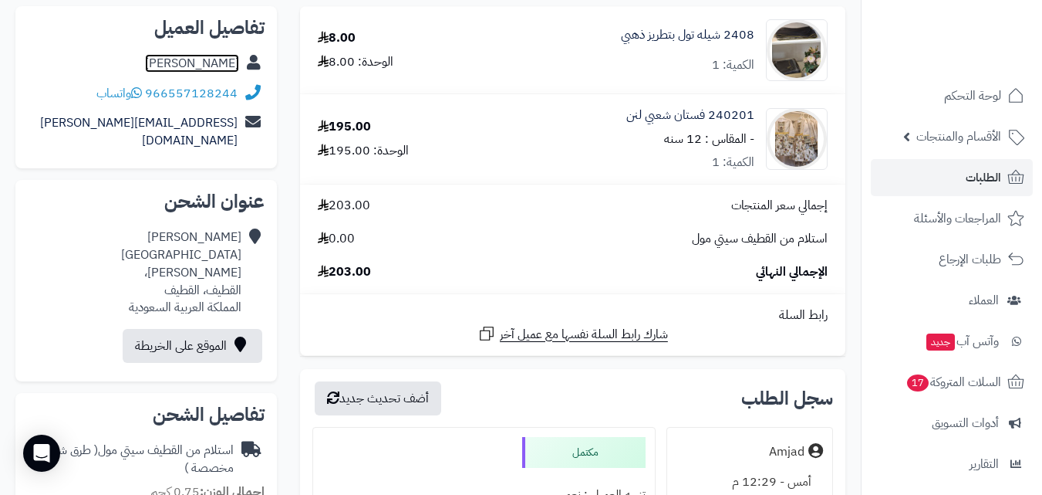
click at [184, 61] on link "Romaida Aliwat" at bounding box center [192, 63] width 94 height 19
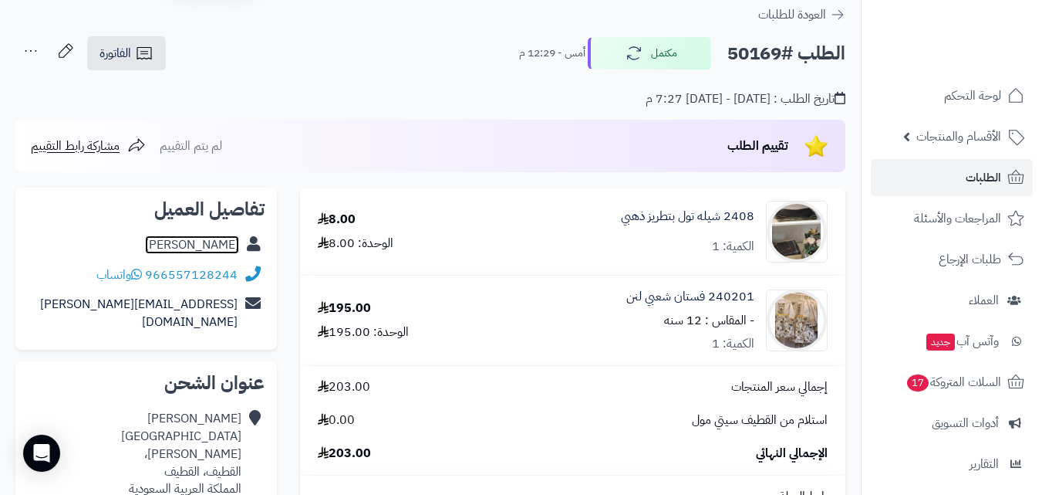
scroll to position [77, 0]
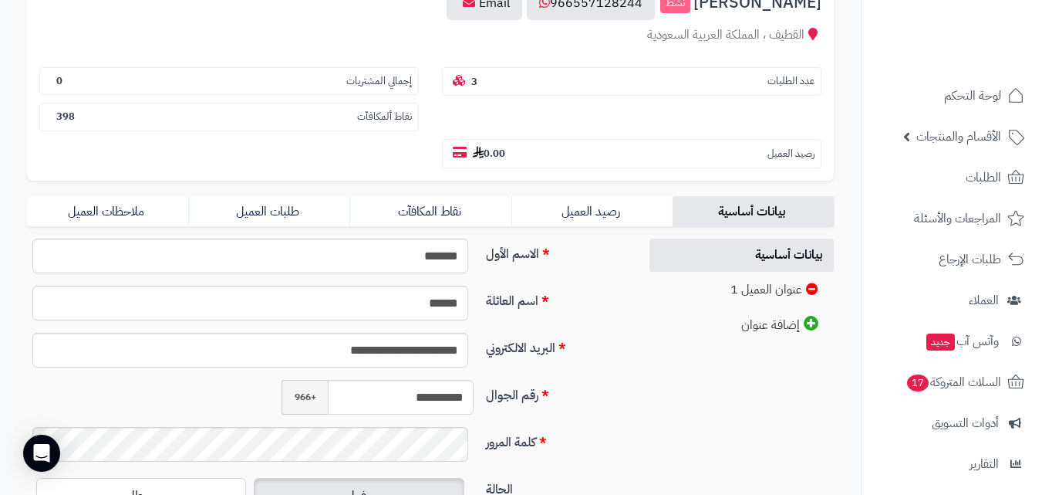
scroll to position [184, 0]
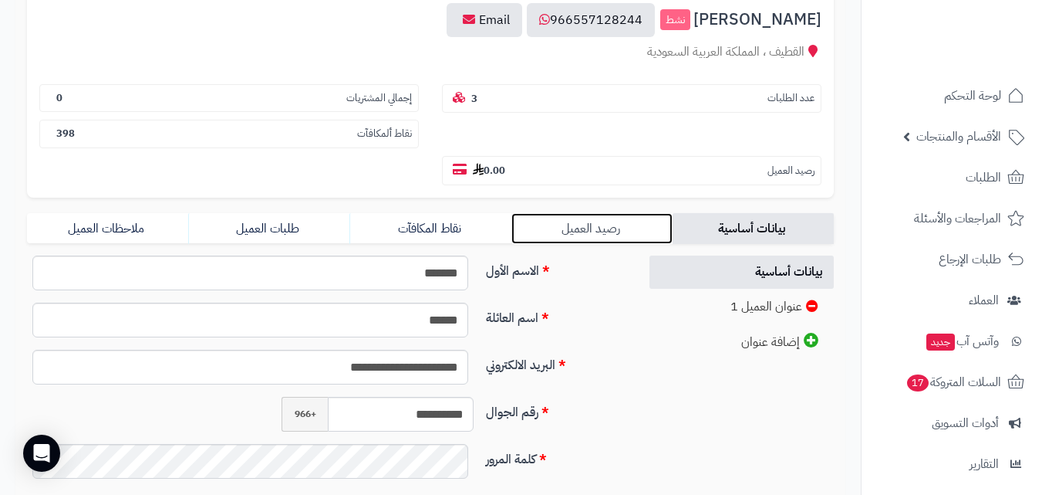
click at [620, 235] on link "رصيد العميل" at bounding box center [592, 228] width 161 height 31
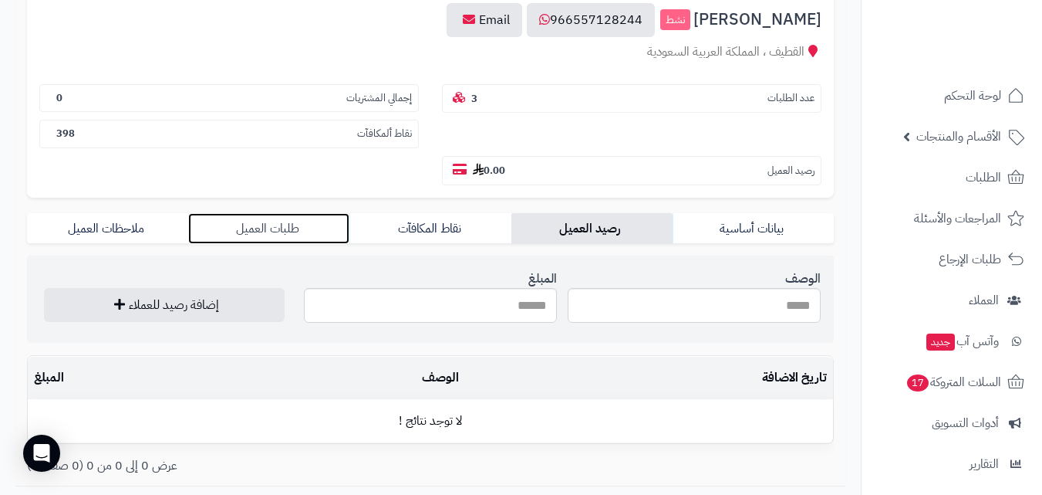
click at [282, 228] on link "طلبات العميل" at bounding box center [268, 228] width 161 height 31
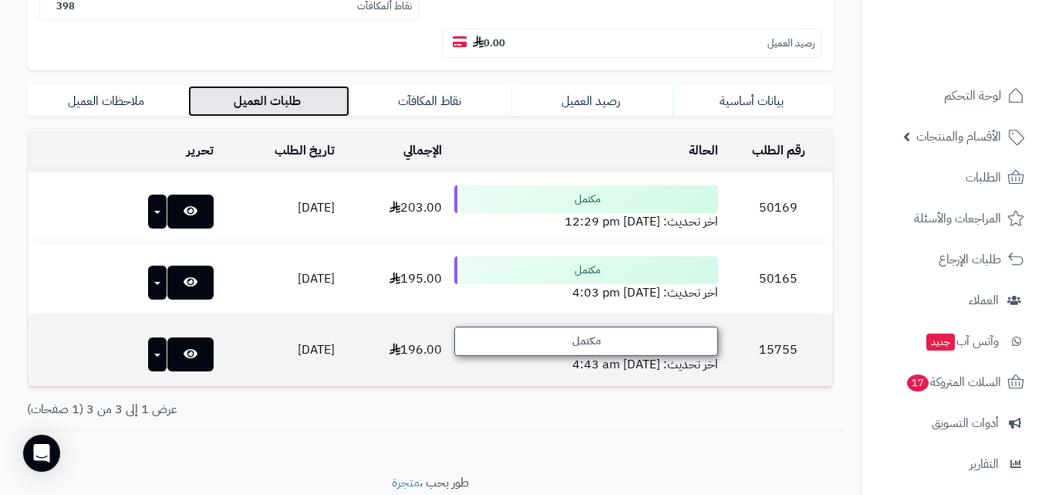
scroll to position [338, 0]
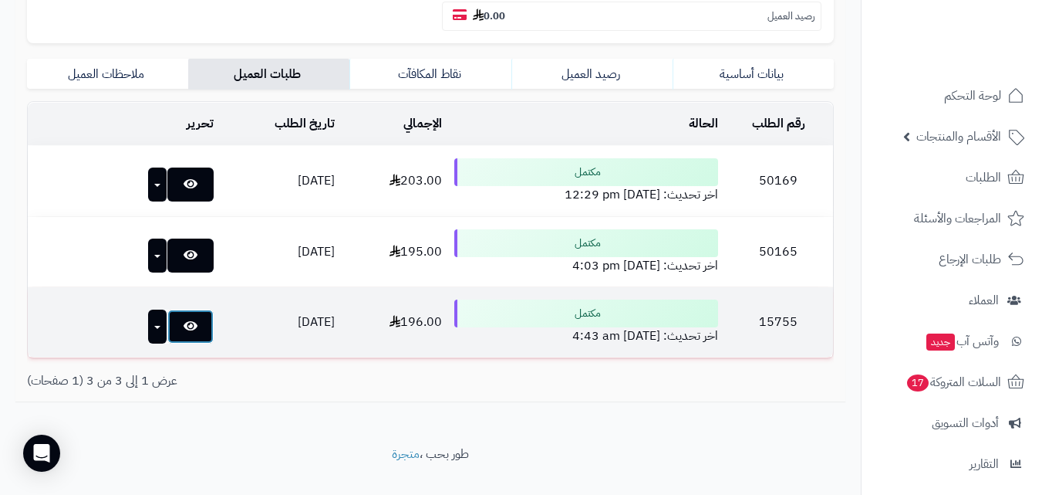
click at [184, 323] on icon at bounding box center [191, 325] width 14 height 12
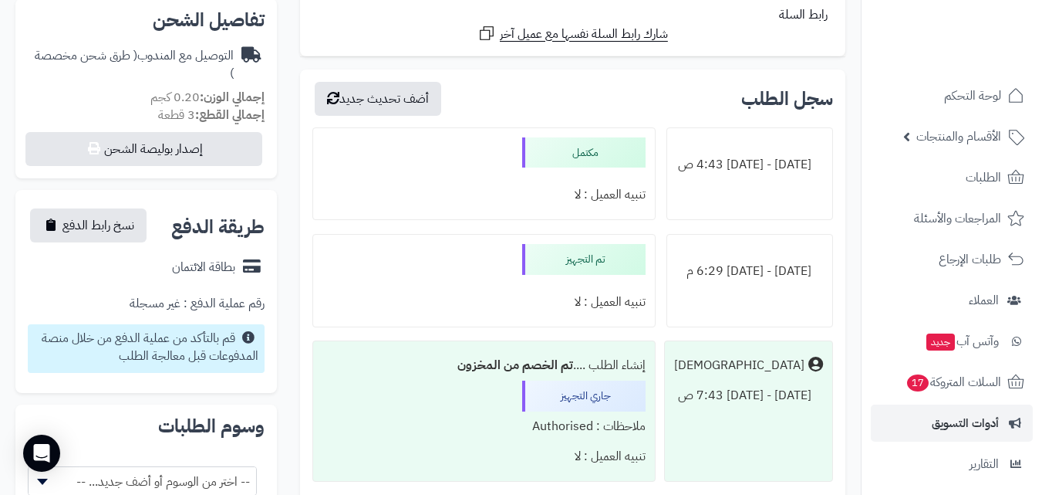
scroll to position [694, 0]
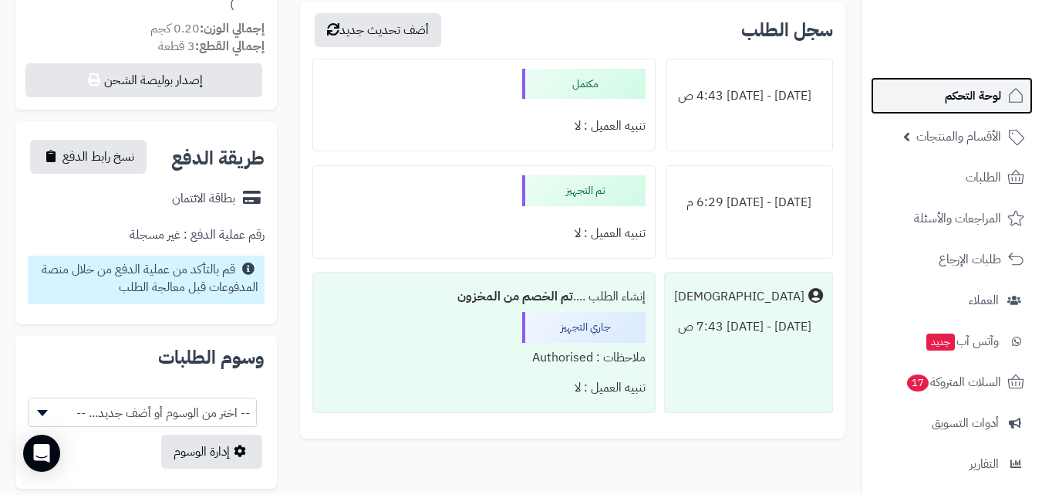
click at [984, 99] on span "لوحة التحكم" at bounding box center [973, 96] width 56 height 22
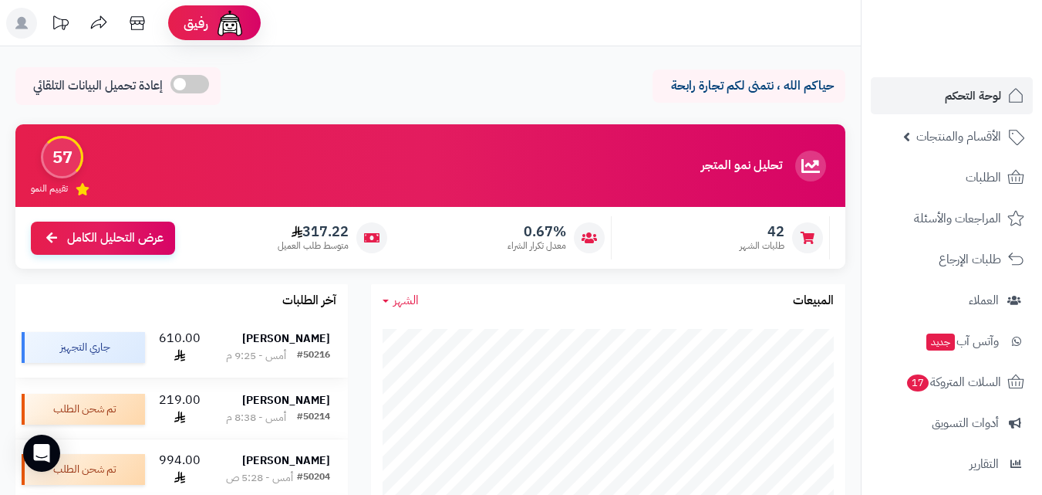
click at [258, 331] on div "[PERSON_NAME]" at bounding box center [277, 338] width 103 height 15
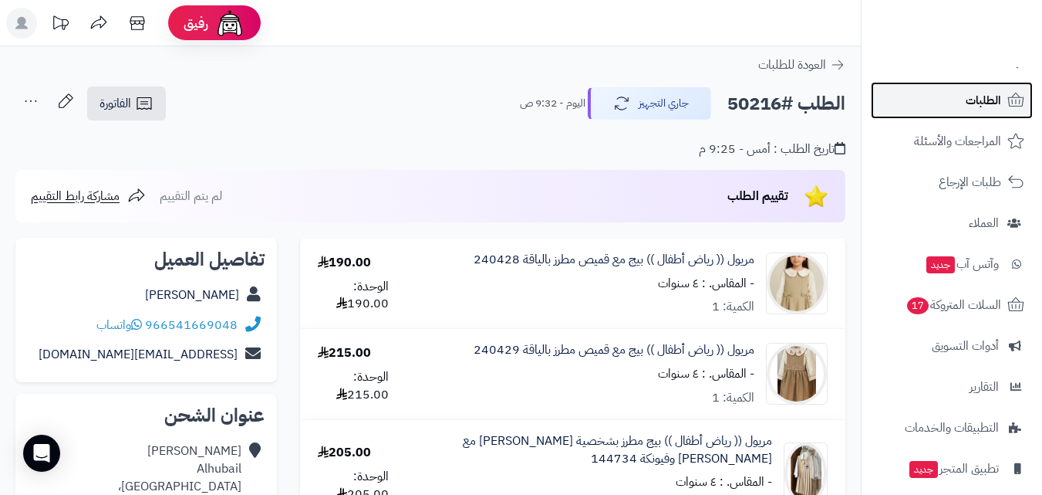
click at [998, 90] on span "الطلبات" at bounding box center [983, 101] width 35 height 22
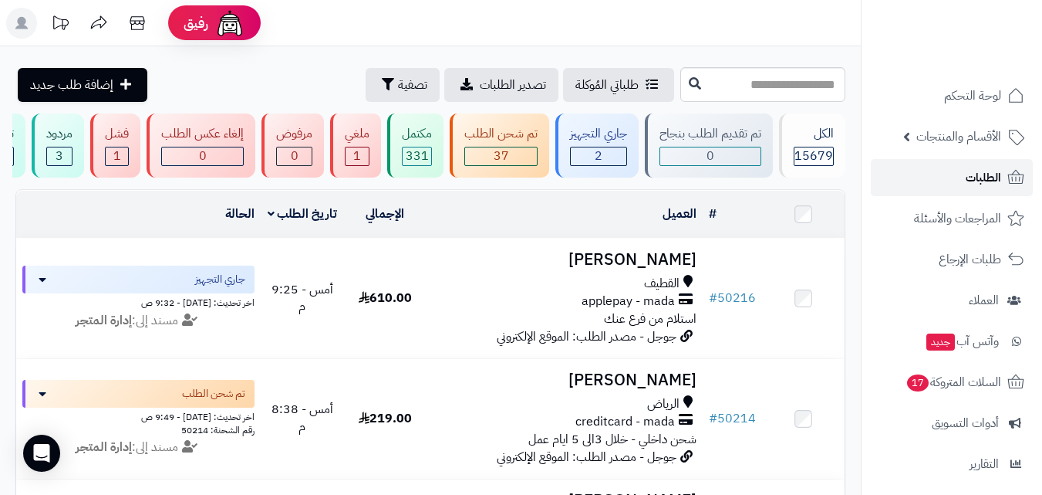
click at [988, 171] on span "الطلبات" at bounding box center [983, 178] width 35 height 22
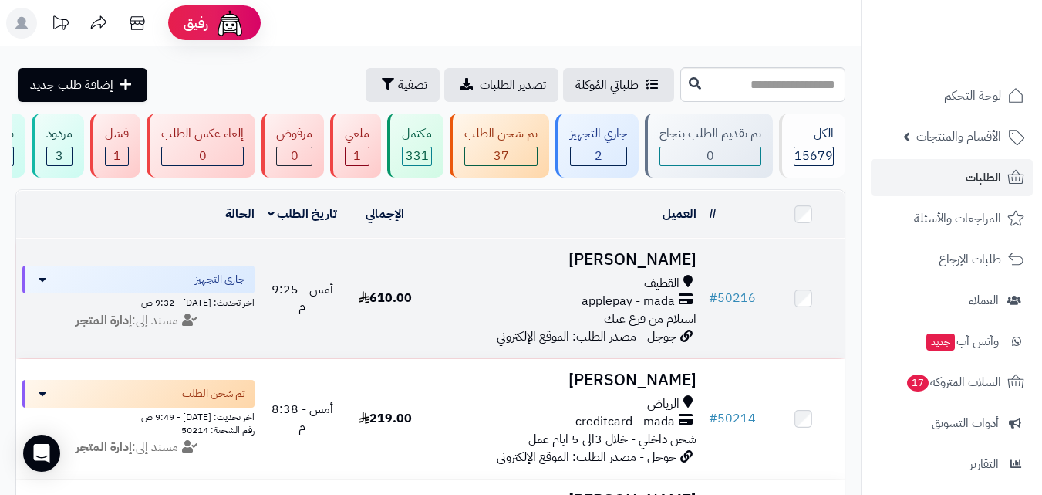
click at [671, 269] on h3 "[PERSON_NAME]" at bounding box center [565, 260] width 264 height 18
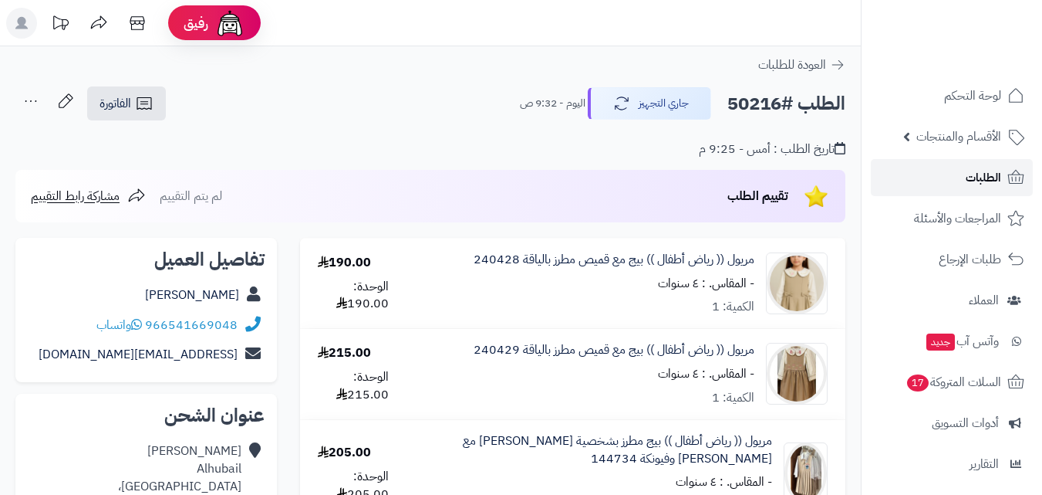
click at [978, 174] on span "الطلبات" at bounding box center [983, 178] width 35 height 22
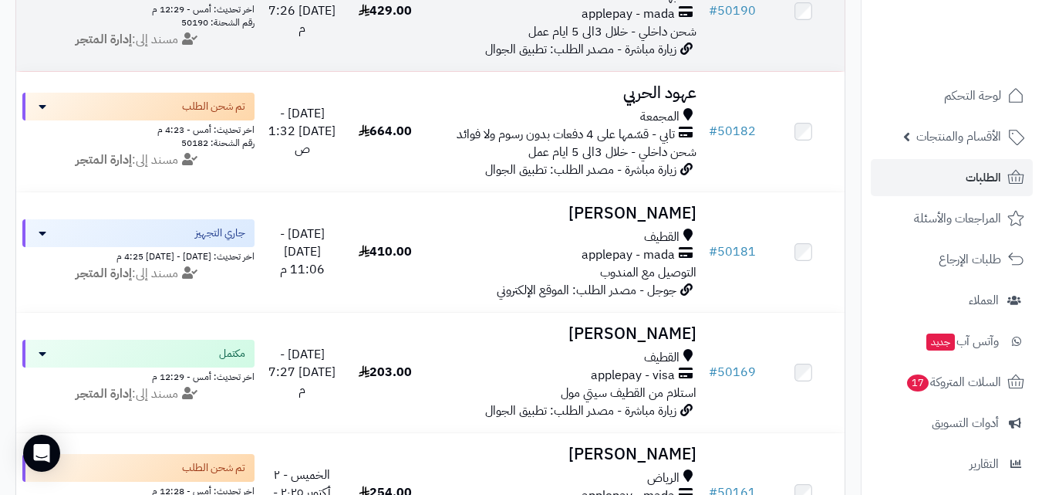
scroll to position [926, 0]
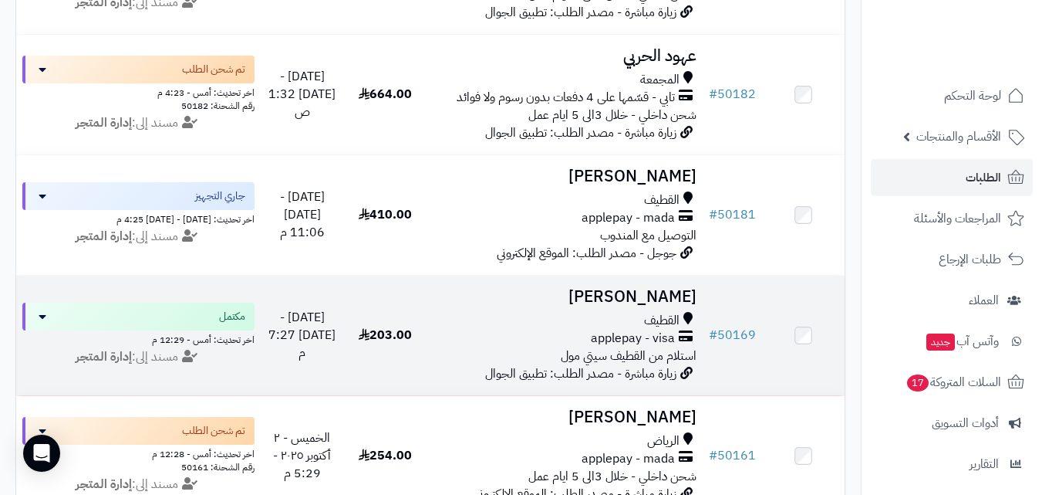
click at [634, 320] on td "Romaida Aliwat القطيف applepay - visa استلام من القطيف سيتي مول زيارة مباشرة - …" at bounding box center [565, 335] width 276 height 120
click at [650, 300] on h3 "[PERSON_NAME]" at bounding box center [565, 297] width 264 height 18
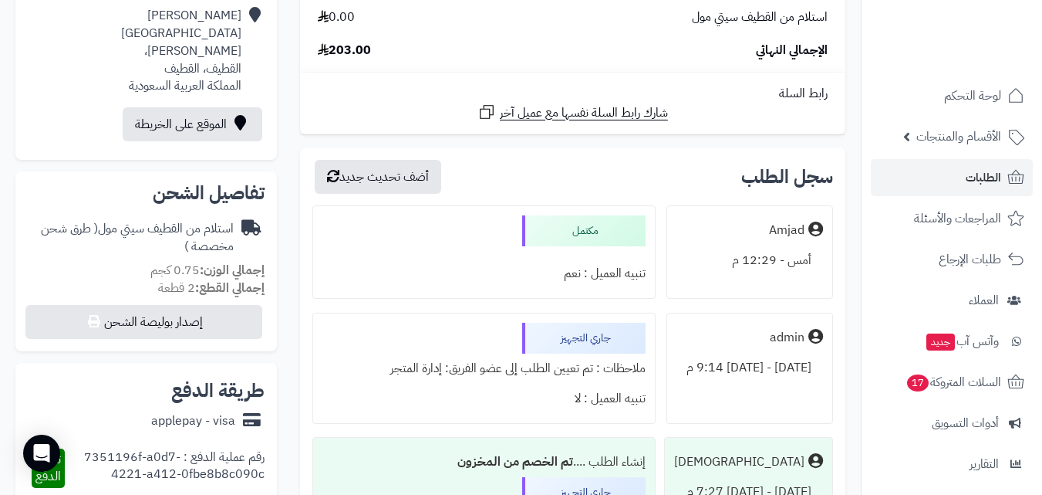
scroll to position [463, 0]
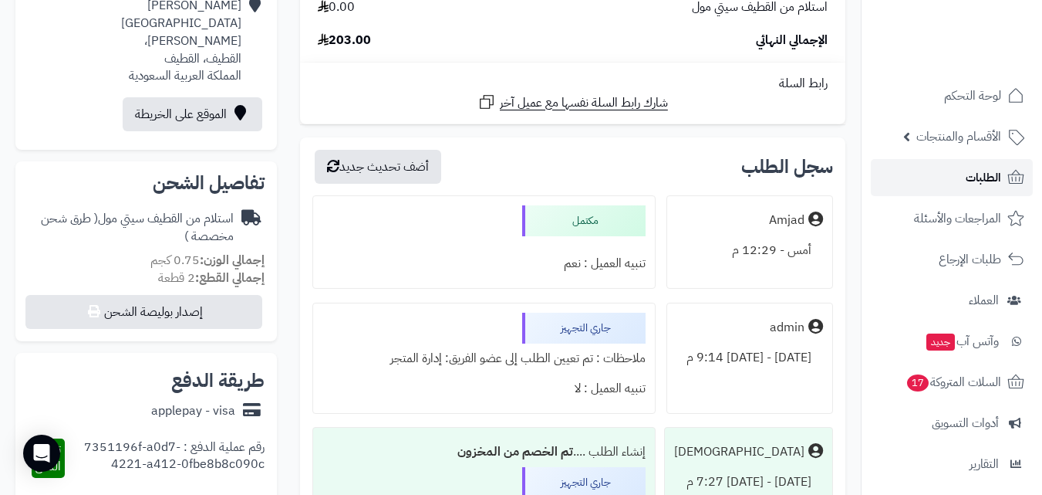
click at [981, 181] on span "الطلبات" at bounding box center [983, 178] width 35 height 22
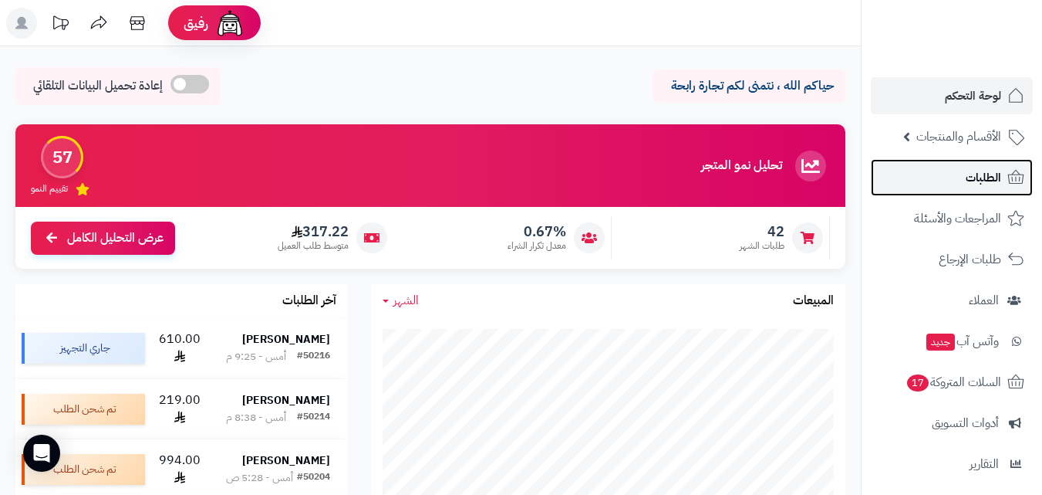
click at [985, 182] on span "الطلبات" at bounding box center [983, 178] width 35 height 22
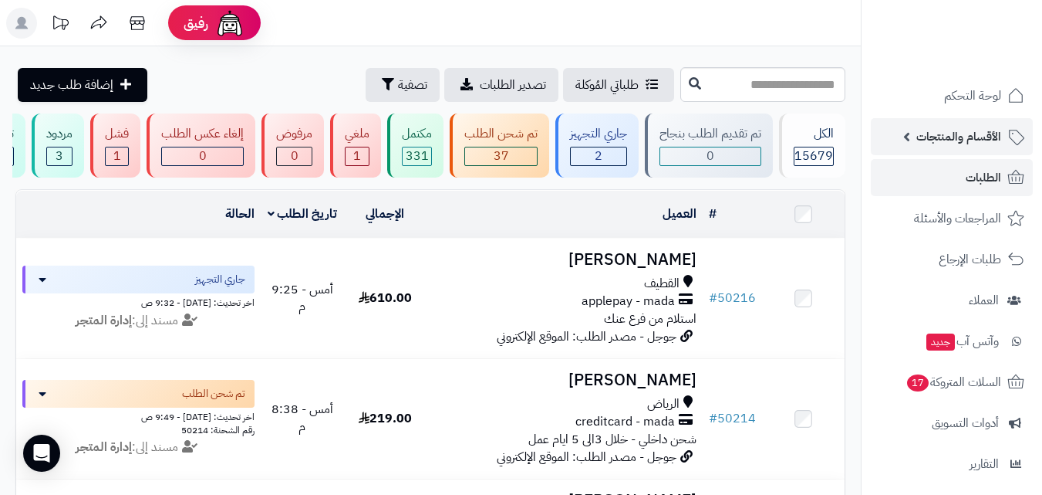
click at [960, 145] on span "الأقسام والمنتجات" at bounding box center [959, 137] width 85 height 22
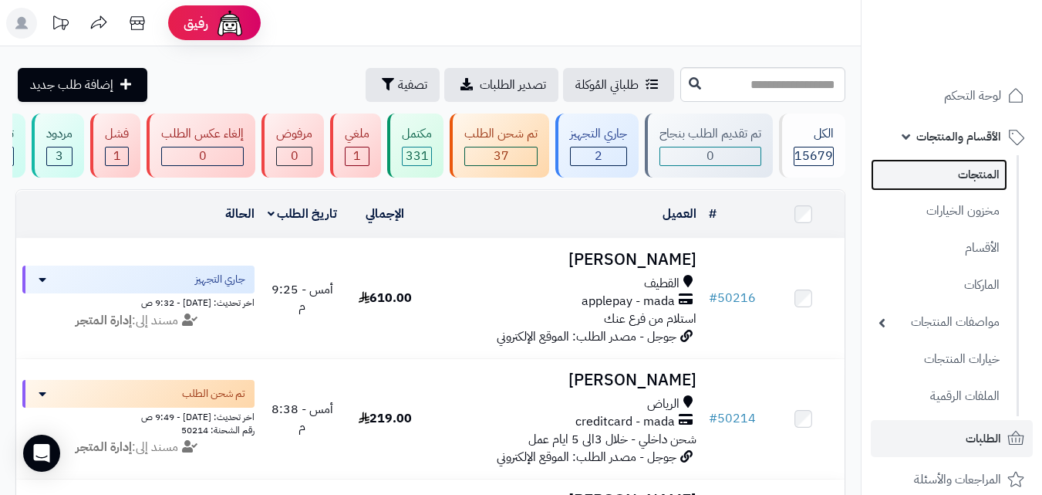
click at [980, 171] on link "المنتجات" at bounding box center [939, 175] width 137 height 32
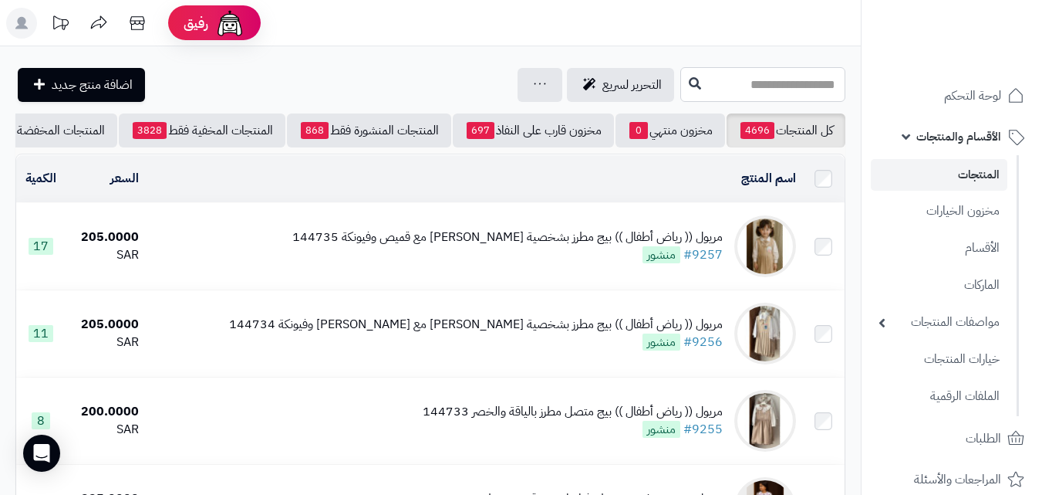
click at [780, 76] on input "text" at bounding box center [763, 84] width 165 height 35
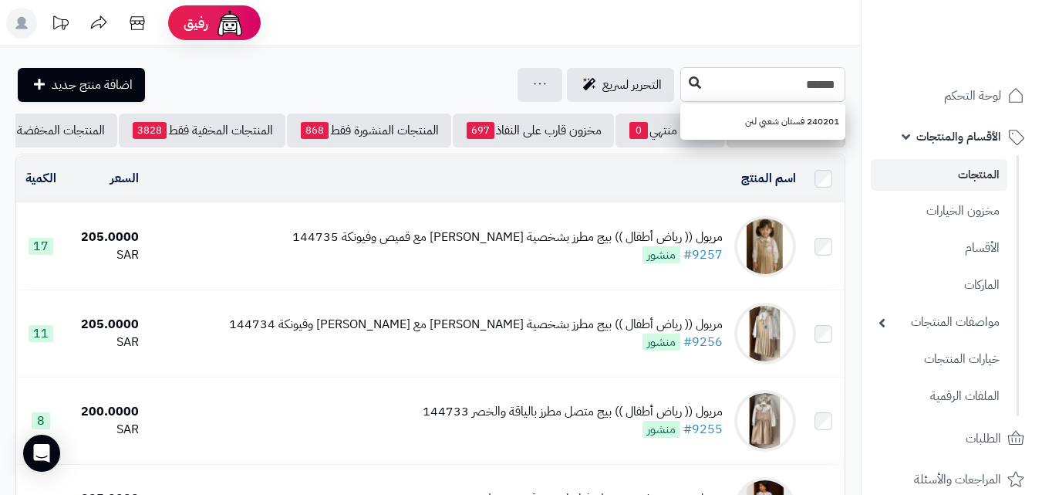
type input "******"
click at [689, 80] on icon at bounding box center [695, 82] width 12 height 12
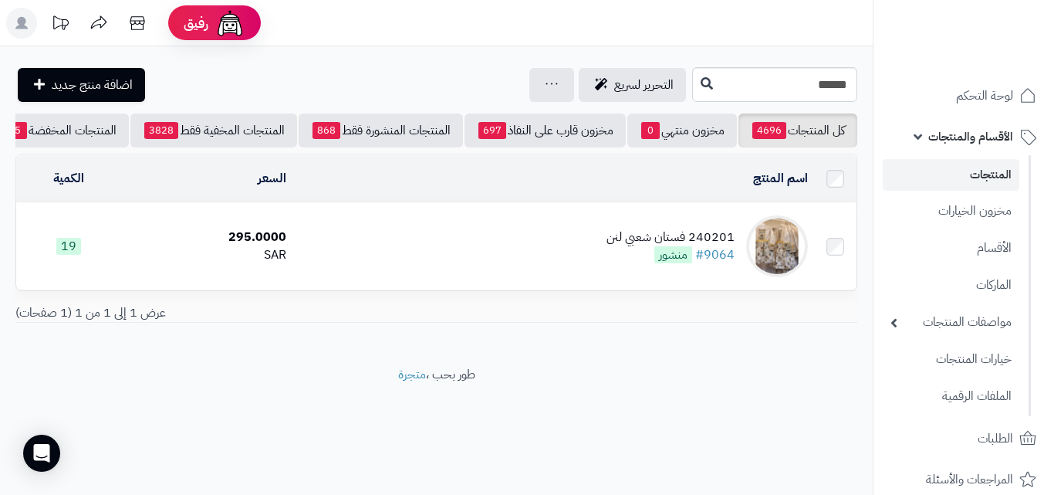
click at [633, 246] on div "240201 فستان شعبي لنن" at bounding box center [671, 237] width 128 height 18
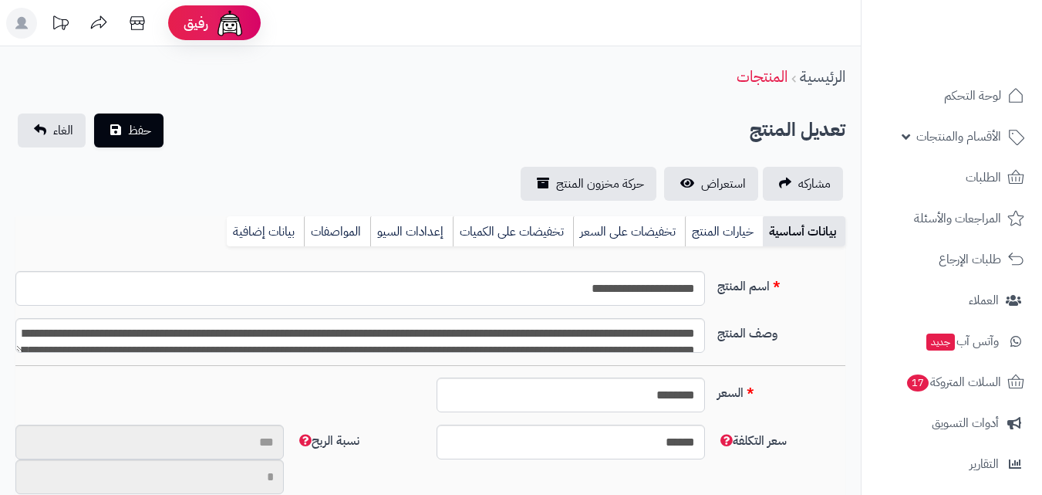
type input "**"
type input "**********"
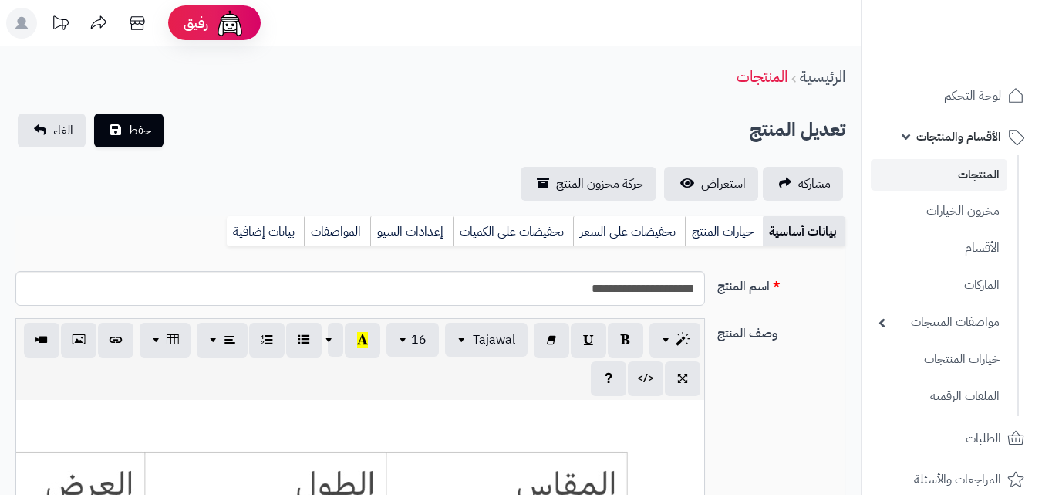
type input "******"
click at [725, 236] on link "خيارات المنتج" at bounding box center [724, 231] width 78 height 31
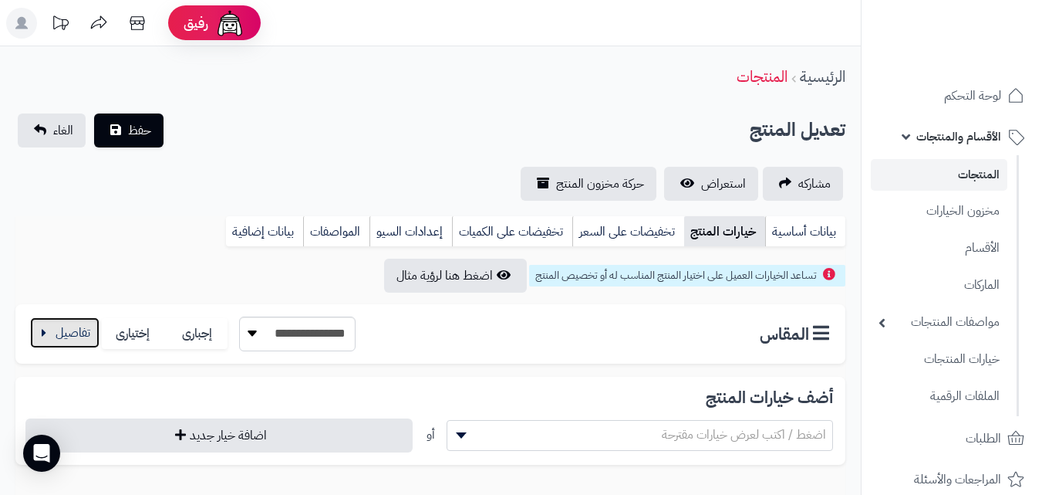
click at [72, 333] on button "button" at bounding box center [64, 332] width 69 height 31
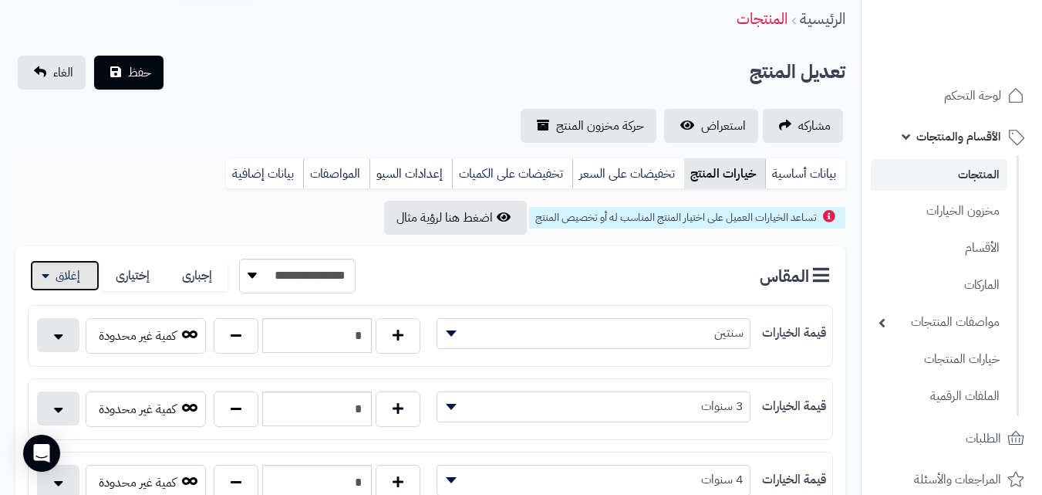
scroll to position [0, 0]
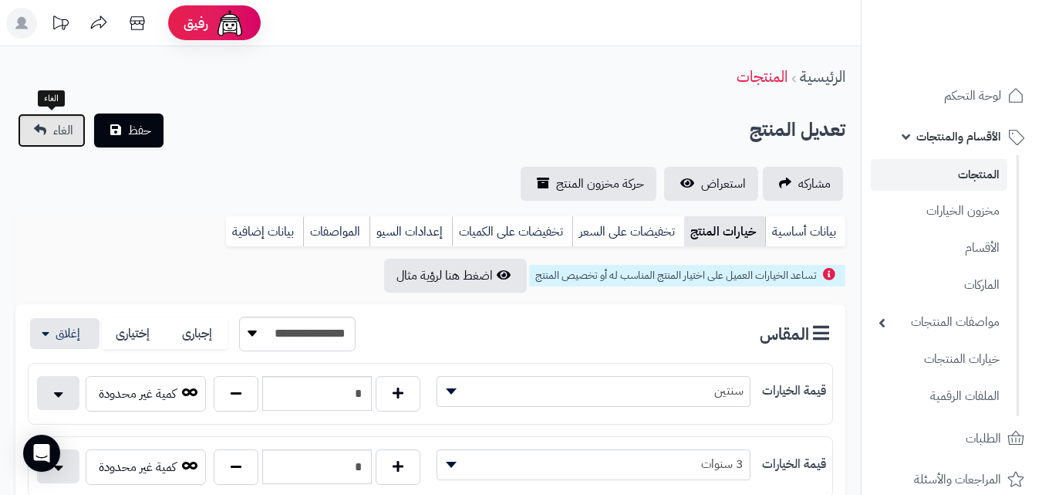
click at [55, 126] on span "الغاء" at bounding box center [63, 130] width 20 height 19
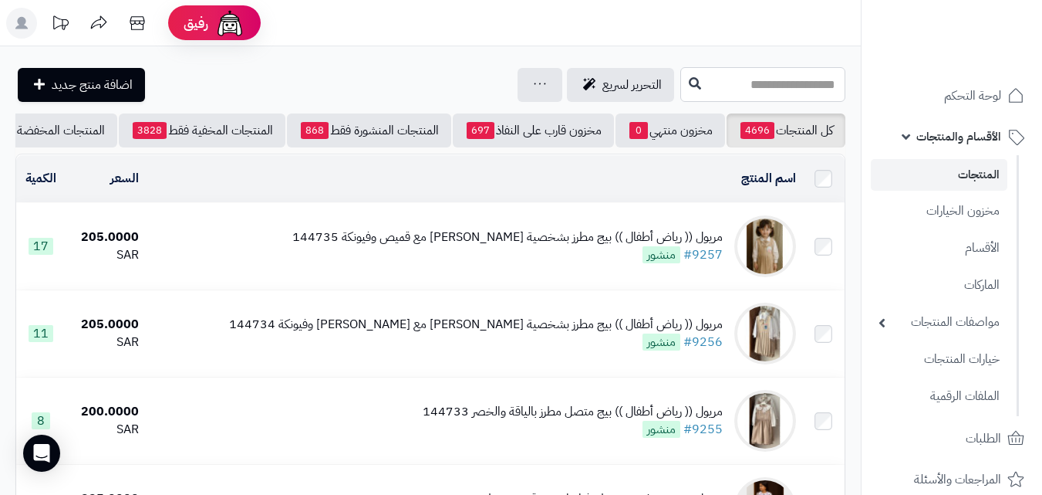
click at [788, 80] on input "text" at bounding box center [763, 84] width 165 height 35
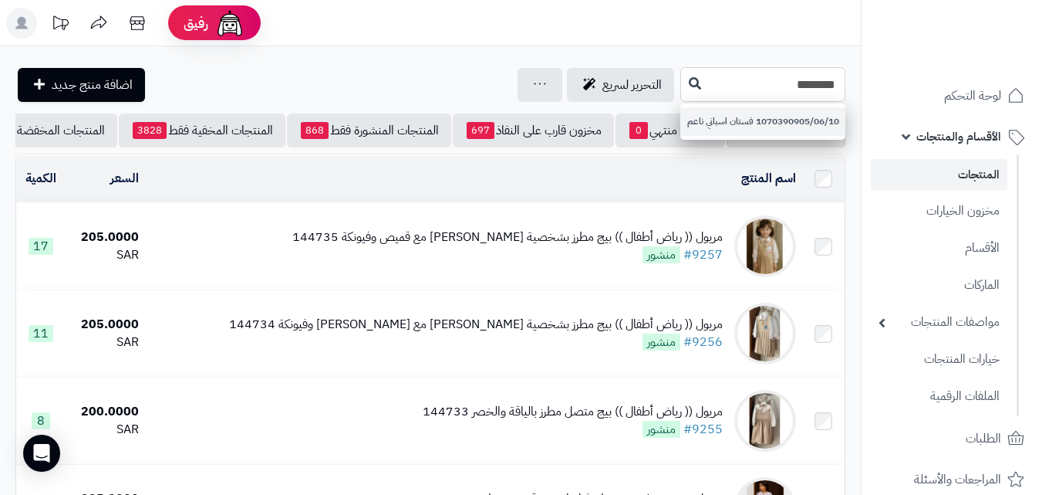
type input "********"
click at [746, 115] on link "1070390905/06/10 فستان اسباني ناعم" at bounding box center [763, 121] width 165 height 29
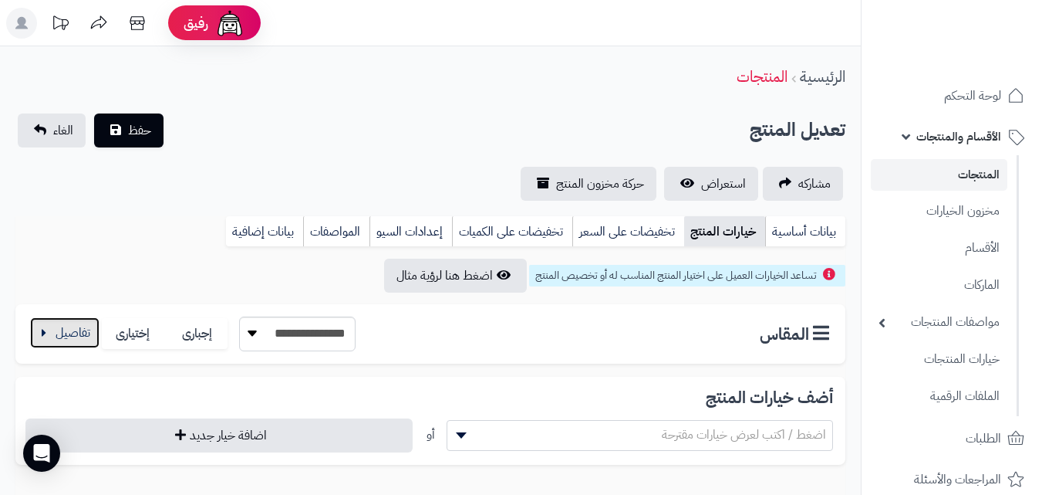
click at [59, 321] on button "button" at bounding box center [64, 332] width 69 height 31
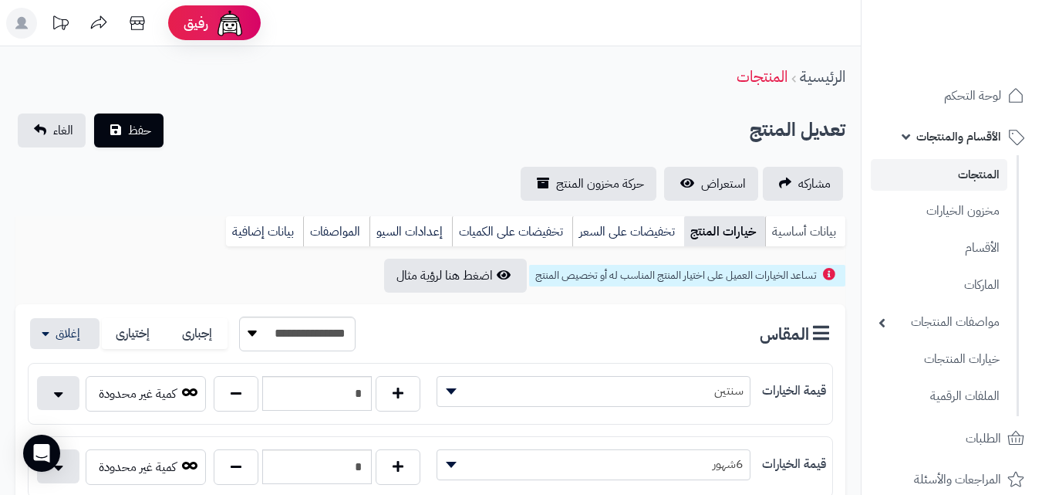
click at [799, 237] on link "بيانات أساسية" at bounding box center [805, 231] width 80 height 31
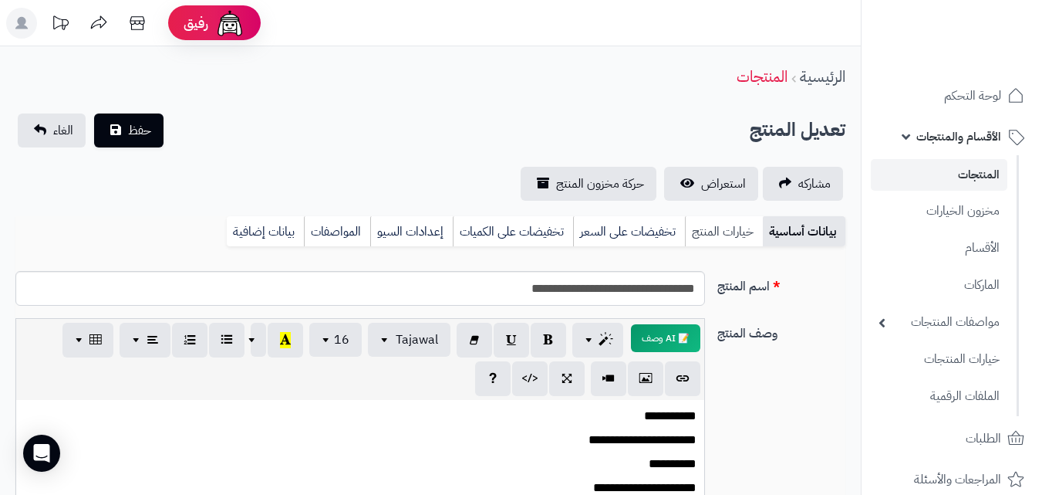
click at [747, 229] on link "خيارات المنتج" at bounding box center [724, 231] width 78 height 31
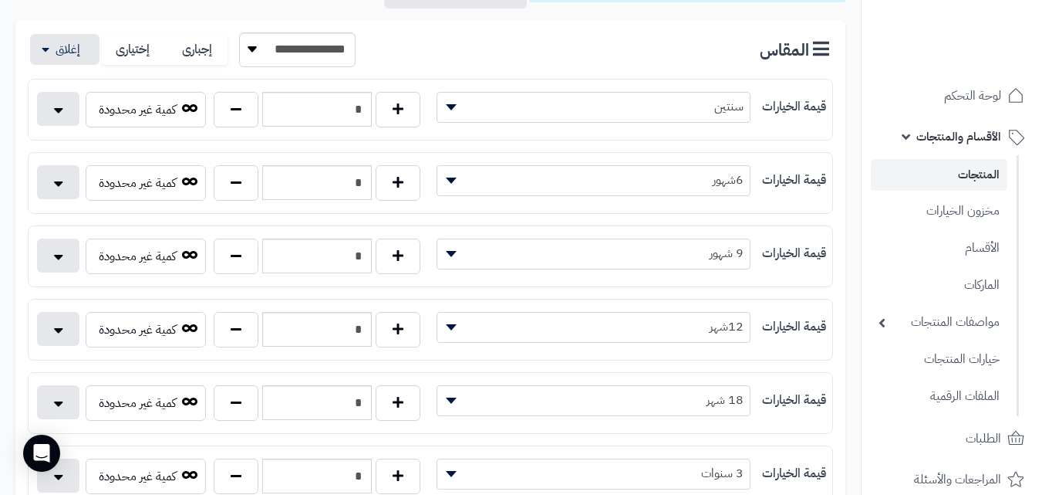
scroll to position [309, 0]
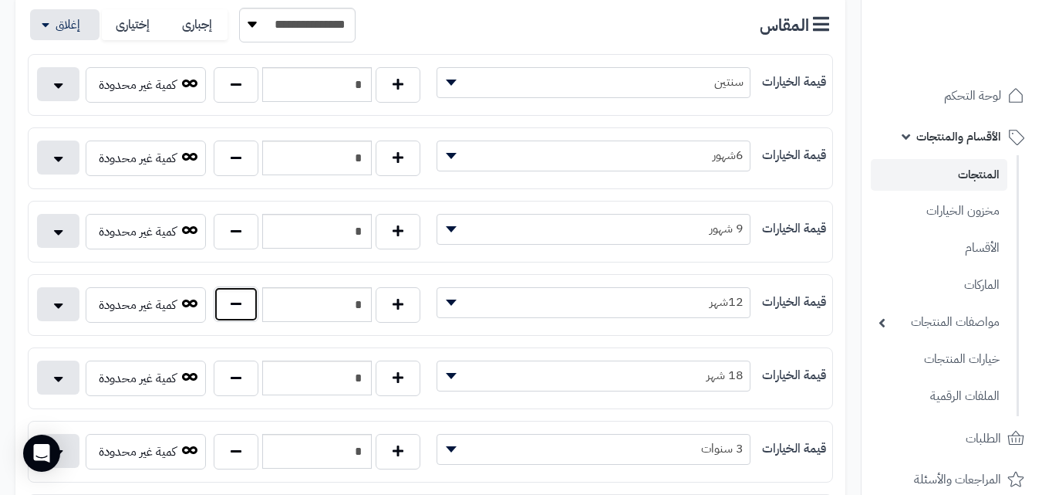
click at [219, 310] on button "button" at bounding box center [236, 303] width 45 height 35
type input "*"
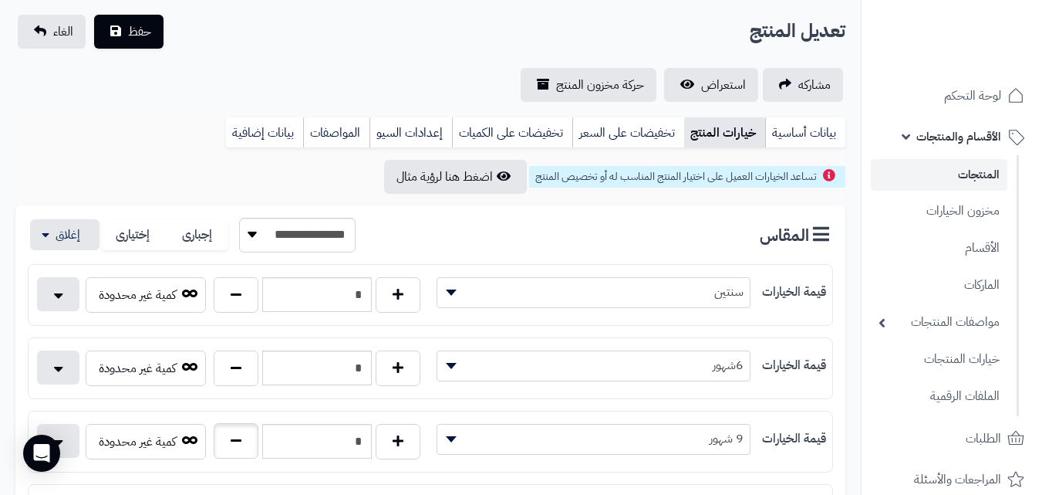
scroll to position [0, 0]
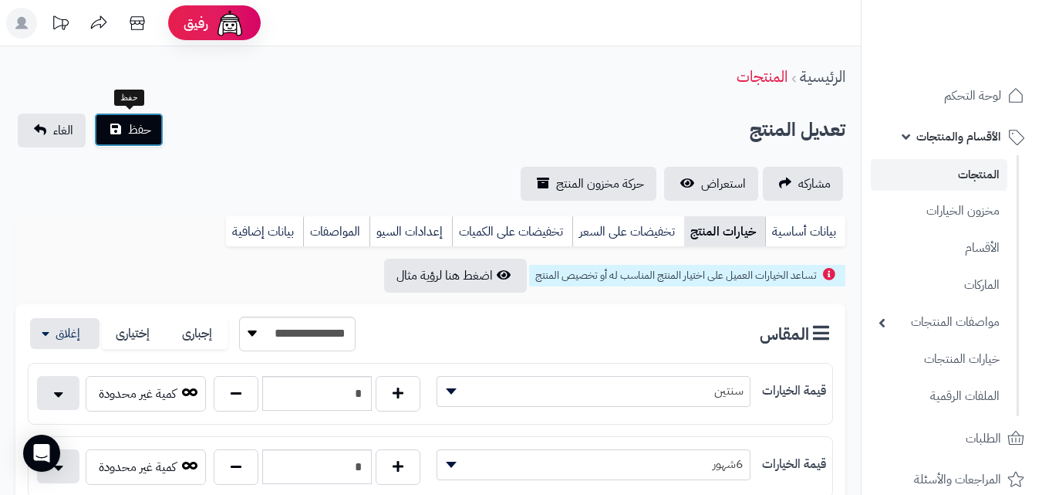
click at [144, 136] on span "حفظ" at bounding box center [139, 129] width 23 height 19
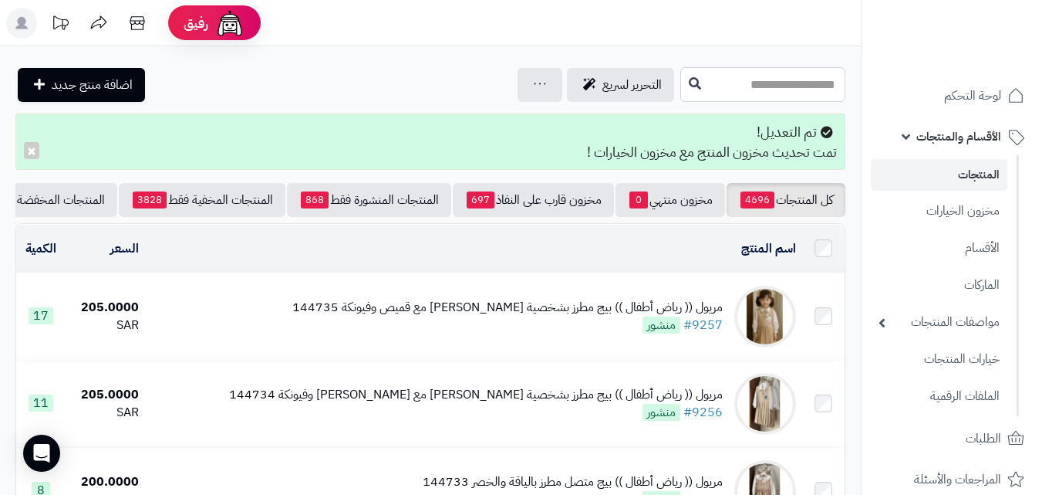
click at [782, 91] on input "text" at bounding box center [763, 84] width 165 height 35
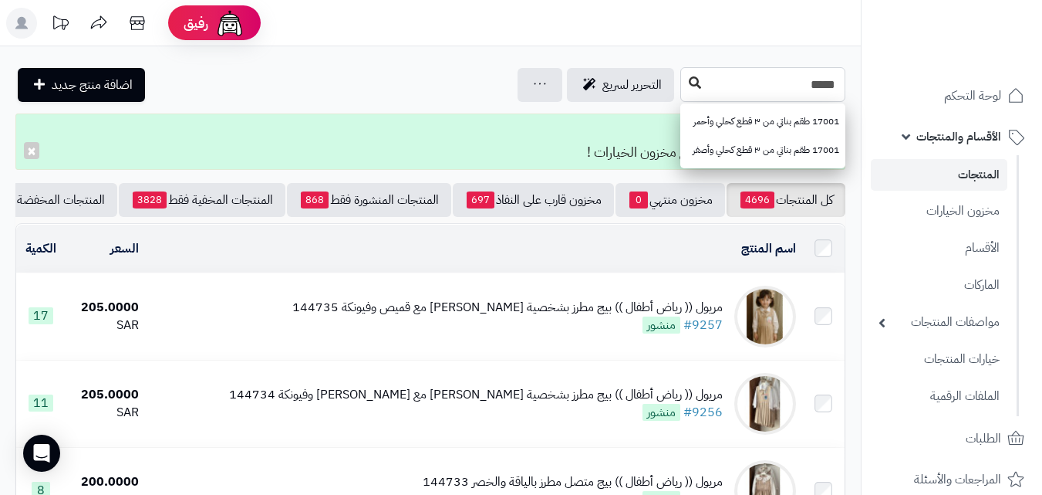
type input "*****"
click at [684, 83] on button at bounding box center [695, 83] width 23 height 29
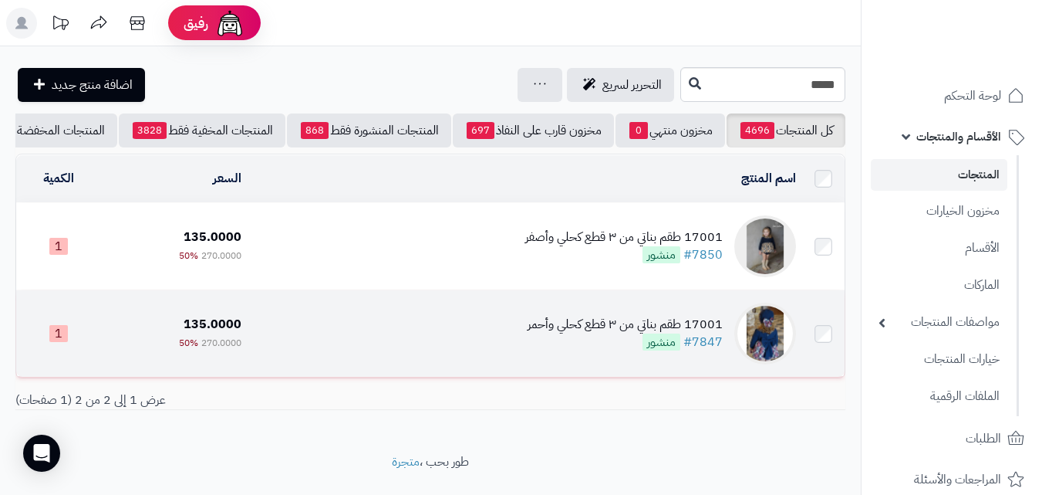
click at [561, 343] on div "17001 طقم بناتي من ٣ قطع كحلي وأحمر #7847 منشور" at bounding box center [625, 333] width 195 height 35
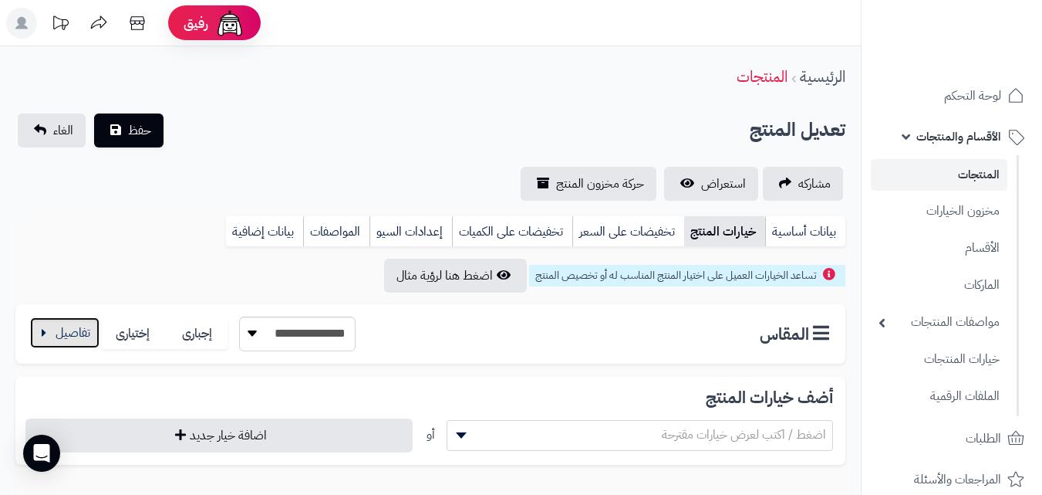
click at [44, 319] on button "button" at bounding box center [64, 332] width 69 height 31
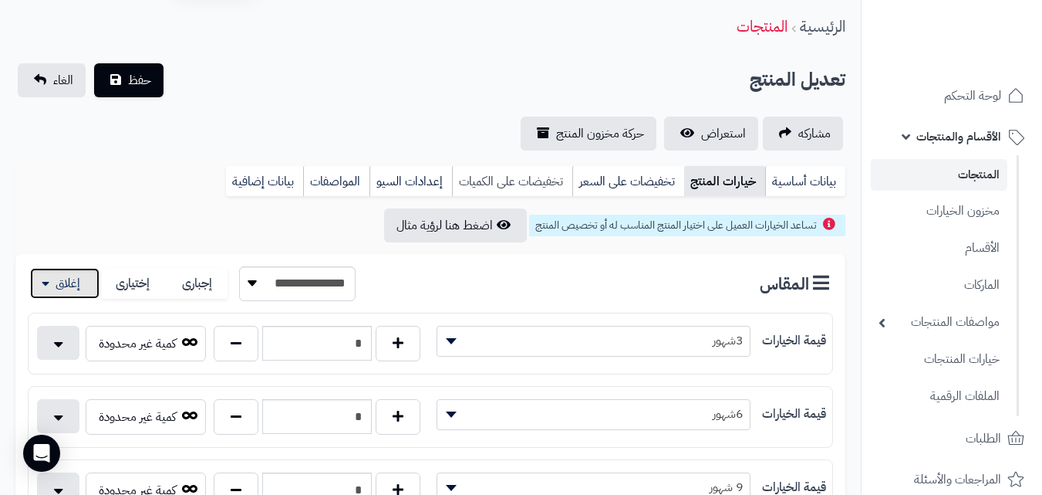
scroll to position [77, 0]
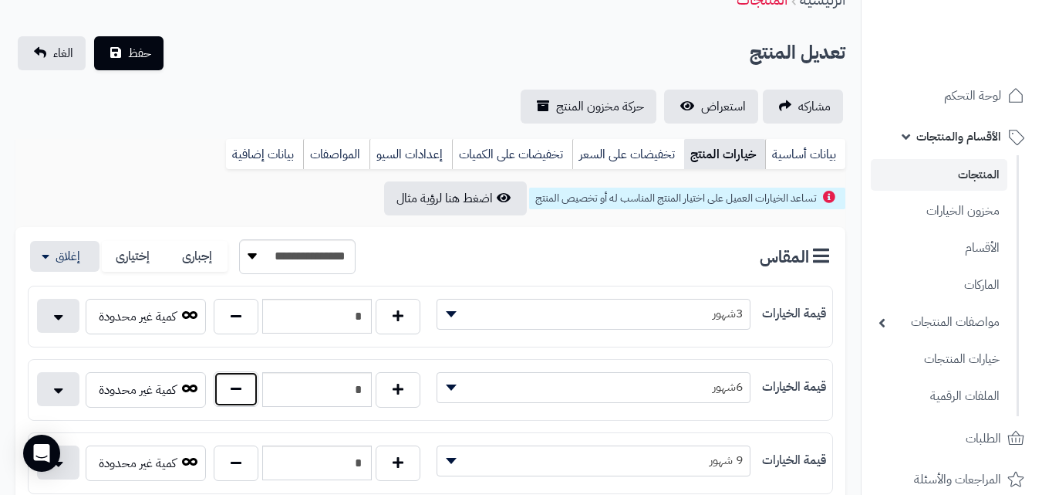
click at [242, 384] on button "button" at bounding box center [236, 388] width 45 height 35
type input "*"
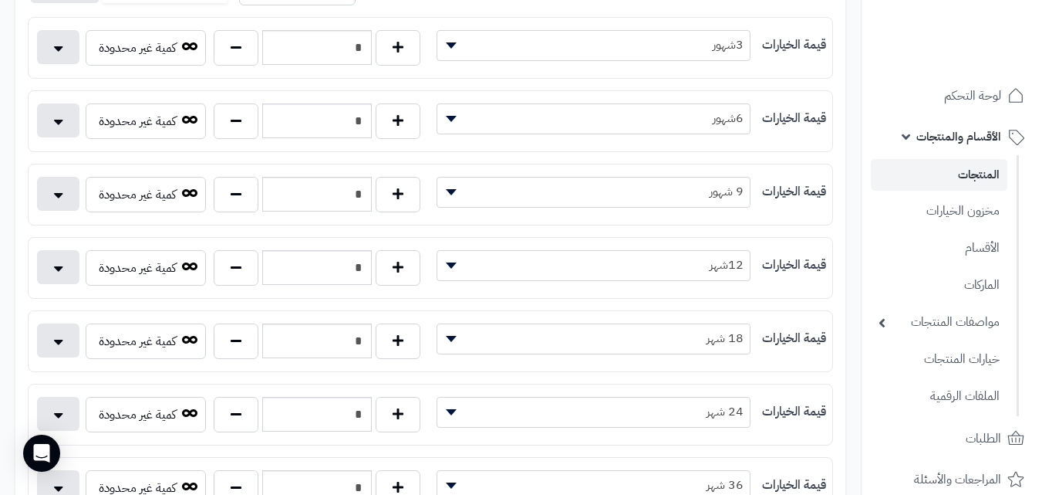
scroll to position [0, 0]
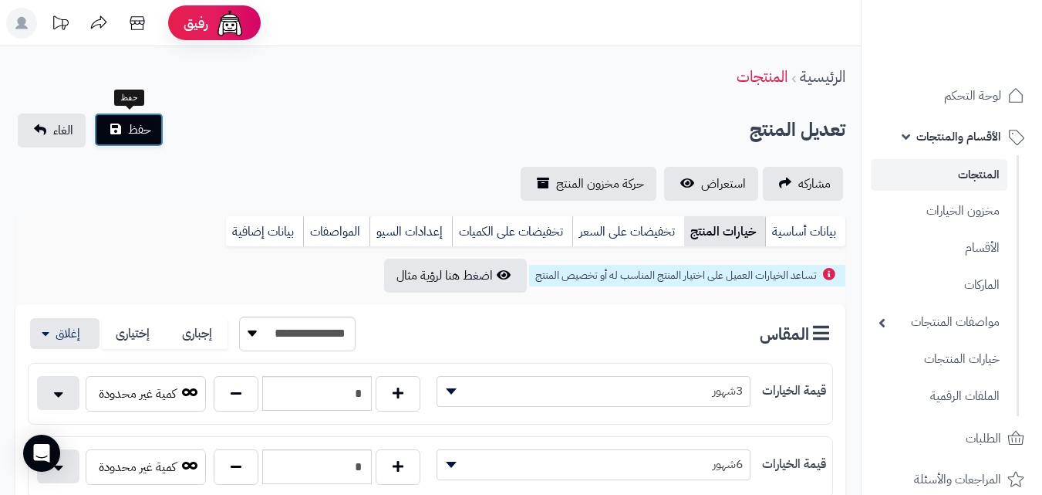
click at [142, 136] on span "حفظ" at bounding box center [139, 129] width 23 height 19
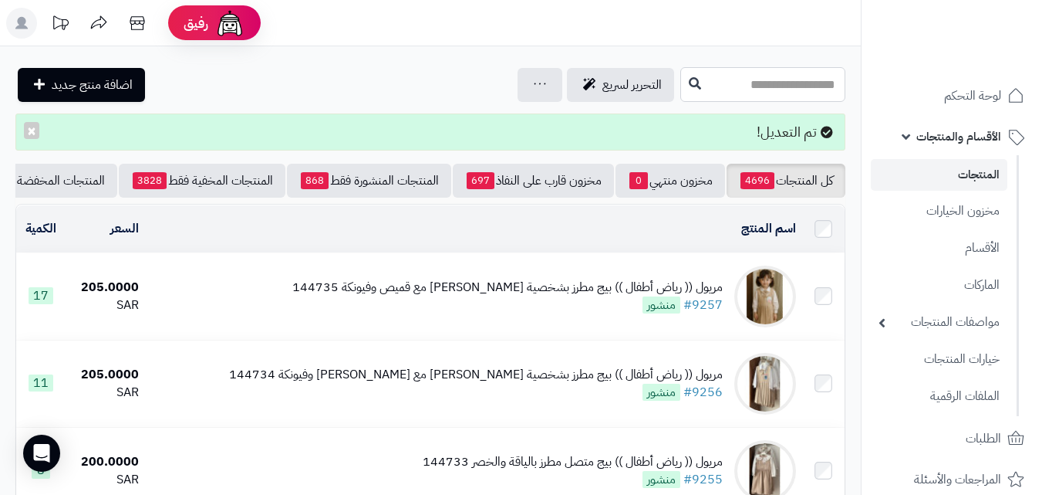
click at [681, 86] on input "text" at bounding box center [763, 84] width 165 height 35
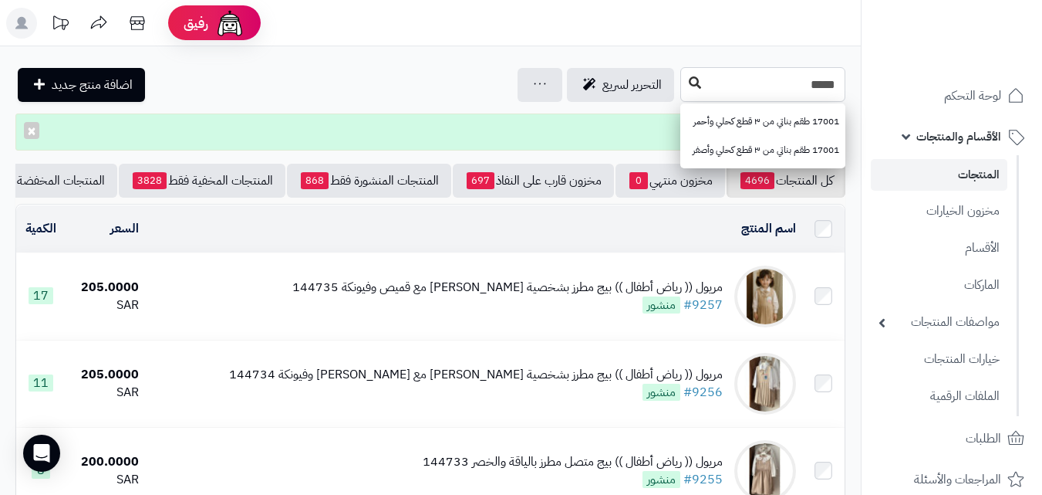
type input "*****"
click at [689, 88] on icon at bounding box center [695, 82] width 12 height 12
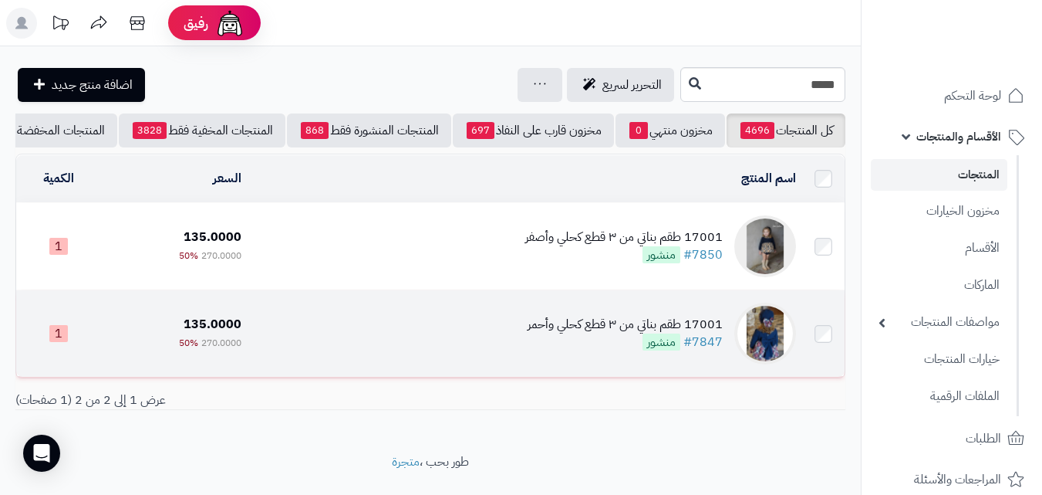
click at [608, 333] on div "17001 طقم بناتي من ٣ قطع كحلي وأحمر" at bounding box center [625, 325] width 195 height 18
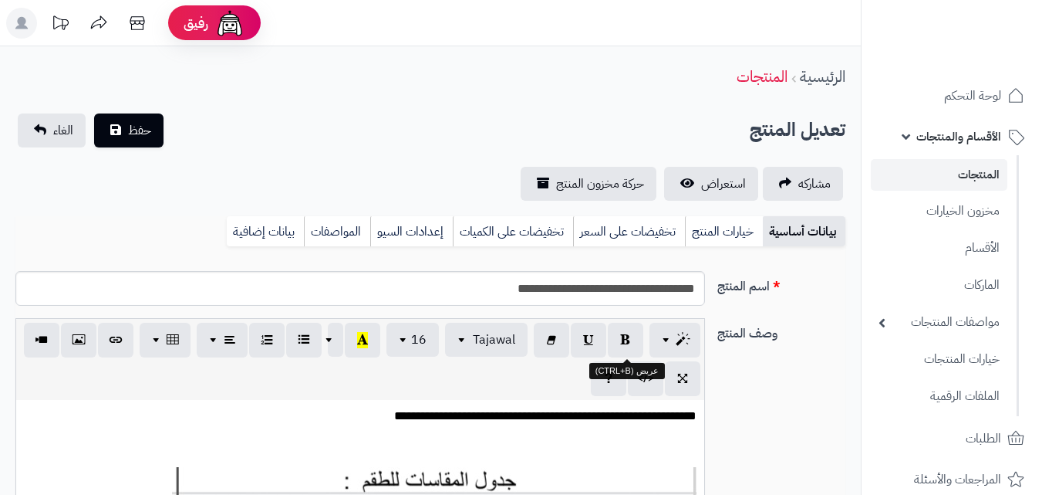
scroll to position [224, 0]
drag, startPoint x: 724, startPoint y: 225, endPoint x: 721, endPoint y: 233, distance: 9.0
click at [722, 232] on link "خيارات المنتج" at bounding box center [724, 231] width 78 height 31
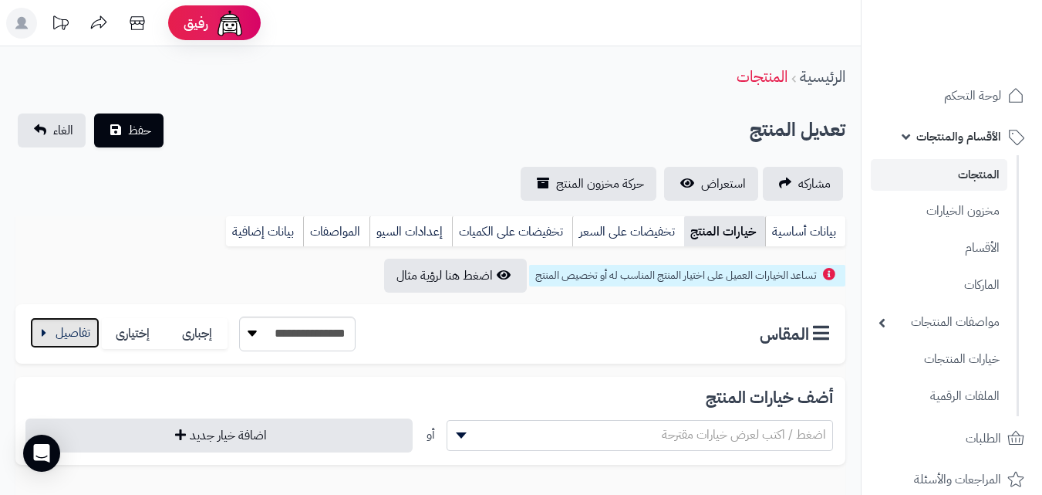
click at [42, 329] on button "button" at bounding box center [64, 332] width 69 height 31
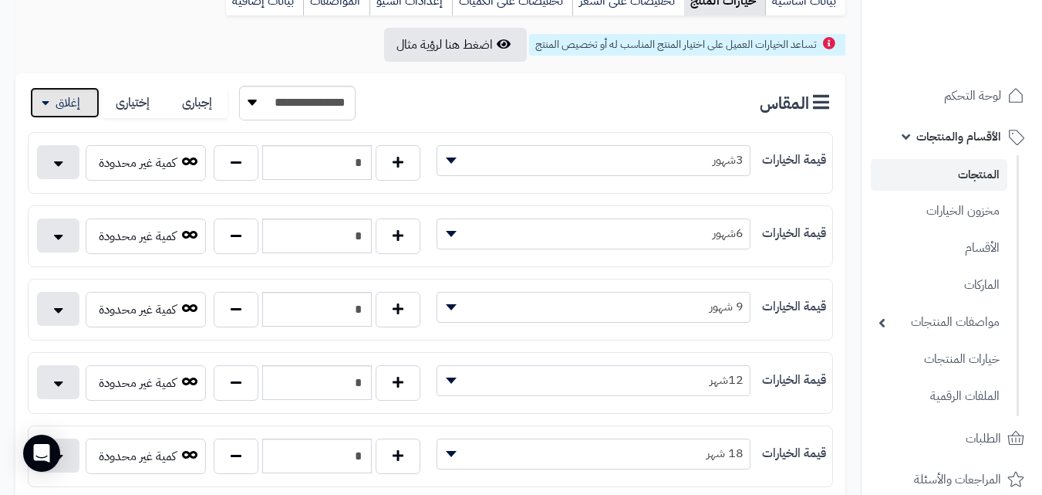
scroll to position [231, 0]
click at [392, 148] on button "button" at bounding box center [398, 161] width 45 height 35
type input "*"
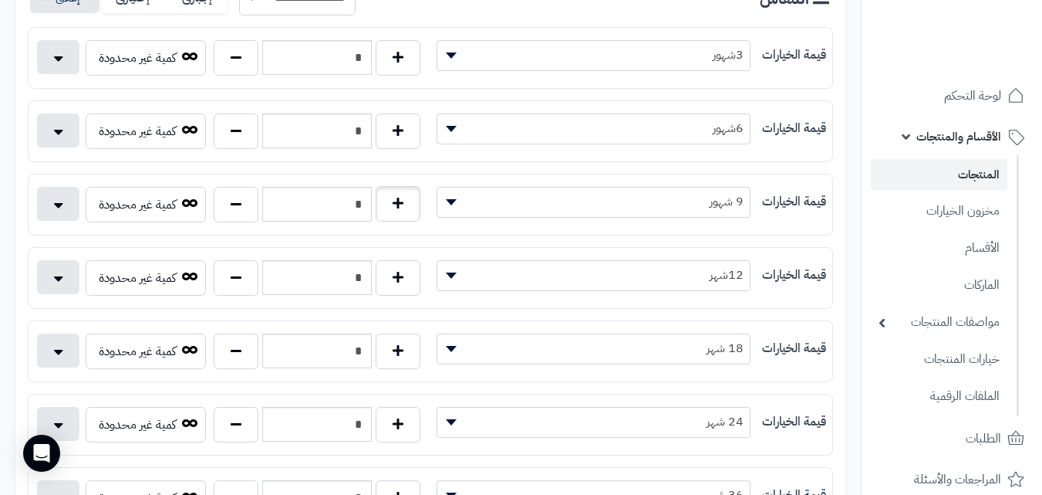
scroll to position [309, 0]
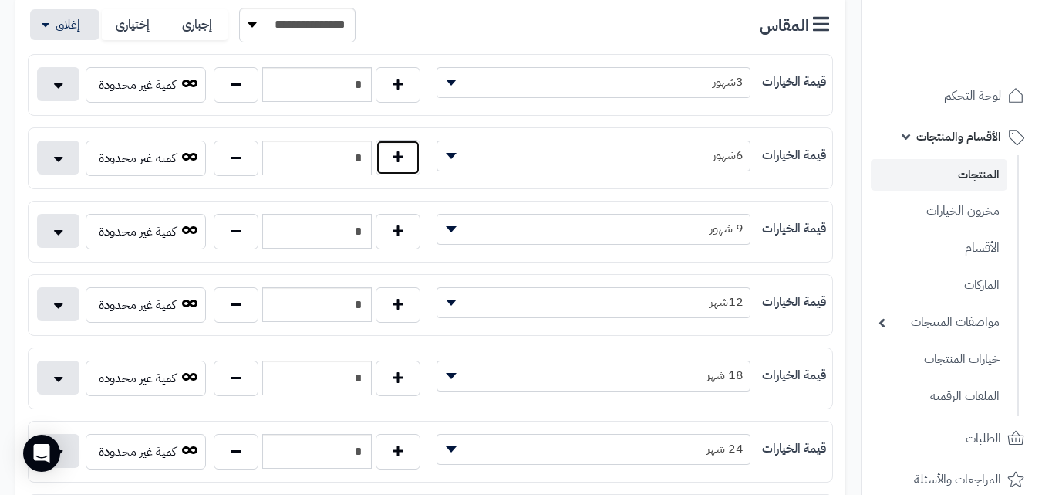
click at [396, 172] on button "button" at bounding box center [398, 157] width 45 height 35
type input "*"
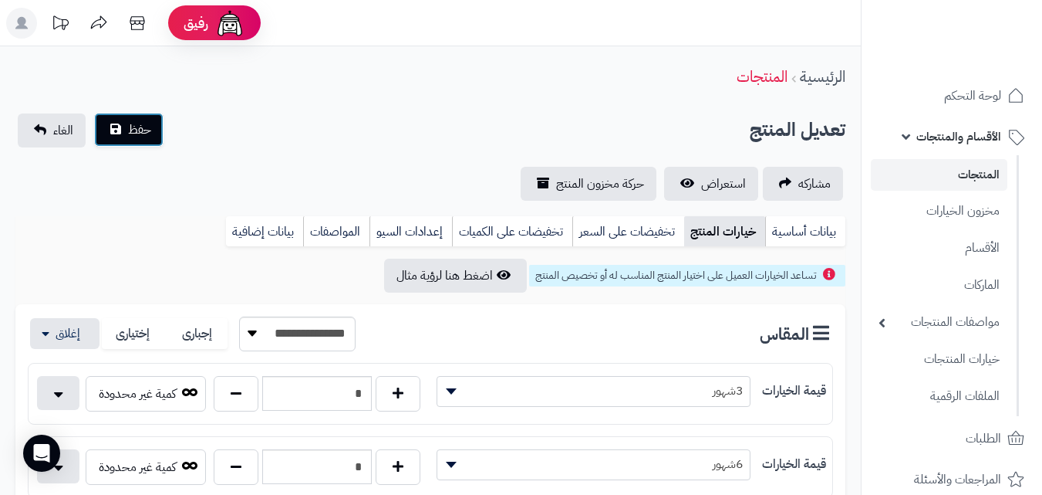
click at [140, 140] on button "حفظ" at bounding box center [128, 130] width 69 height 34
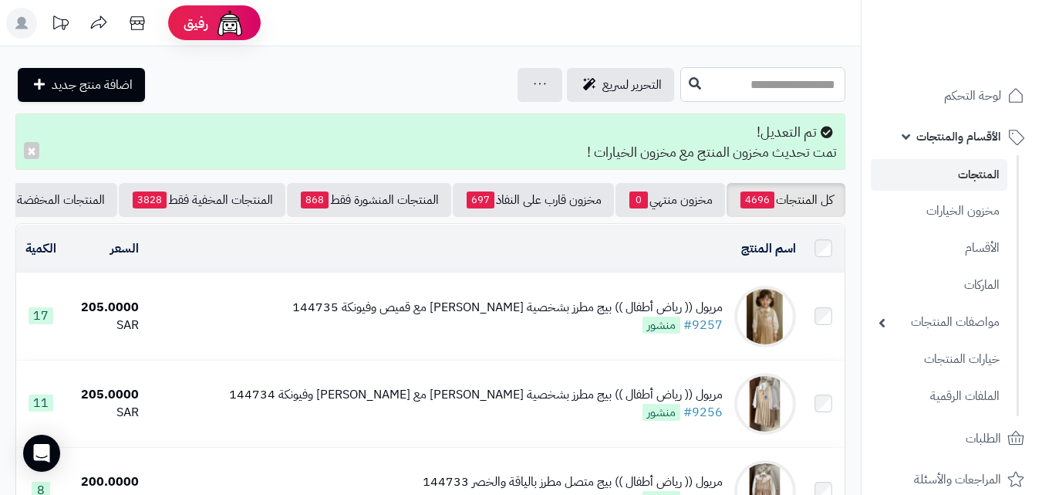
click at [731, 78] on input "text" at bounding box center [763, 84] width 165 height 35
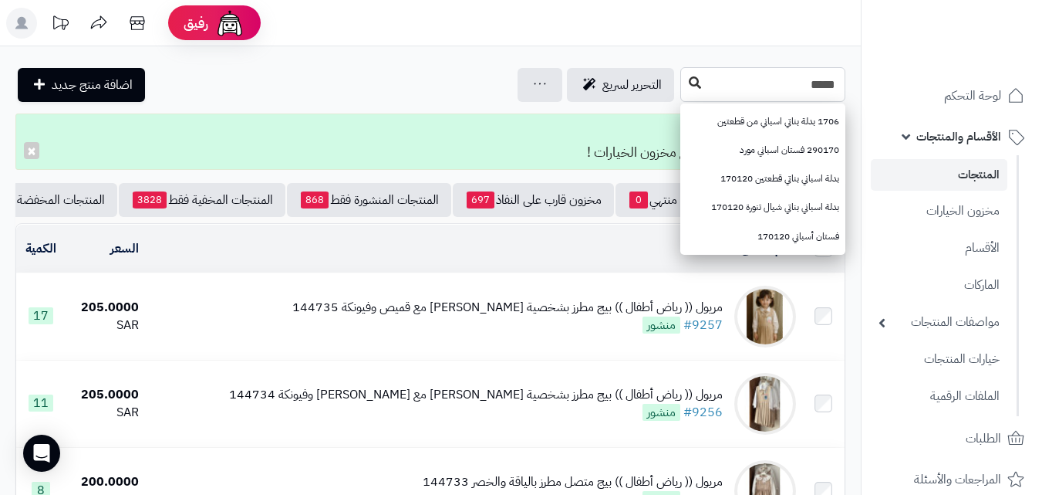
type input "*****"
click at [689, 84] on icon at bounding box center [695, 82] width 12 height 12
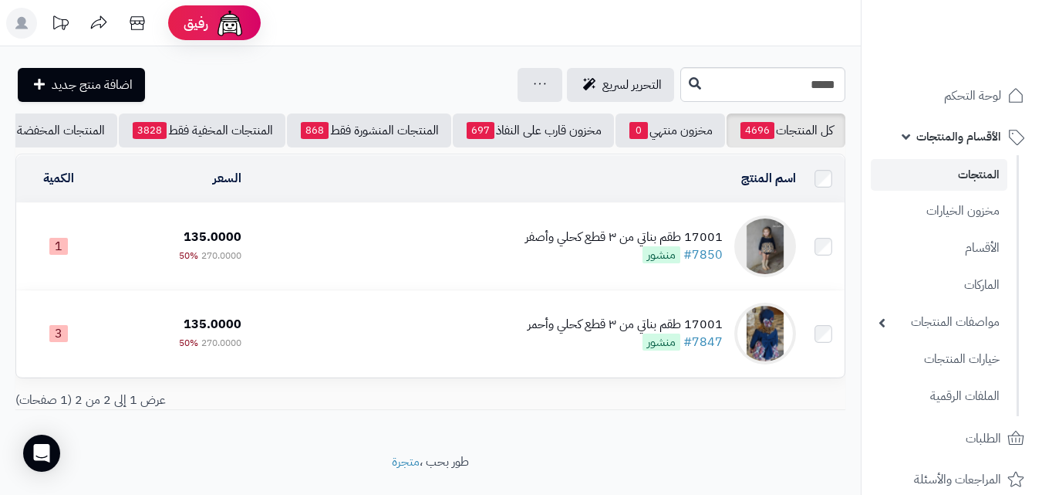
click at [988, 179] on link "المنتجات" at bounding box center [939, 175] width 137 height 32
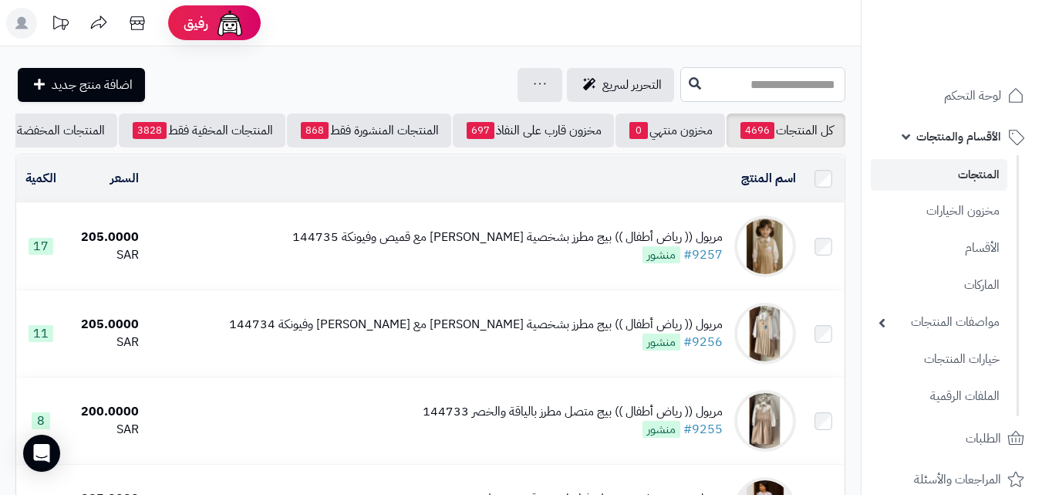
click at [792, 75] on input "text" at bounding box center [763, 84] width 165 height 35
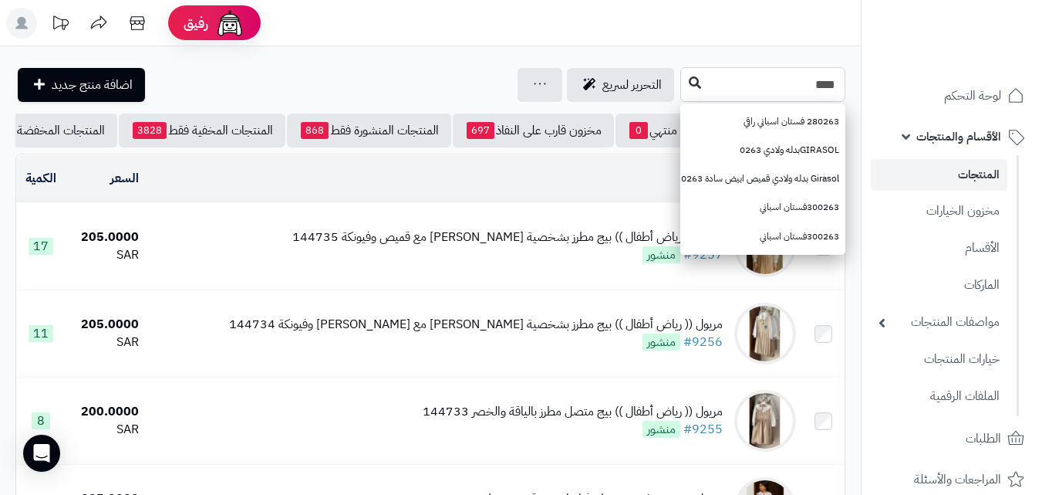
type input "****"
click at [689, 83] on icon at bounding box center [695, 82] width 12 height 12
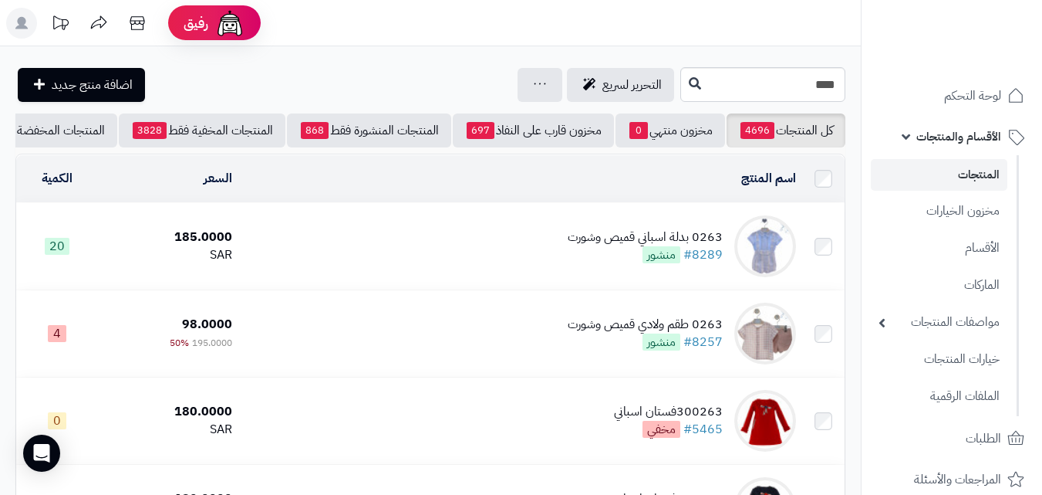
click at [677, 243] on div "0263 بدلة اسباني قميص وشورت" at bounding box center [645, 237] width 155 height 18
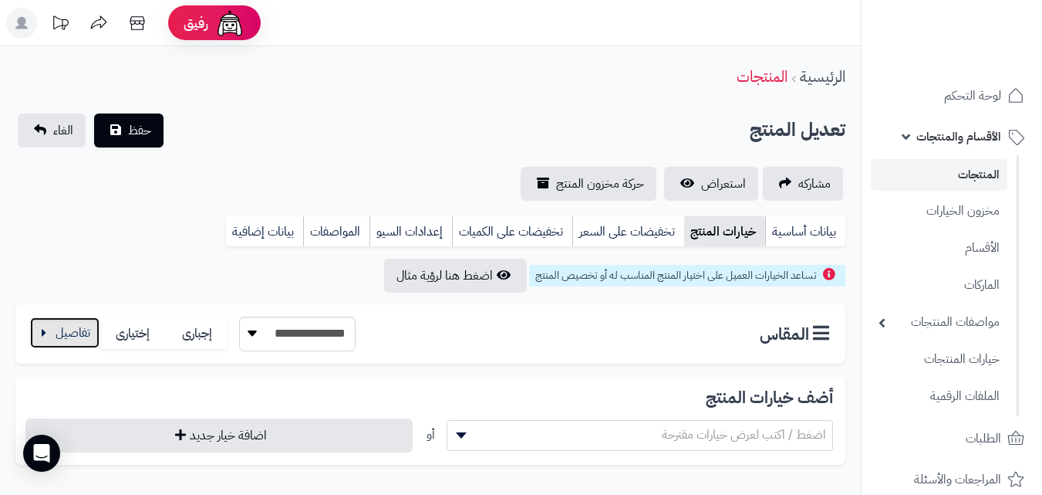
click at [79, 337] on button "button" at bounding box center [64, 332] width 69 height 31
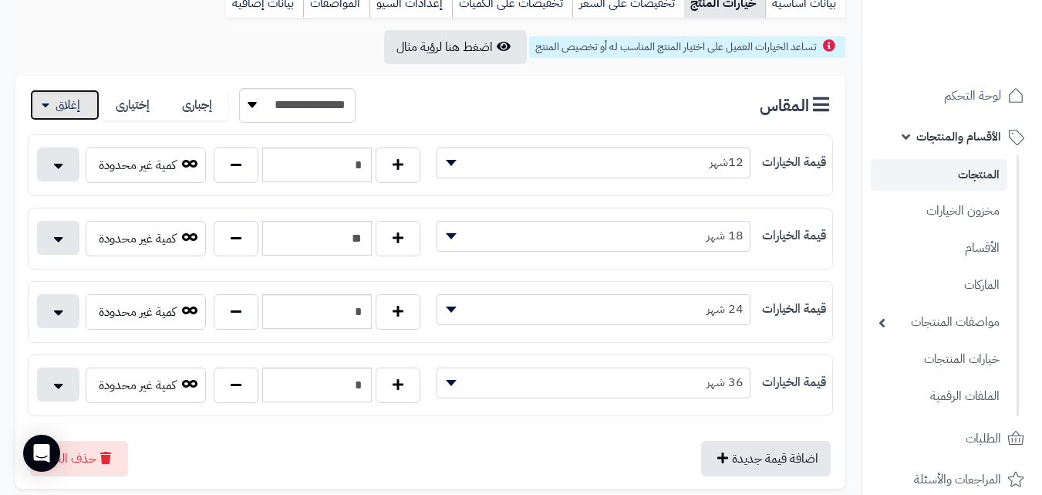
scroll to position [231, 0]
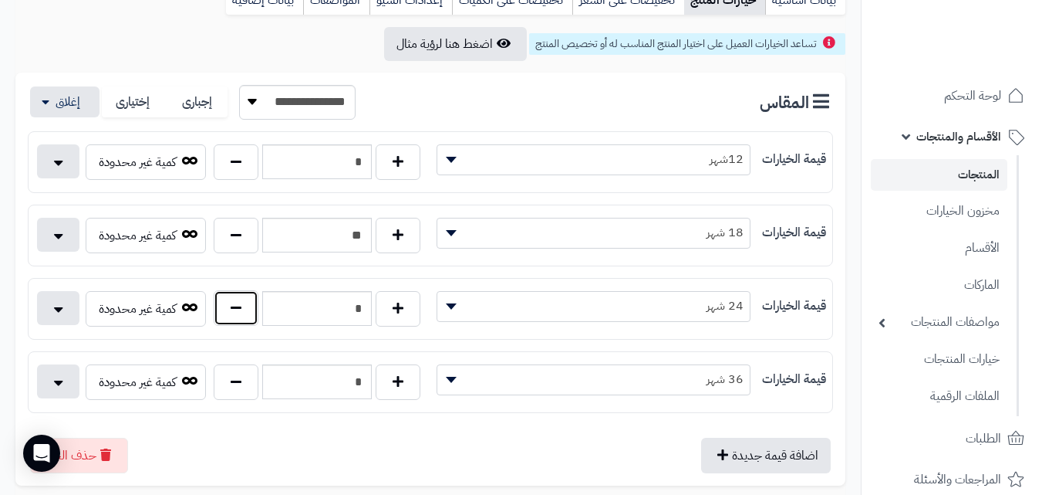
click at [229, 307] on button "button" at bounding box center [236, 307] width 45 height 35
type input "*"
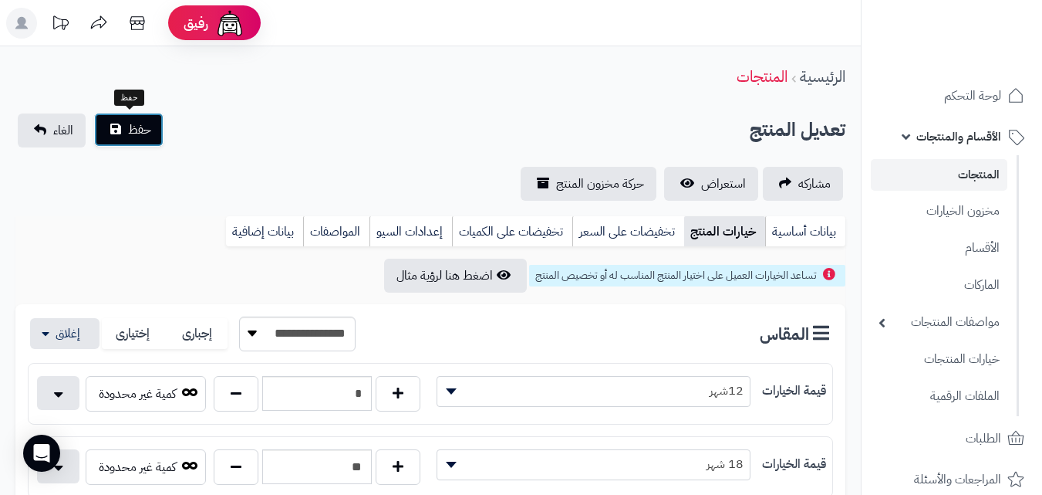
click at [154, 132] on button "حفظ" at bounding box center [128, 130] width 69 height 34
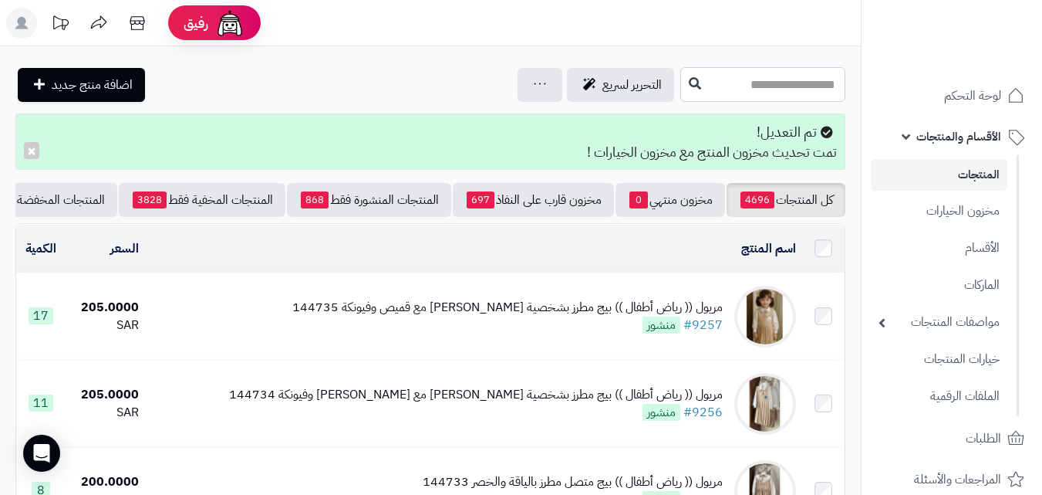
click at [711, 96] on input "text" at bounding box center [763, 84] width 165 height 35
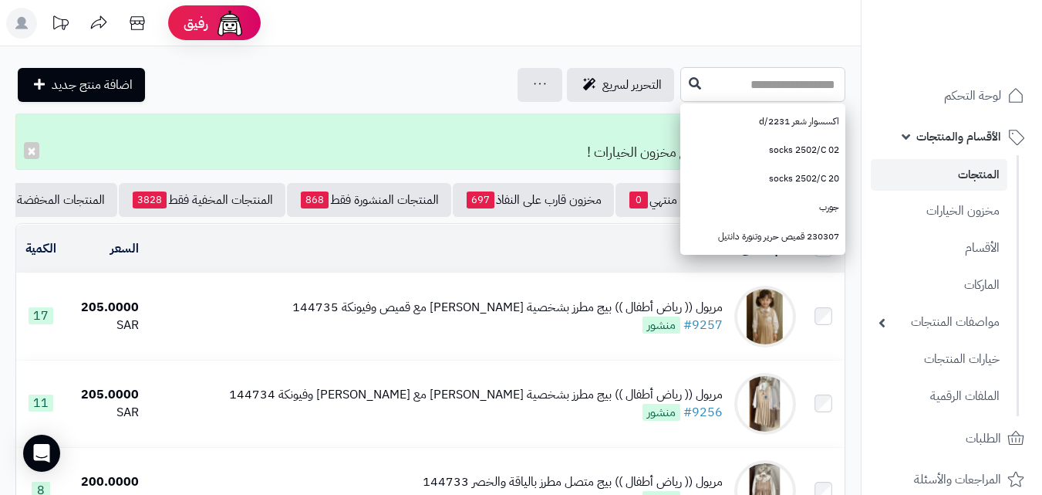
click at [745, 90] on input "text" at bounding box center [763, 84] width 165 height 35
paste input "****"
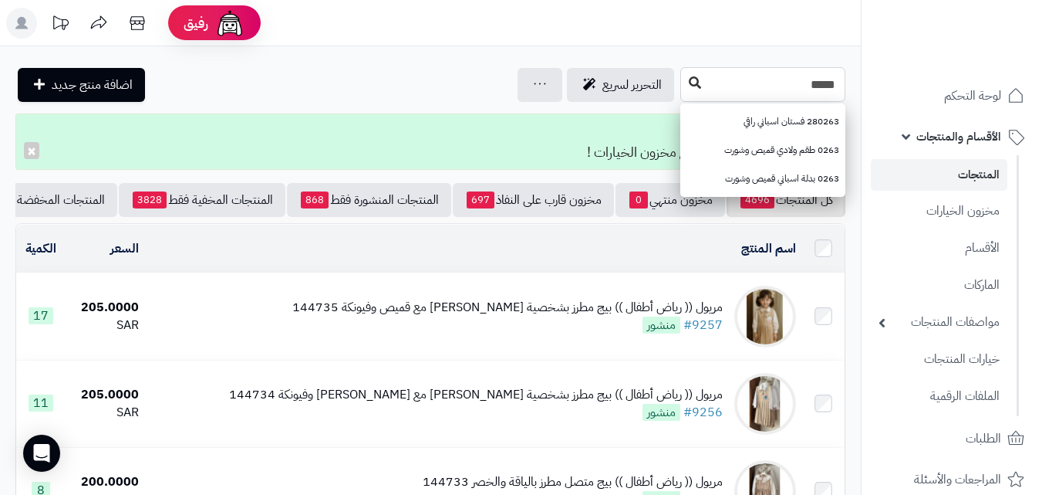
type input "****"
click at [689, 82] on icon at bounding box center [695, 82] width 12 height 12
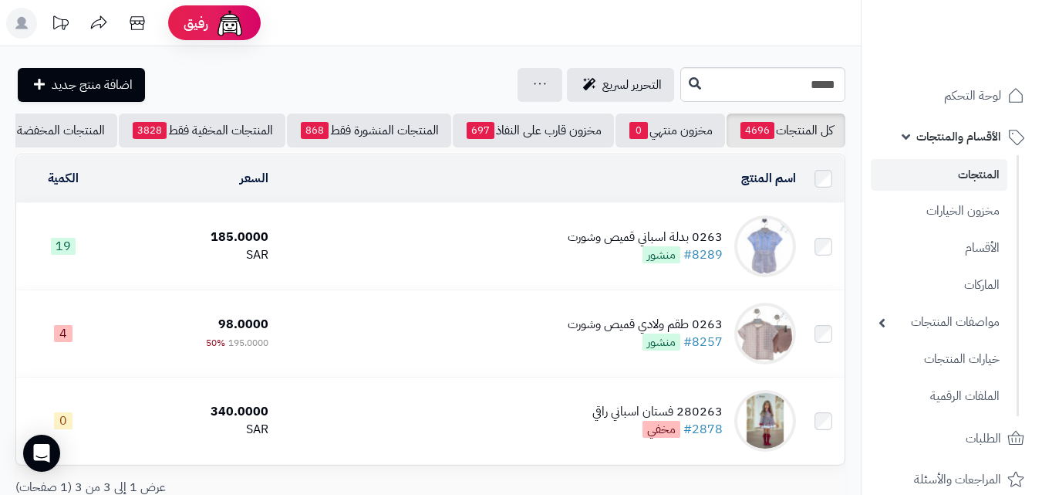
click at [590, 246] on div "0263 بدلة اسباني قميص وشورت" at bounding box center [645, 237] width 155 height 18
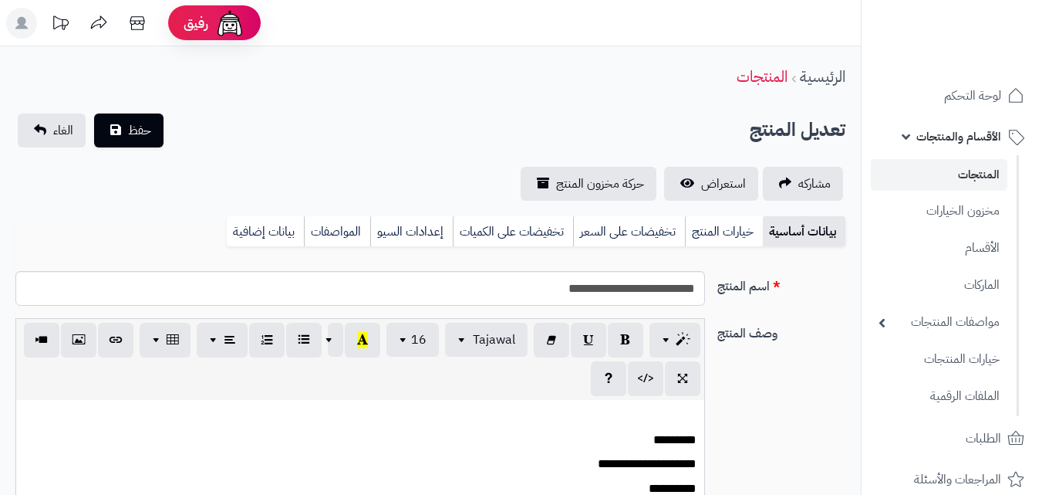
scroll to position [166, 0]
click at [654, 236] on link "تخفيضات على السعر" at bounding box center [629, 231] width 112 height 31
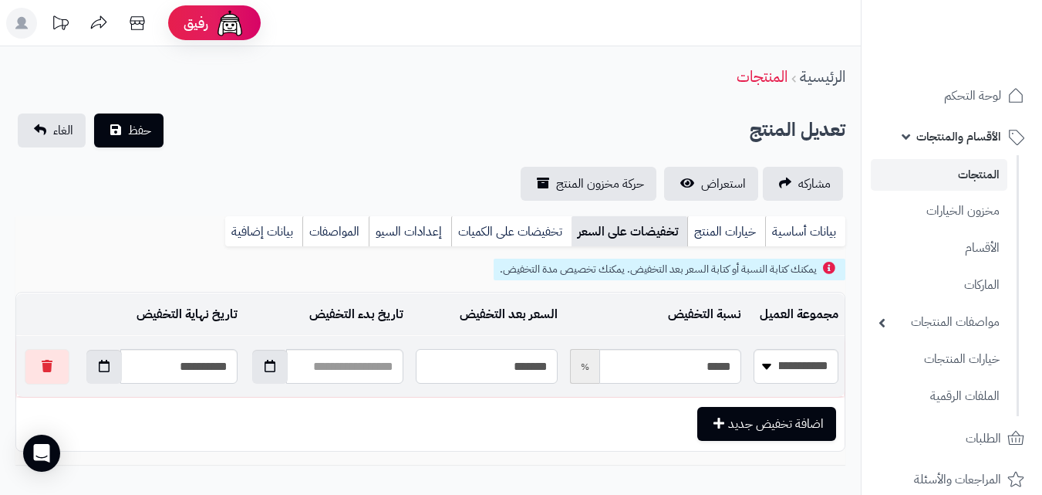
click at [525, 373] on input "*******" at bounding box center [487, 366] width 143 height 35
type input "*"
type input "*****"
type input "**"
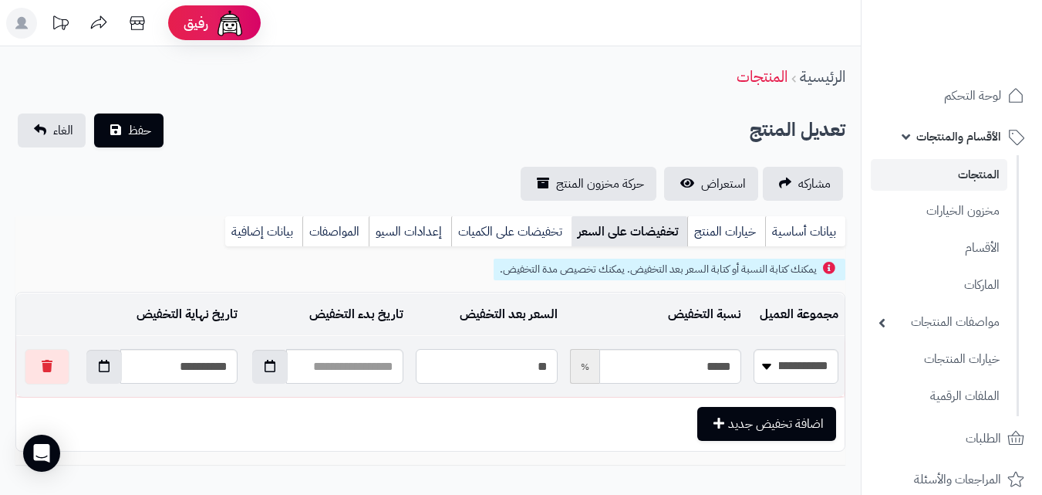
type input "*****"
type input "**"
click at [207, 373] on input "**********" at bounding box center [178, 366] width 117 height 35
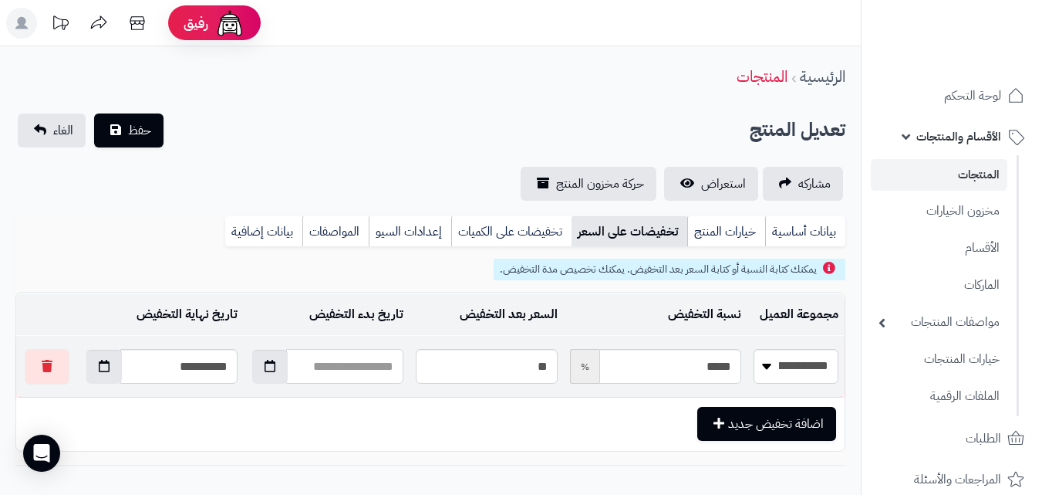
click at [328, 367] on input "text" at bounding box center [344, 366] width 117 height 35
click at [272, 368] on icon "button" at bounding box center [270, 365] width 11 height 12
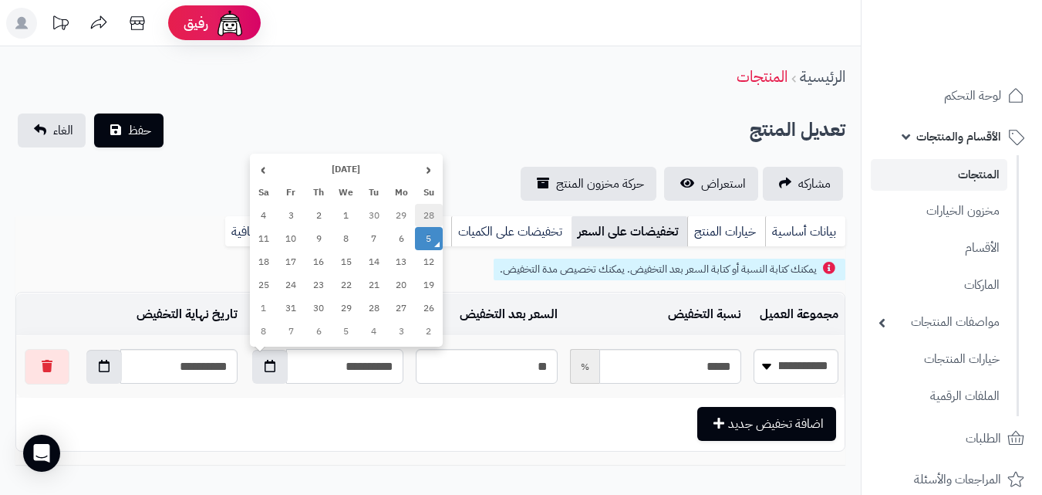
click at [426, 217] on td "28" at bounding box center [429, 215] width 28 height 23
type input "**********"
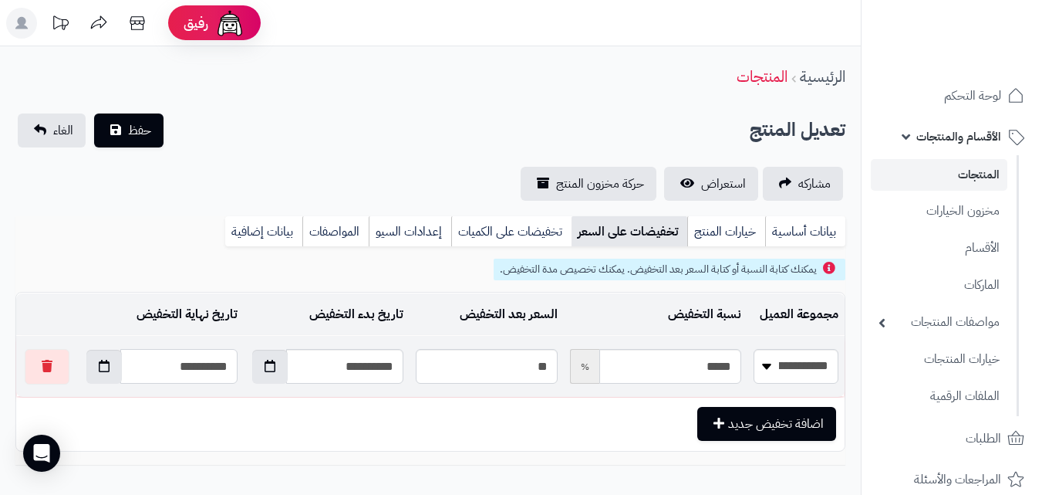
click at [153, 370] on input "**********" at bounding box center [178, 366] width 117 height 35
type input "**"
click at [229, 363] on input "**" at bounding box center [178, 366] width 117 height 35
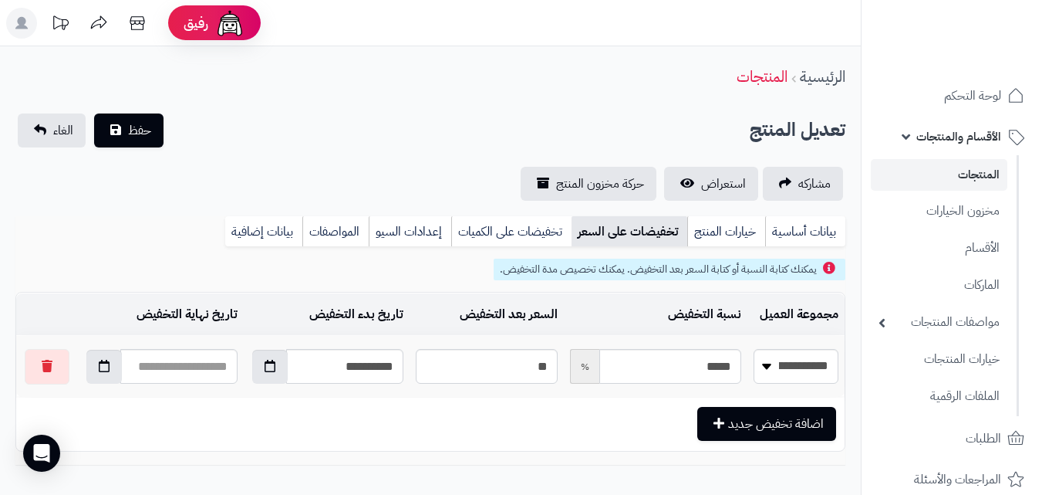
click at [227, 427] on td "اضافة تخفيض جديد" at bounding box center [430, 423] width 829 height 52
click at [148, 138] on span "حفظ" at bounding box center [139, 129] width 23 height 19
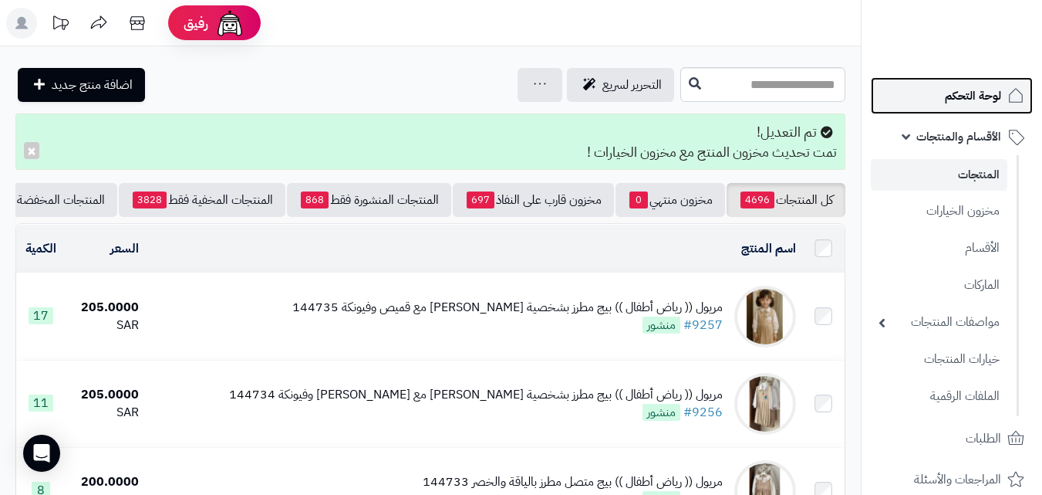
click at [948, 96] on span "لوحة التحكم" at bounding box center [973, 96] width 56 height 22
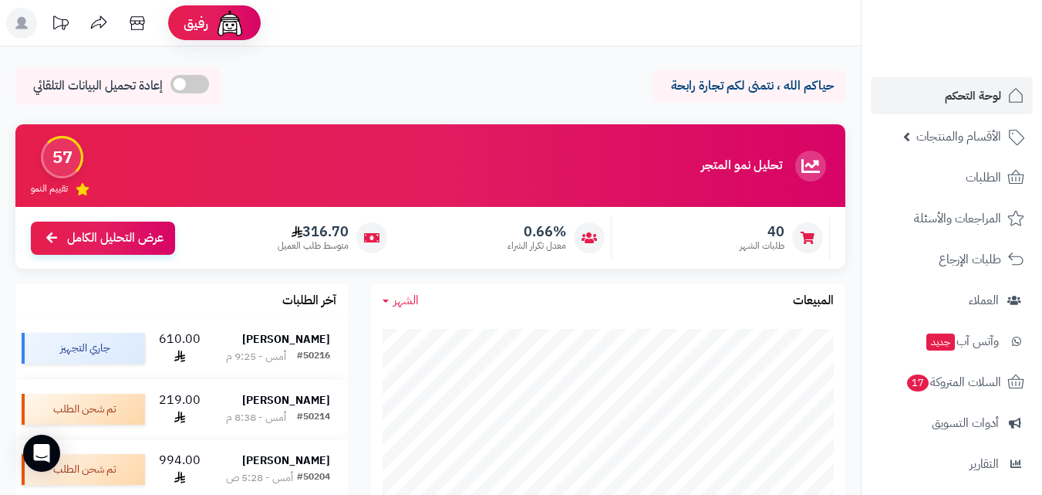
click at [18, 28] on icon at bounding box center [21, 23] width 12 height 12
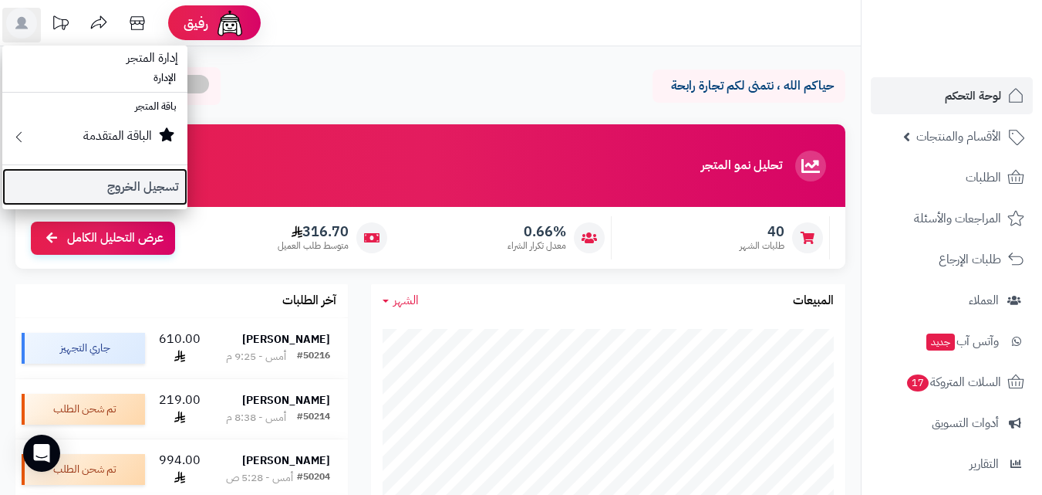
click at [100, 185] on link "تسجيل الخروج" at bounding box center [94, 186] width 185 height 37
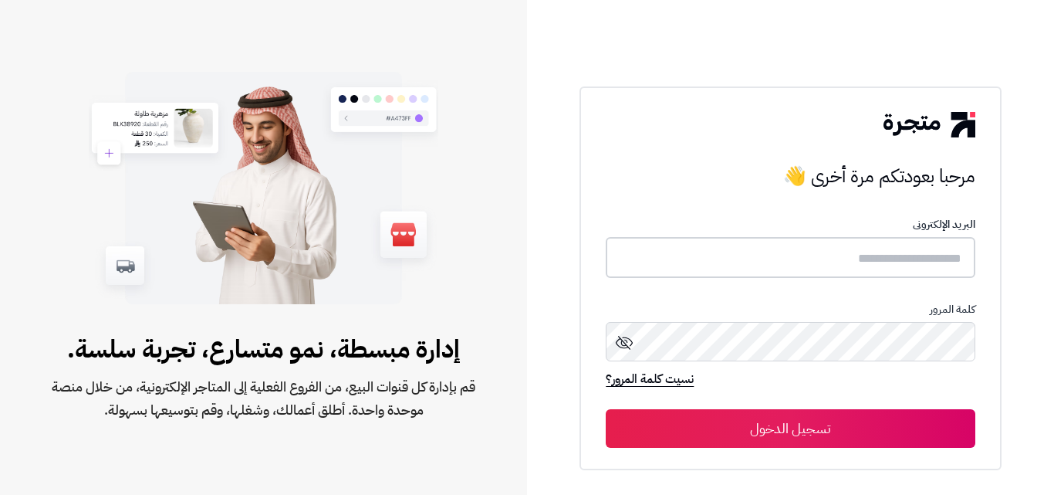
type input "*****"
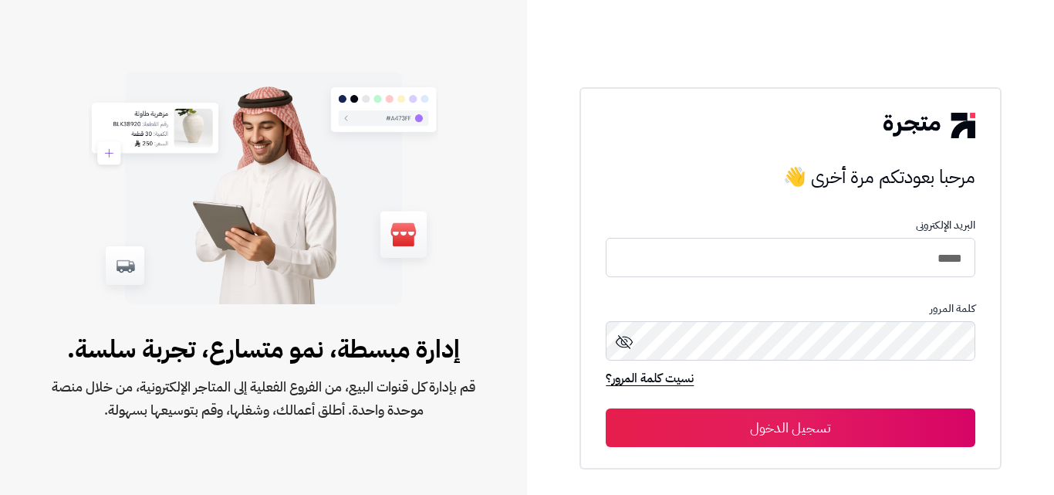
click at [881, 416] on button "تسجيل الدخول" at bounding box center [790, 427] width 369 height 39
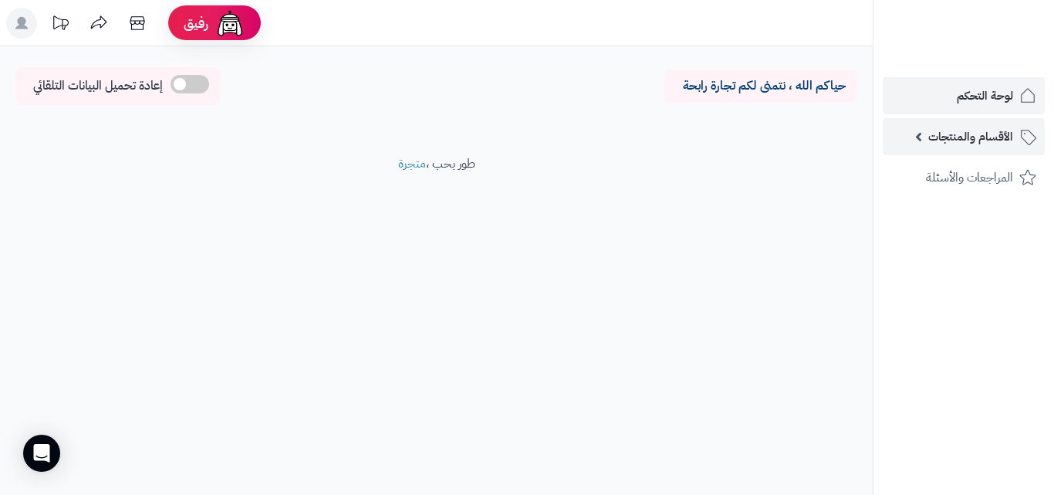
click at [948, 145] on span "الأقسام والمنتجات" at bounding box center [970, 137] width 85 height 22
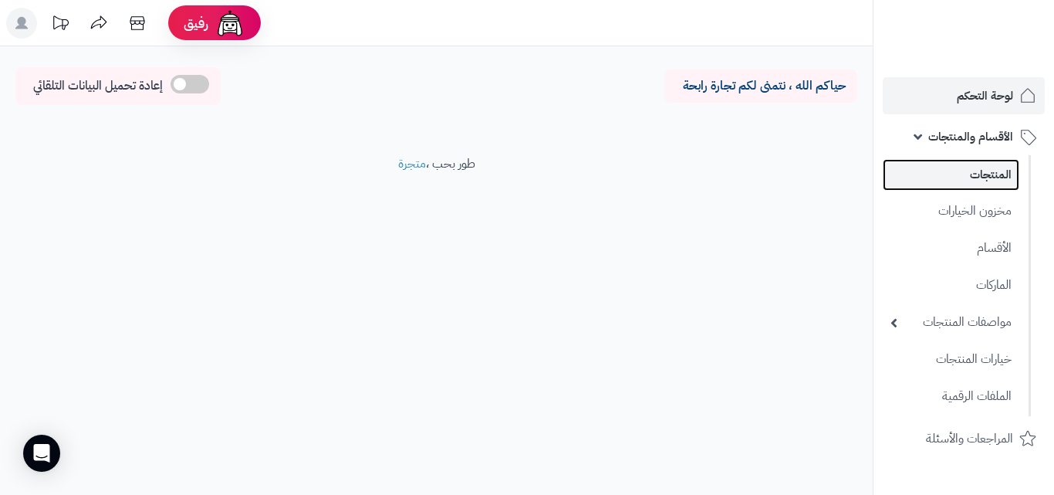
click at [965, 181] on link "المنتجات" at bounding box center [951, 175] width 137 height 32
